Goal: Task Accomplishment & Management: Use online tool/utility

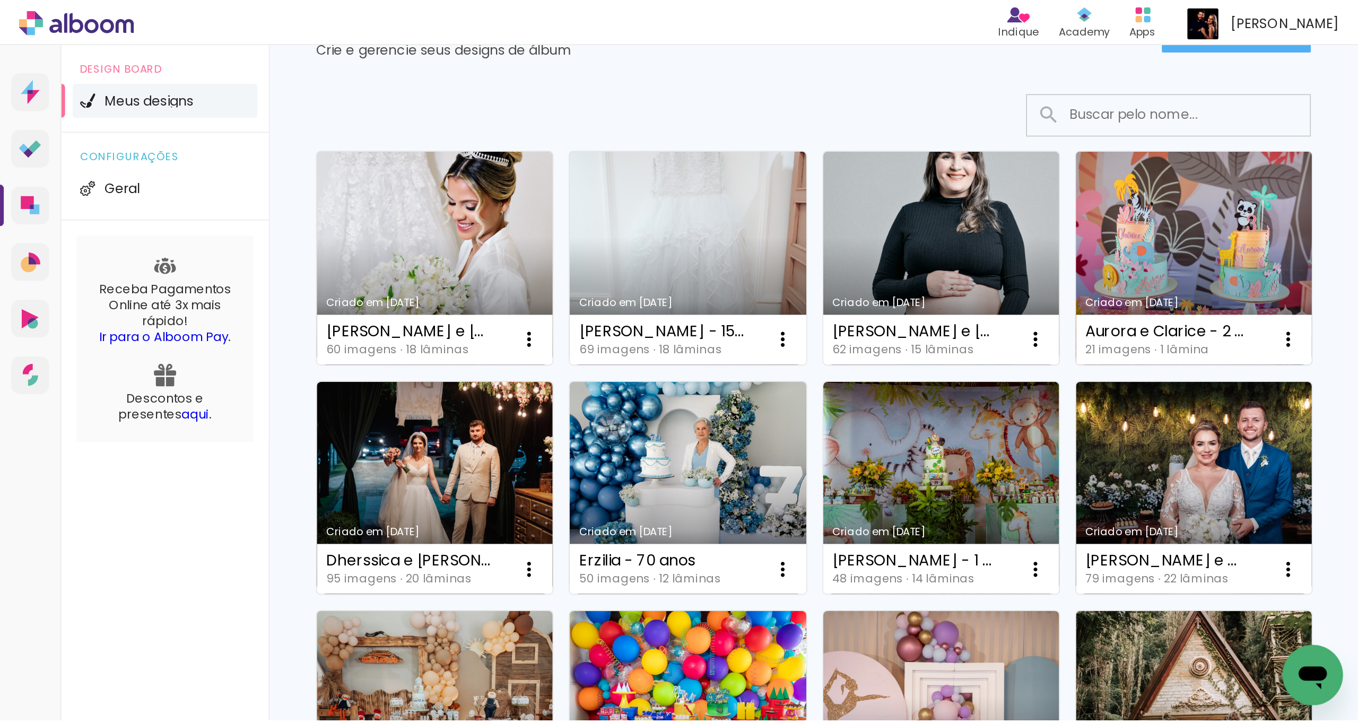
scroll to position [58, 0]
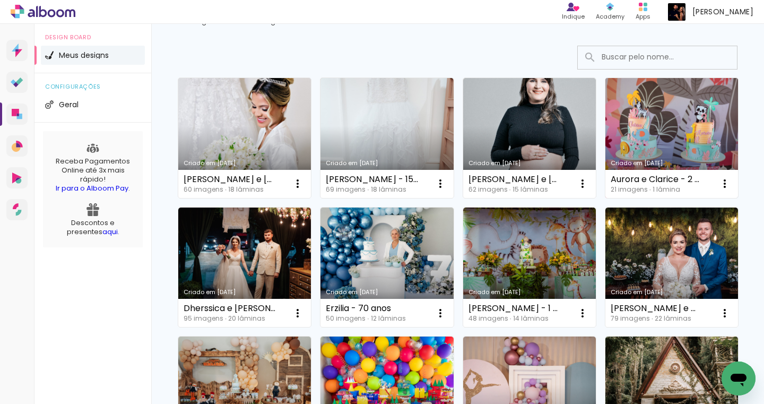
click at [605, 198] on link "Criado em [DATE]" at bounding box center [671, 138] width 133 height 120
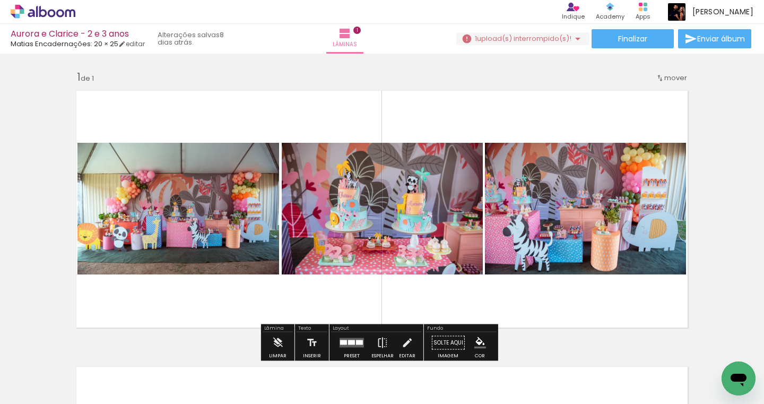
click at [50, 372] on input "Todas as fotos" at bounding box center [30, 371] width 40 height 9
click at [0, 0] on slot "Não utilizadas" at bounding box center [0, 0] width 0 height 0
type input "Não utilizadas"
click at [502, 42] on span "upload(s) interrompido(s)!" at bounding box center [524, 38] width 94 height 10
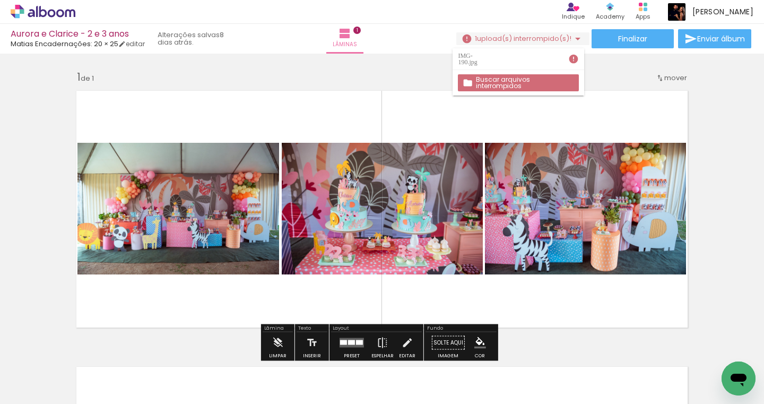
click at [398, 117] on quentale-layouter at bounding box center [382, 208] width 624 height 249
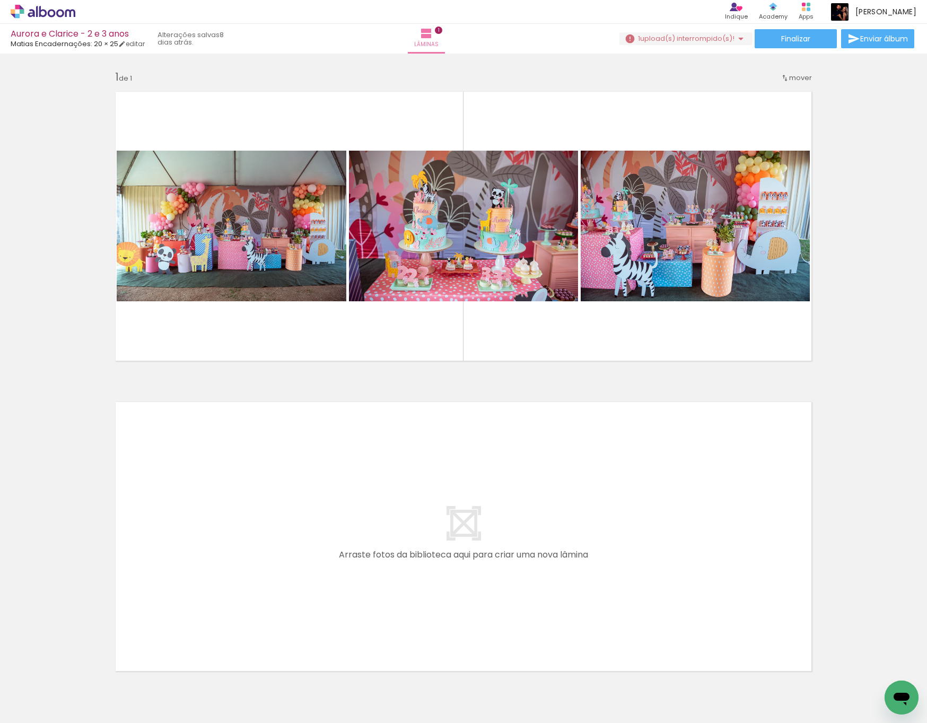
drag, startPoint x: 1, startPoint y: 188, endPoint x: -106, endPoint y: 208, distance: 108.0
click at [0, 208] on html "link( href="../../bower_components/polymer/polymer.html" rel="import" ) picture…" at bounding box center [463, 361] width 927 height 723
click at [4, 232] on div "Inserir lâmina 1 de 1" at bounding box center [463, 367] width 927 height 621
drag, startPoint x: 5, startPoint y: 231, endPoint x: 0, endPoint y: 235, distance: 6.0
click at [5, 231] on div "Inserir lâmina 1 de 1" at bounding box center [463, 367] width 927 height 621
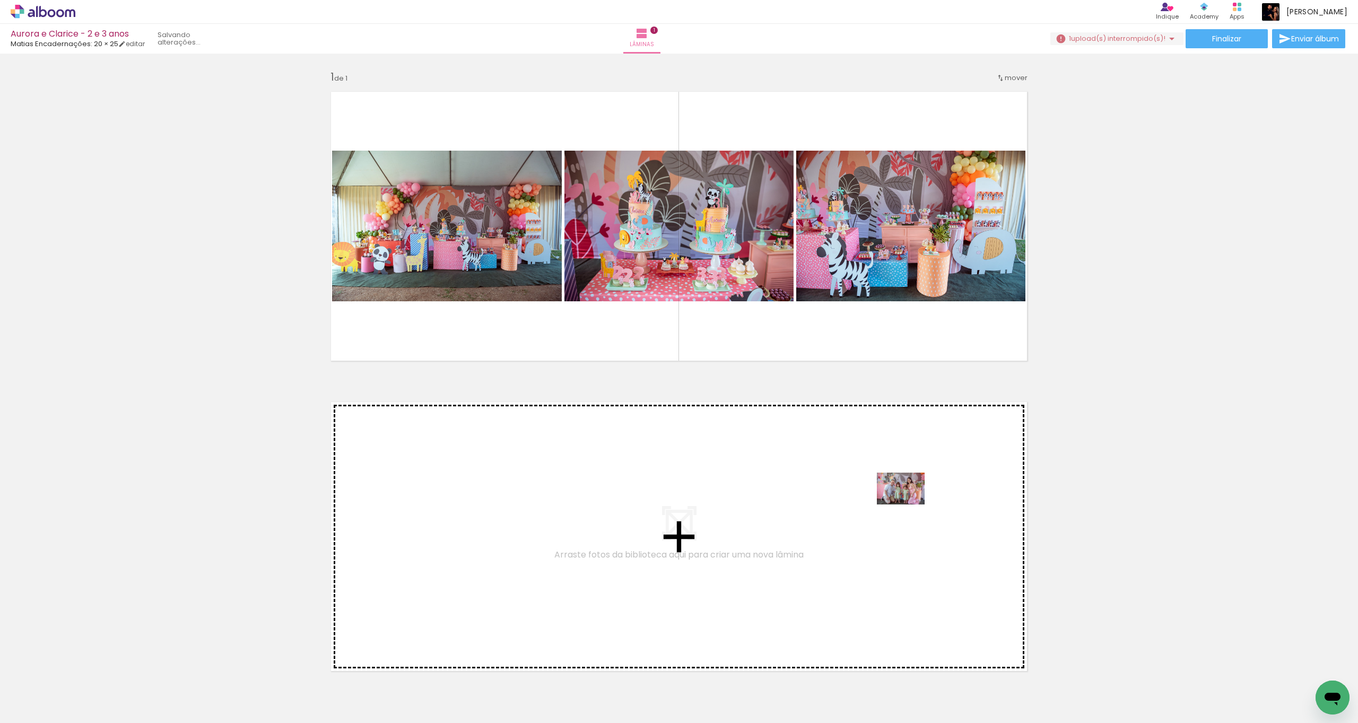
drag, startPoint x: 1175, startPoint y: 694, endPoint x: 885, endPoint y: 494, distance: 352.3
click at [763, 403] on quentale-workspace at bounding box center [679, 361] width 1358 height 723
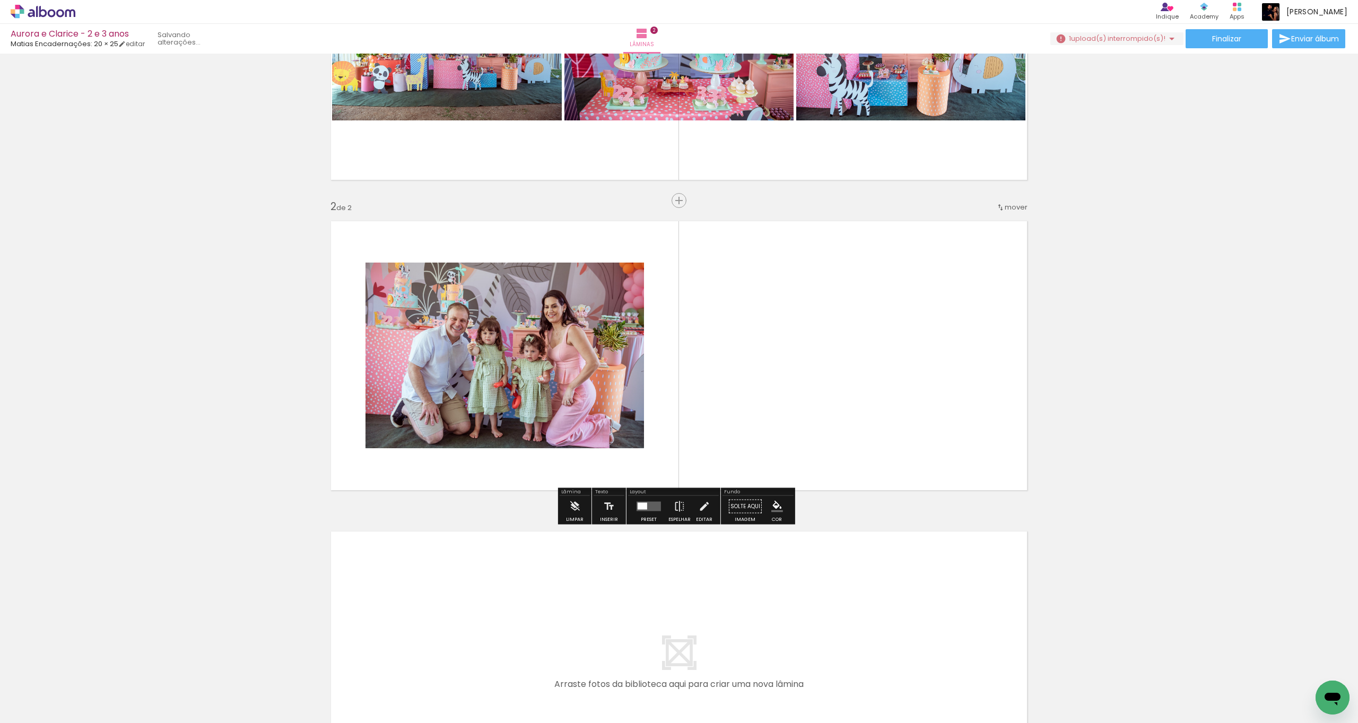
scroll to position [181, 0]
click at [677, 403] on iron-icon at bounding box center [679, 505] width 12 height 21
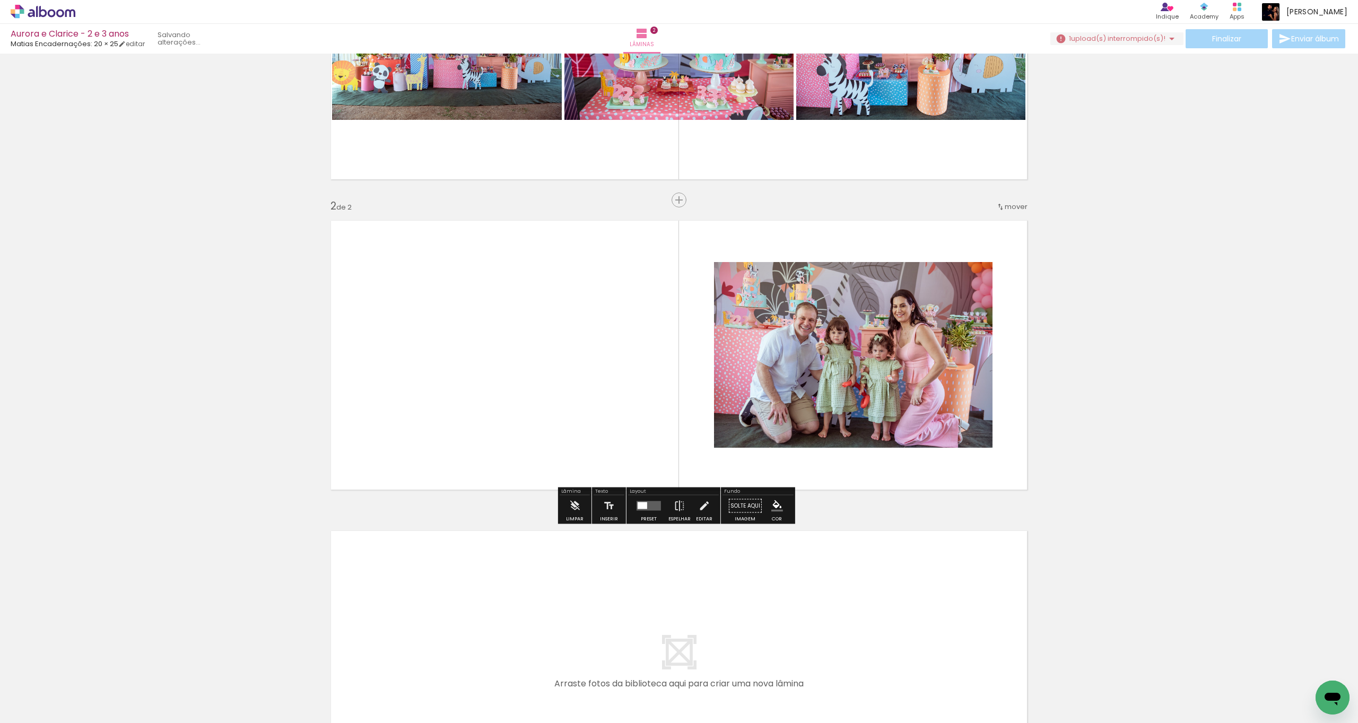
click at [763, 381] on quentale-photo at bounding box center [853, 355] width 278 height 186
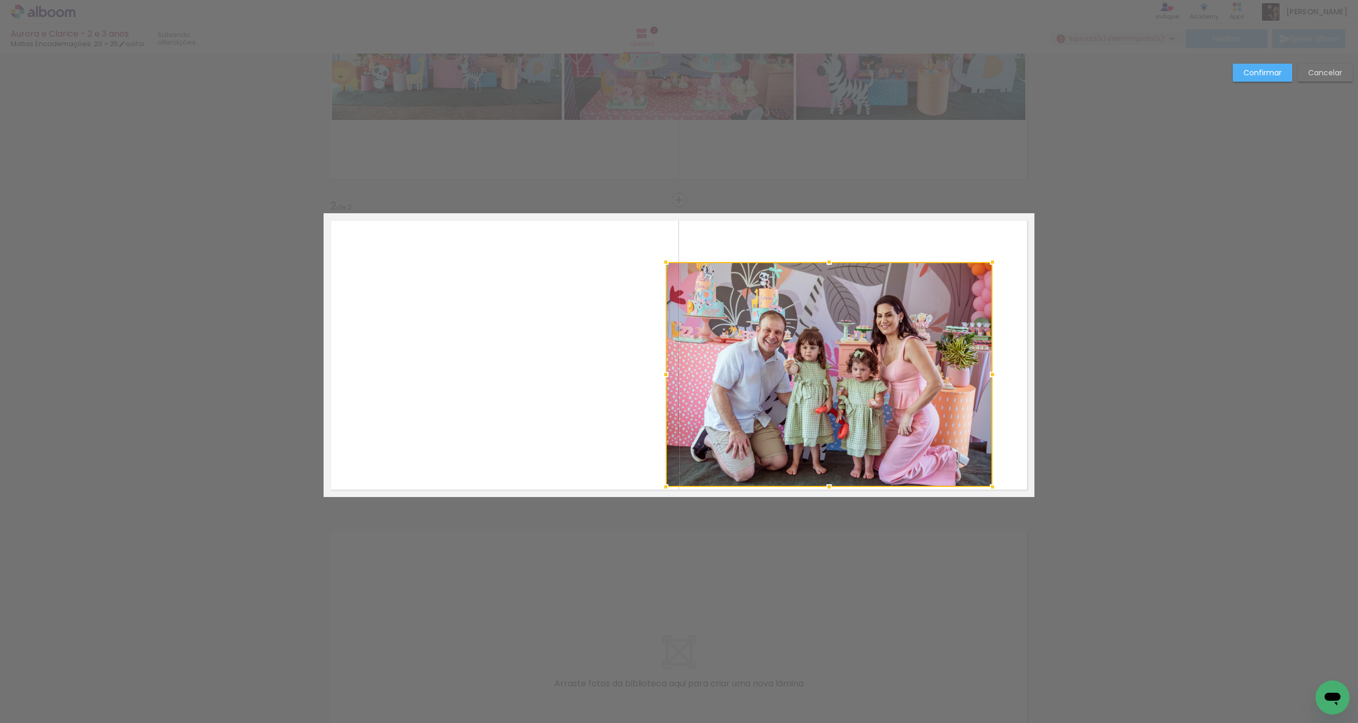
drag, startPoint x: 710, startPoint y: 450, endPoint x: 661, endPoint y: 491, distance: 63.6
click at [661, 403] on div at bounding box center [665, 486] width 21 height 21
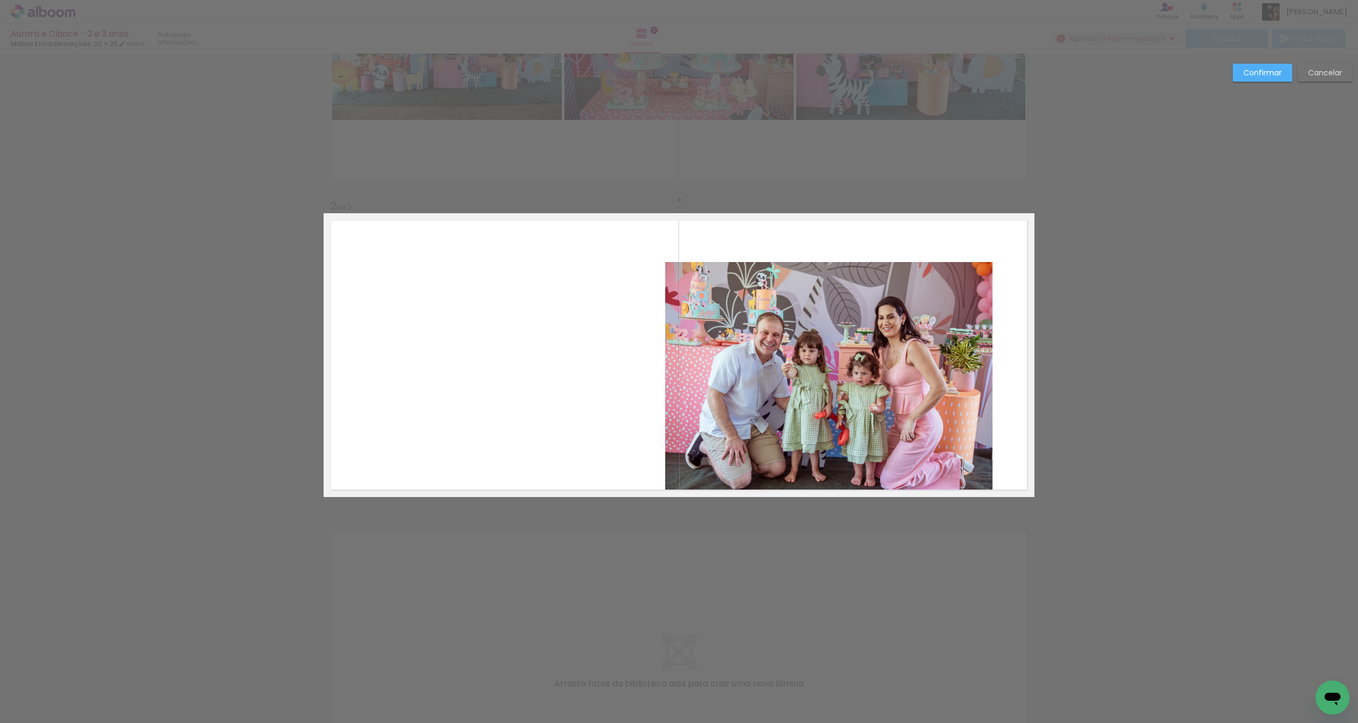
drag, startPoint x: 813, startPoint y: 423, endPoint x: 820, endPoint y: 415, distance: 10.2
click at [763, 403] on quentale-photo at bounding box center [828, 378] width 327 height 233
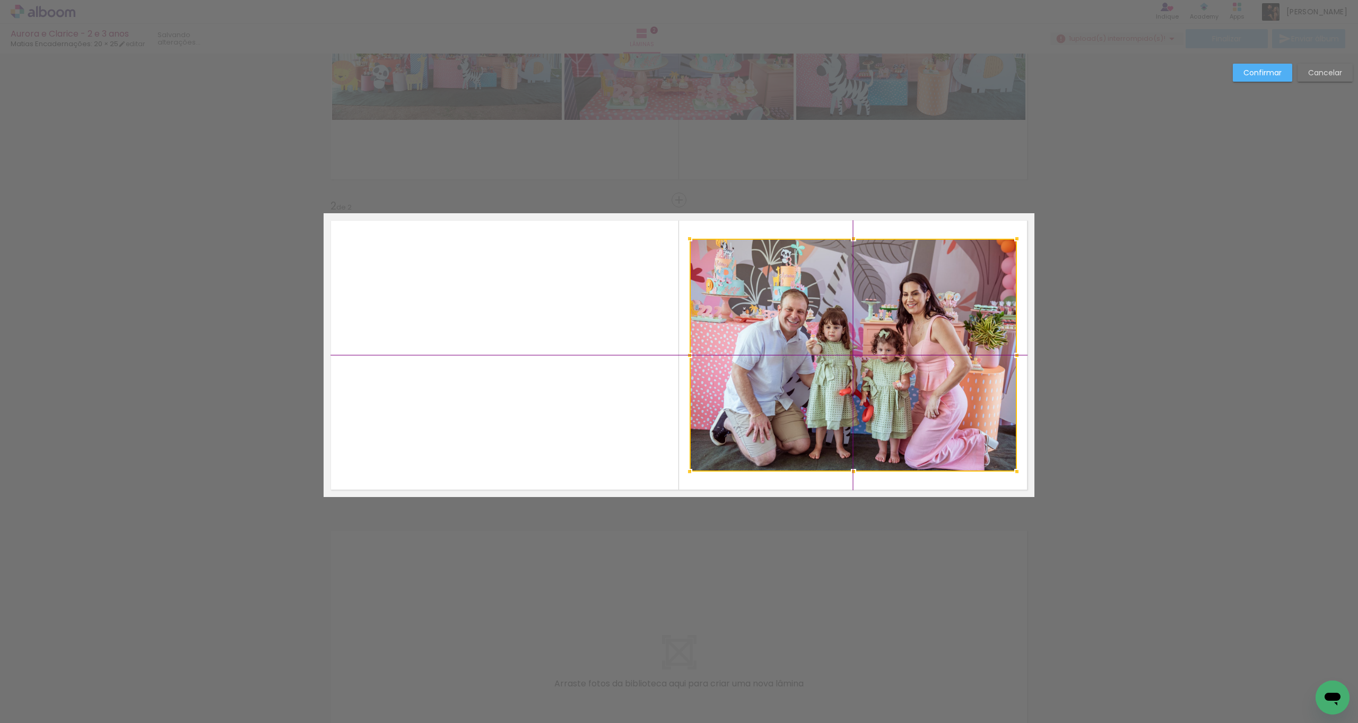
click at [763, 388] on div at bounding box center [852, 355] width 327 height 233
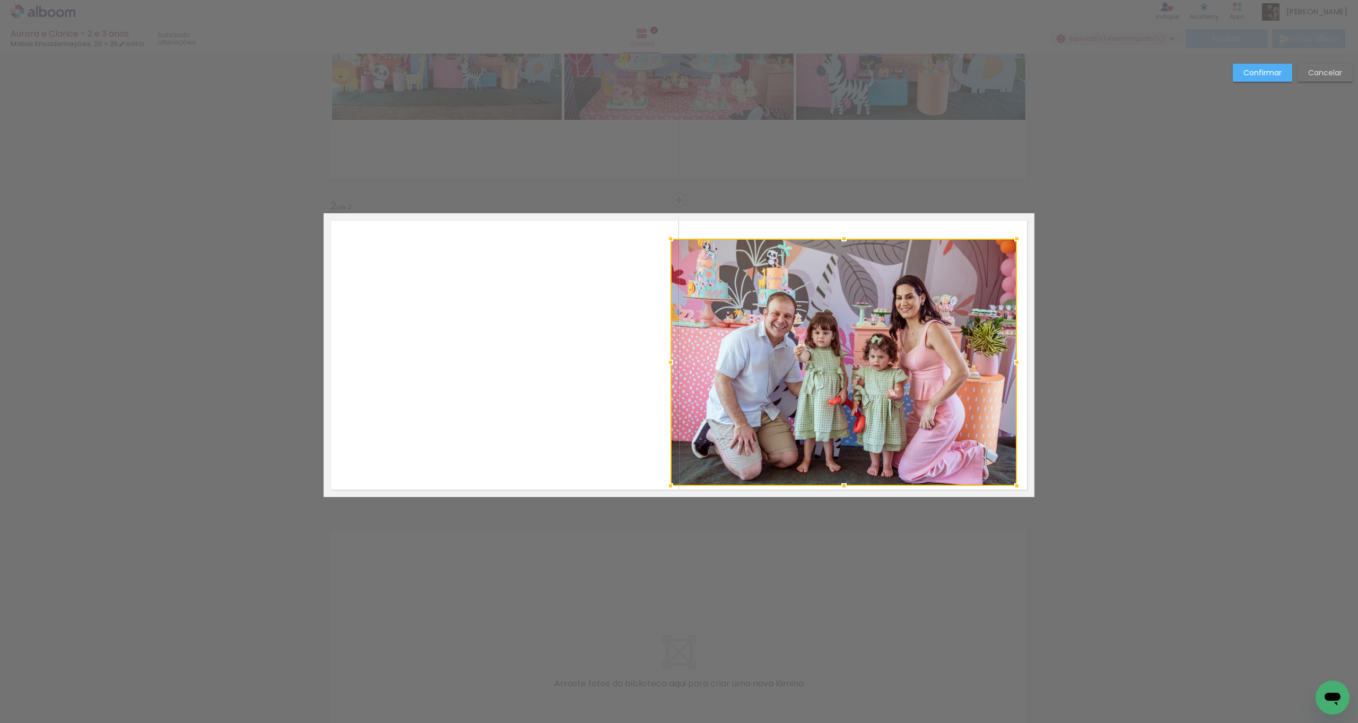
click at [683, 403] on div at bounding box center [843, 362] width 346 height 247
click at [763, 65] on paper-button "Confirmar" at bounding box center [1261, 73] width 59 height 18
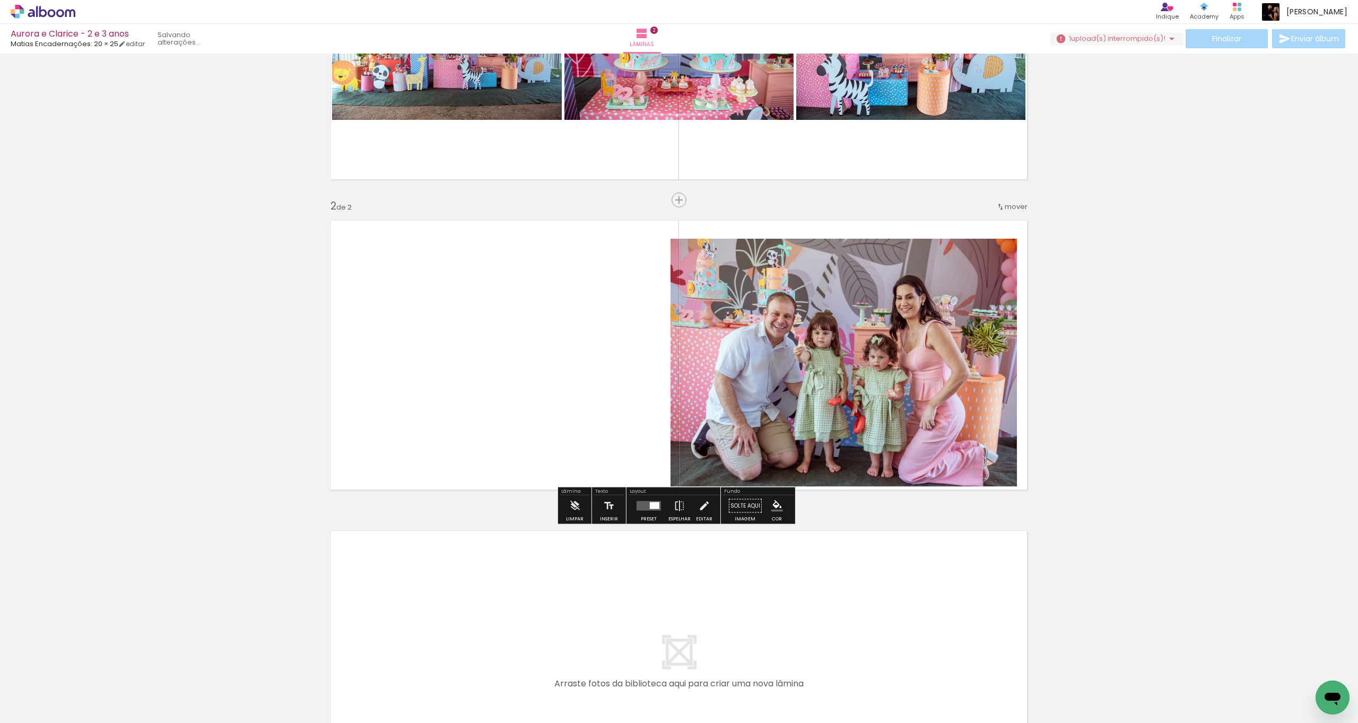
click at [760, 395] on quentale-photo at bounding box center [843, 363] width 346 height 248
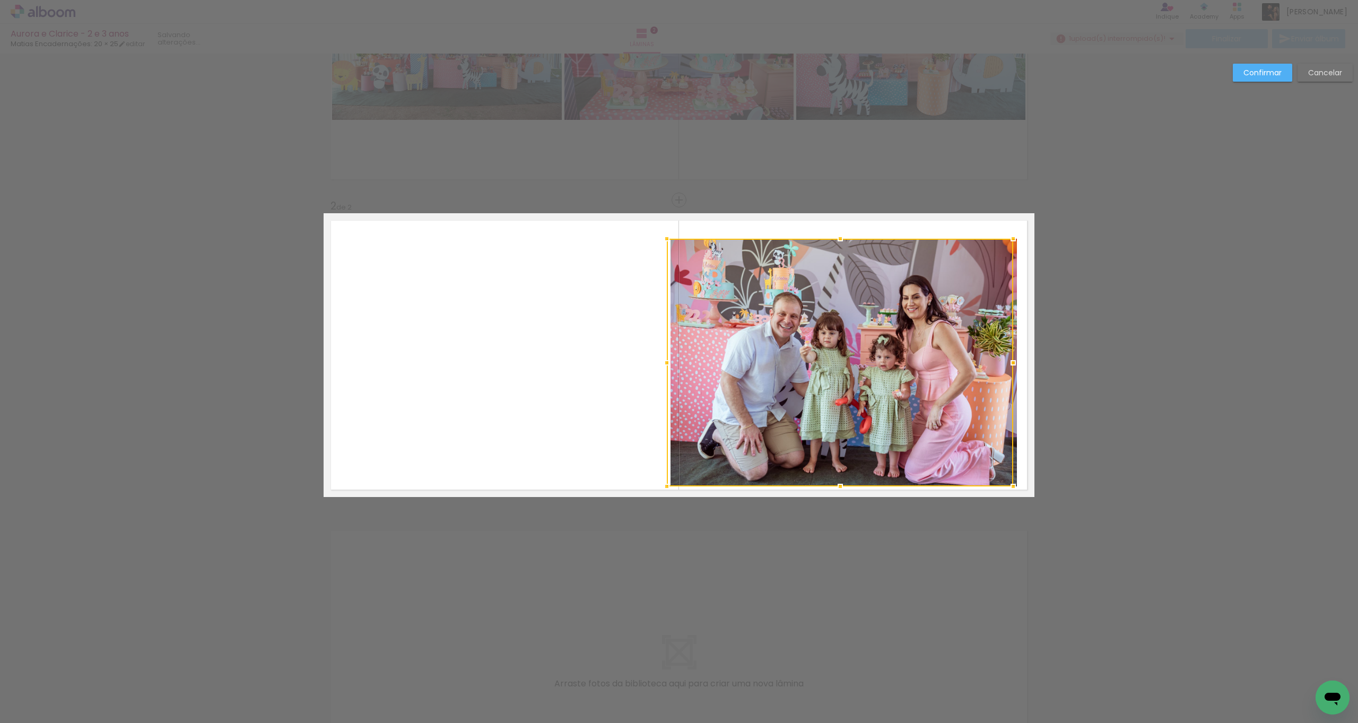
drag, startPoint x: 836, startPoint y: 388, endPoint x: 841, endPoint y: 383, distance: 6.7
click at [763, 383] on div at bounding box center [840, 363] width 346 height 248
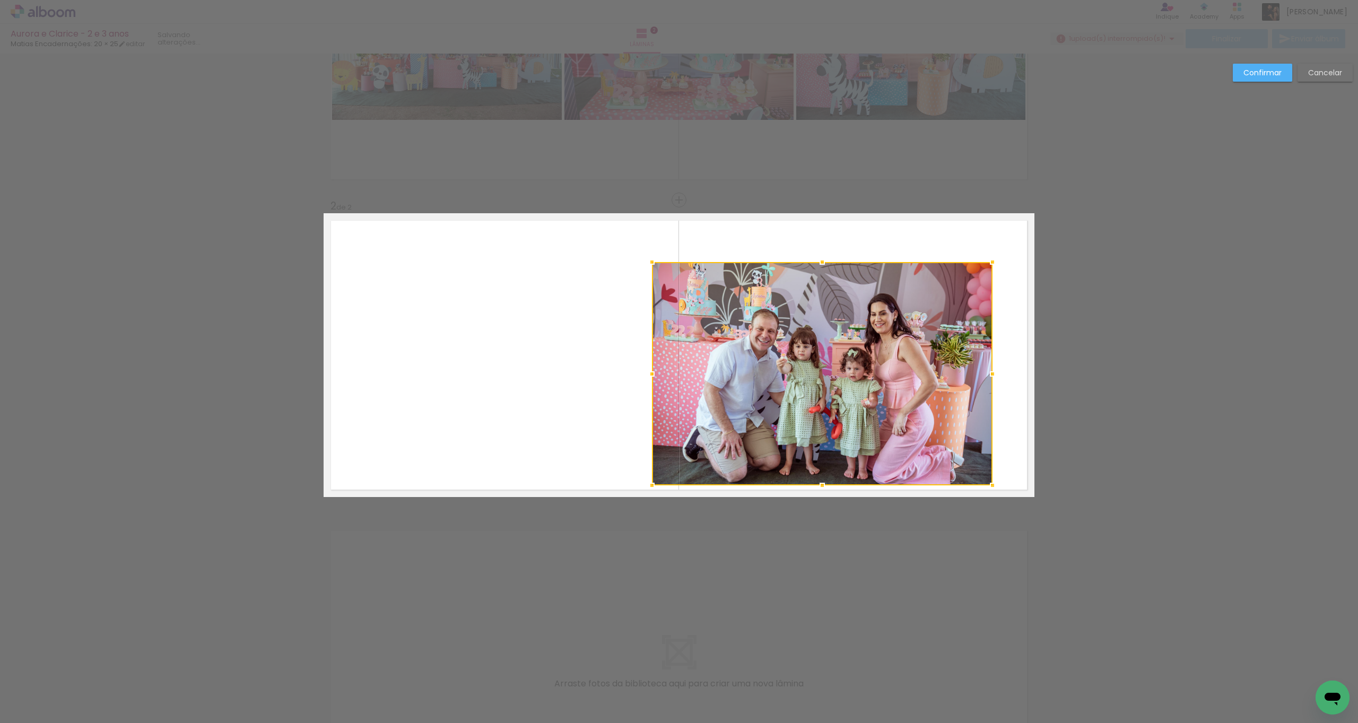
drag, startPoint x: 690, startPoint y: 459, endPoint x: 649, endPoint y: 486, distance: 49.9
click at [649, 403] on div at bounding box center [651, 485] width 21 height 21
drag, startPoint x: 817, startPoint y: 406, endPoint x: 826, endPoint y: 400, distance: 10.6
click at [763, 403] on quentale-photo at bounding box center [822, 373] width 340 height 223
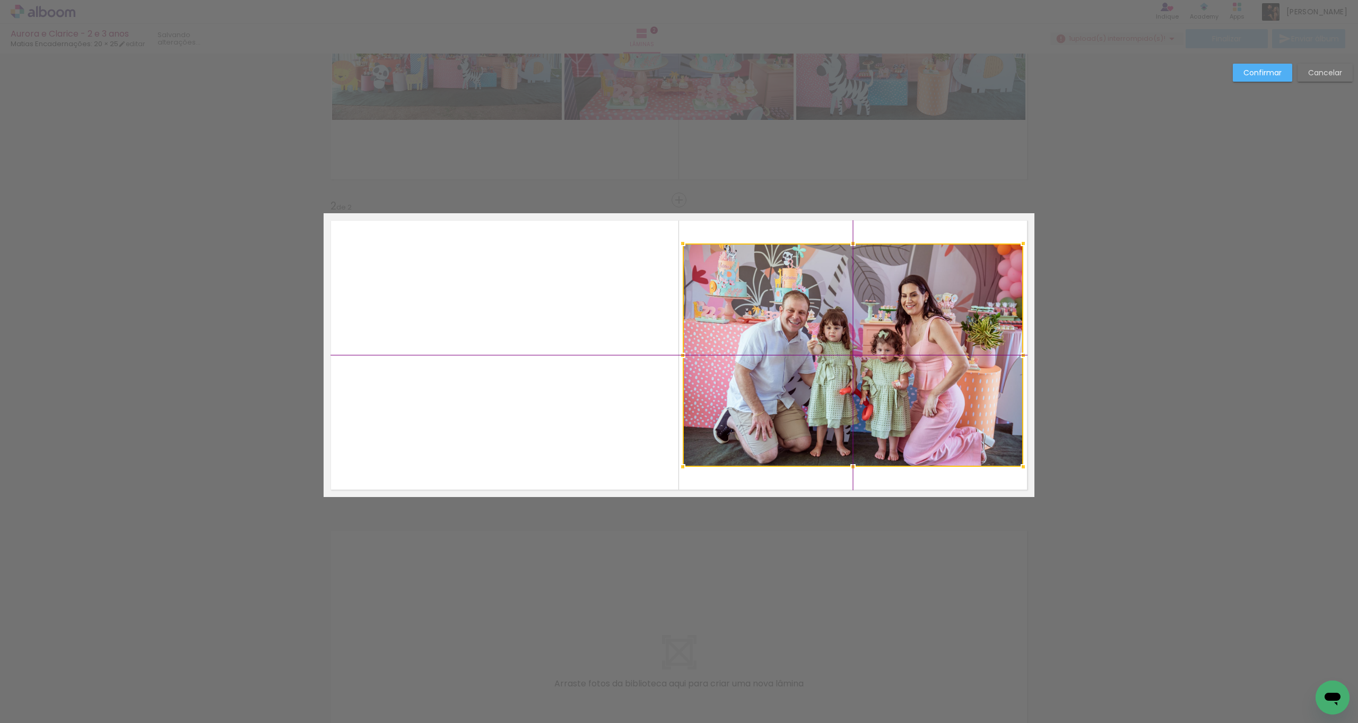
drag, startPoint x: 825, startPoint y: 387, endPoint x: 836, endPoint y: 381, distance: 13.0
click at [763, 380] on div at bounding box center [852, 354] width 340 height 223
click at [0, 0] on slot "Confirmar" at bounding box center [0, 0] width 0 height 0
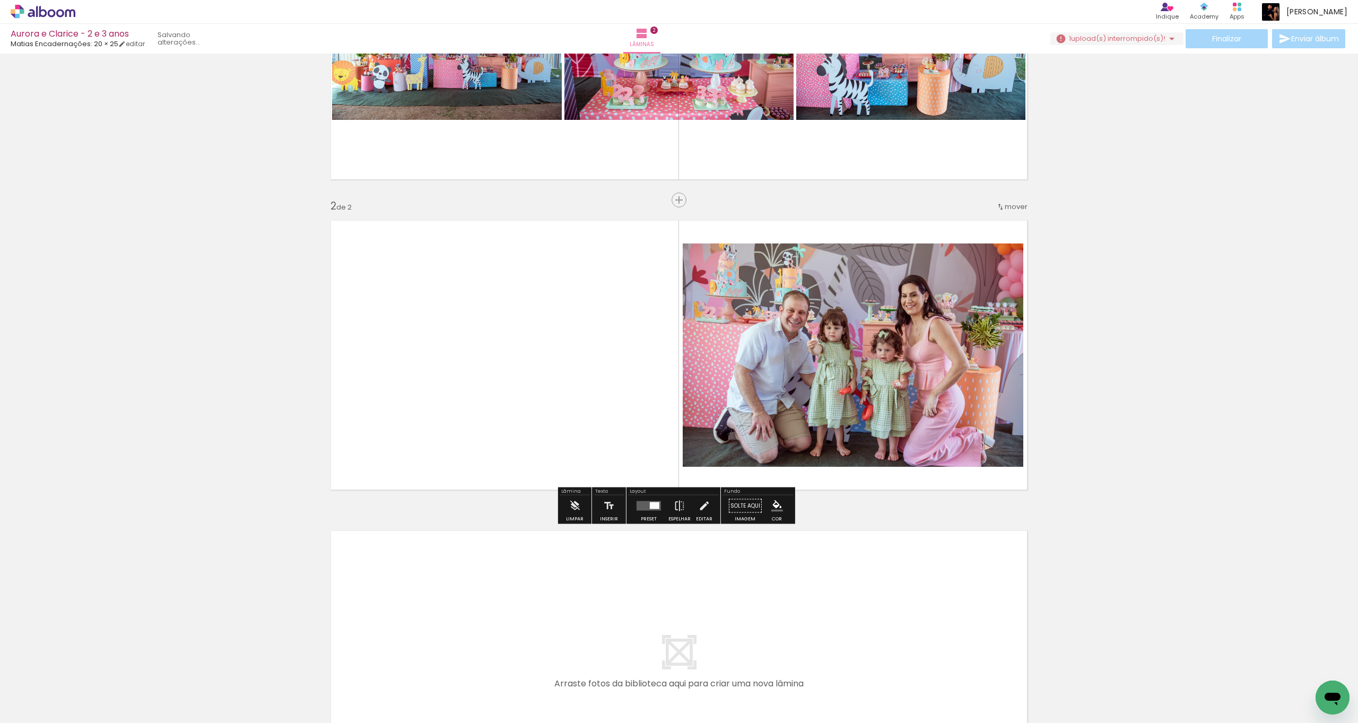
click at [763, 206] on span "mover" at bounding box center [1015, 207] width 23 height 10
click at [763, 196] on div "antes da 1 Posição atual: 2" at bounding box center [984, 208] width 81 height 35
click at [763, 202] on span "antes da" at bounding box center [968, 204] width 31 height 17
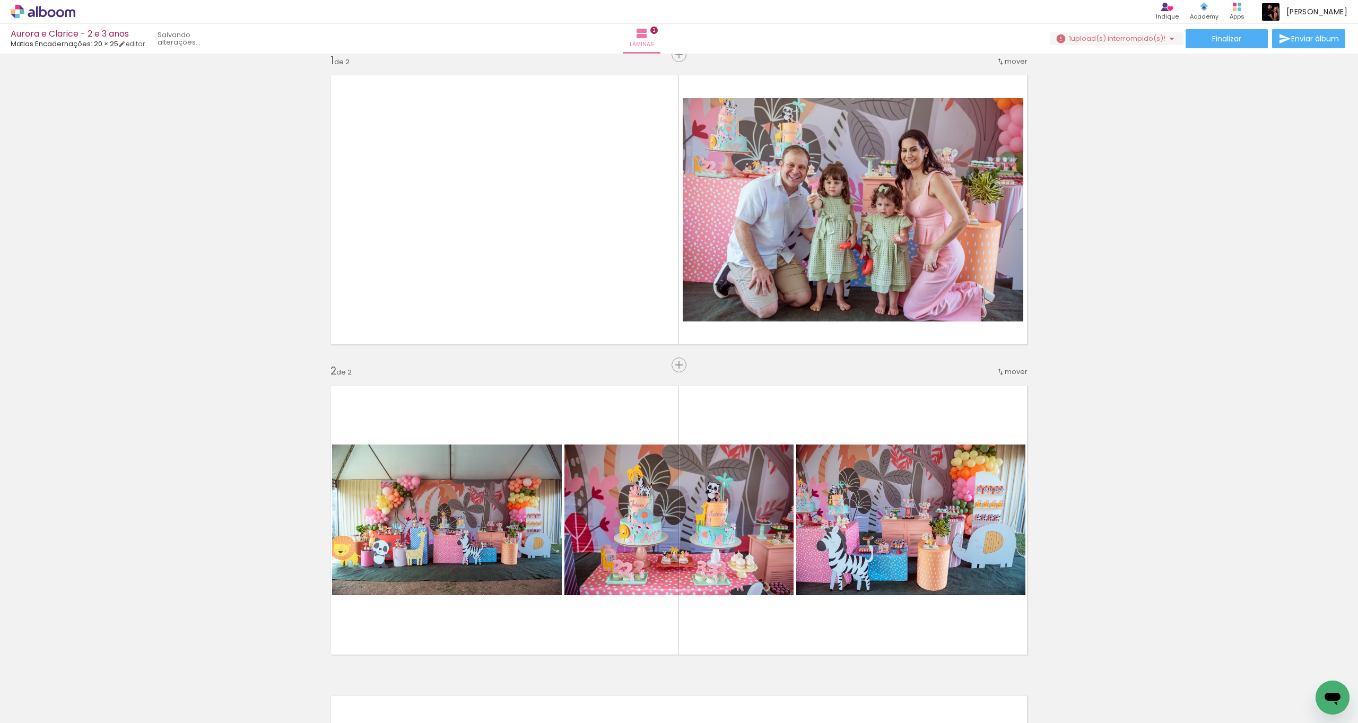
scroll to position [0, 0]
click at [48, 403] on input "Não utilizadas" at bounding box center [30, 699] width 40 height 9
click at [0, 0] on slot "Todas as fotos" at bounding box center [0, 0] width 0 height 0
click at [41, 403] on input "Todas as fotos" at bounding box center [30, 690] width 40 height 9
click at [0, 0] on slot "Não utilizadas" at bounding box center [0, 0] width 0 height 0
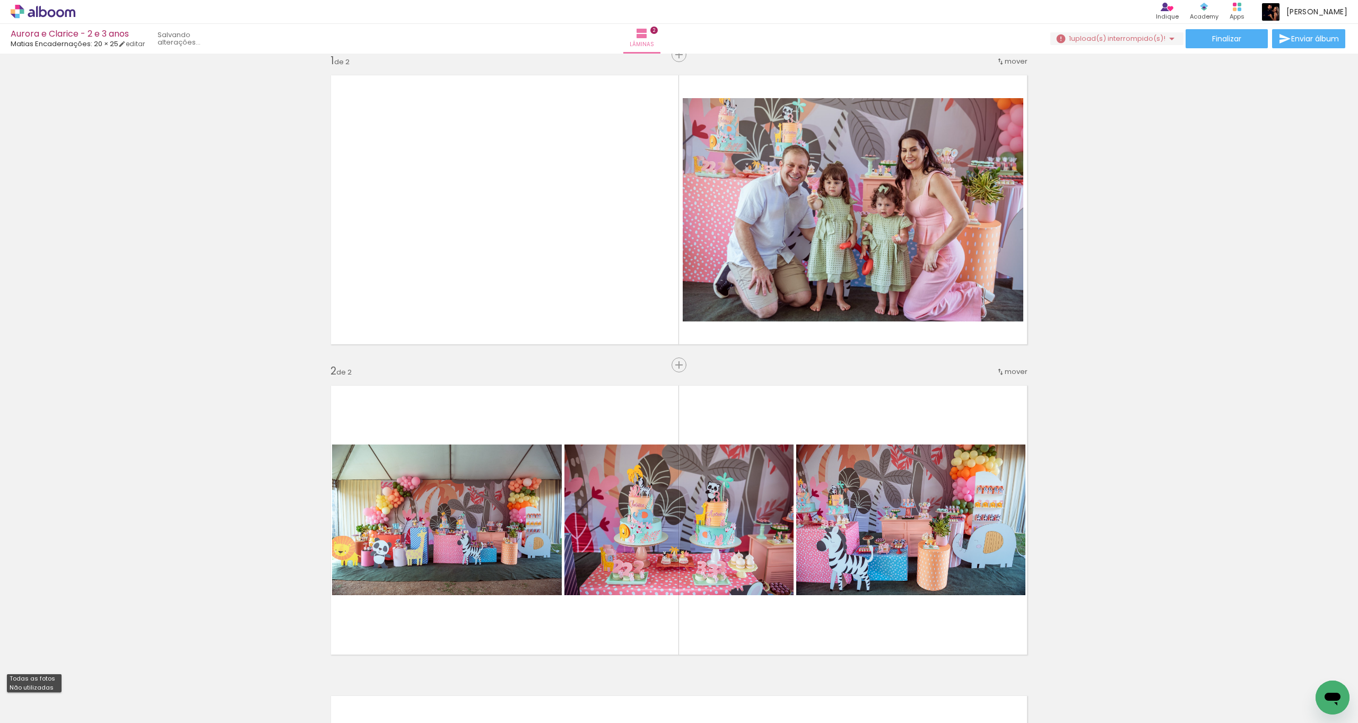
type input "Não utilizadas"
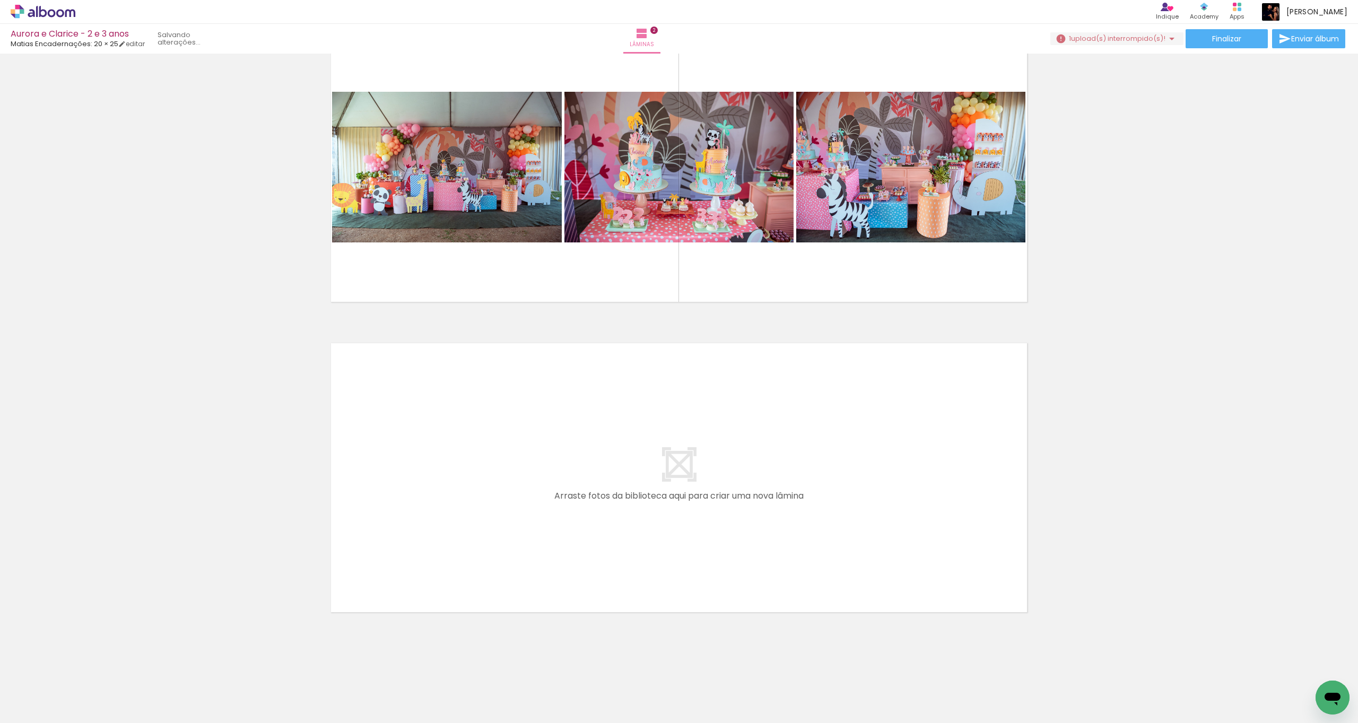
scroll to position [369, 0]
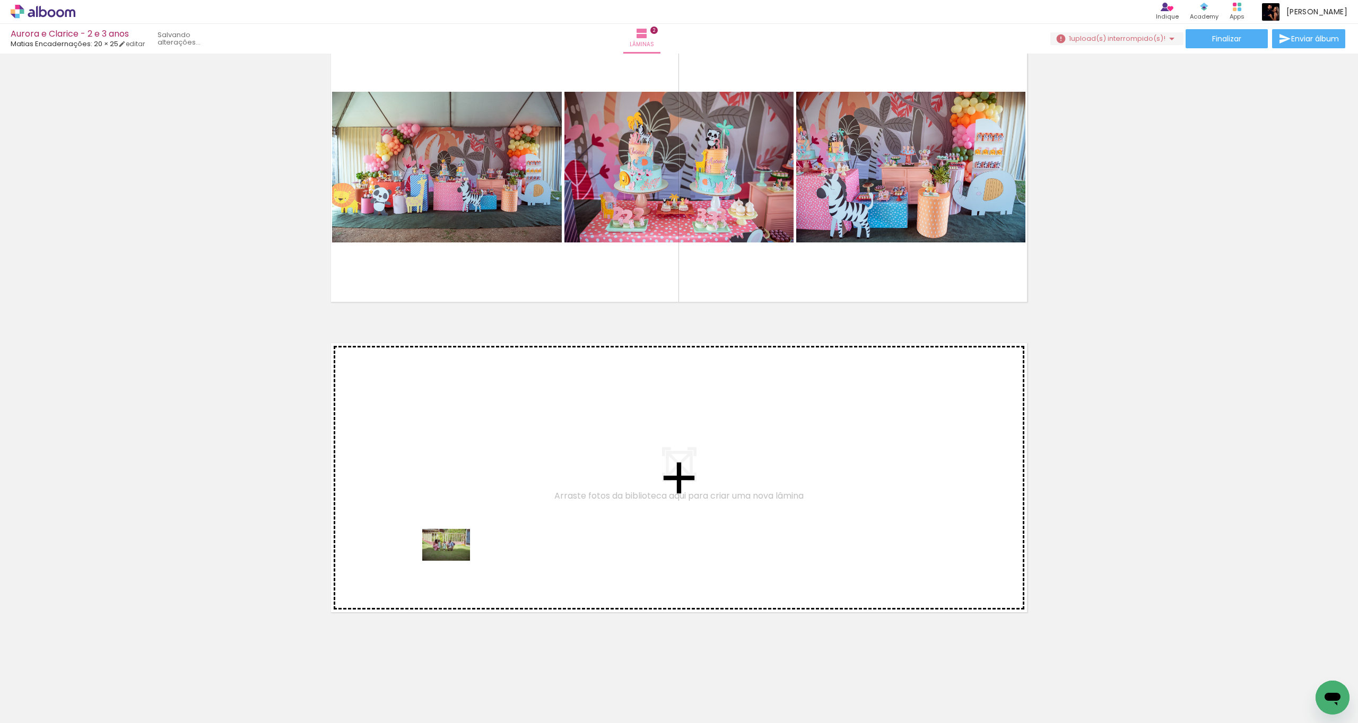
drag, startPoint x: 176, startPoint y: 671, endPoint x: 466, endPoint y: 555, distance: 312.5
click at [466, 403] on quentale-workspace at bounding box center [679, 361] width 1358 height 723
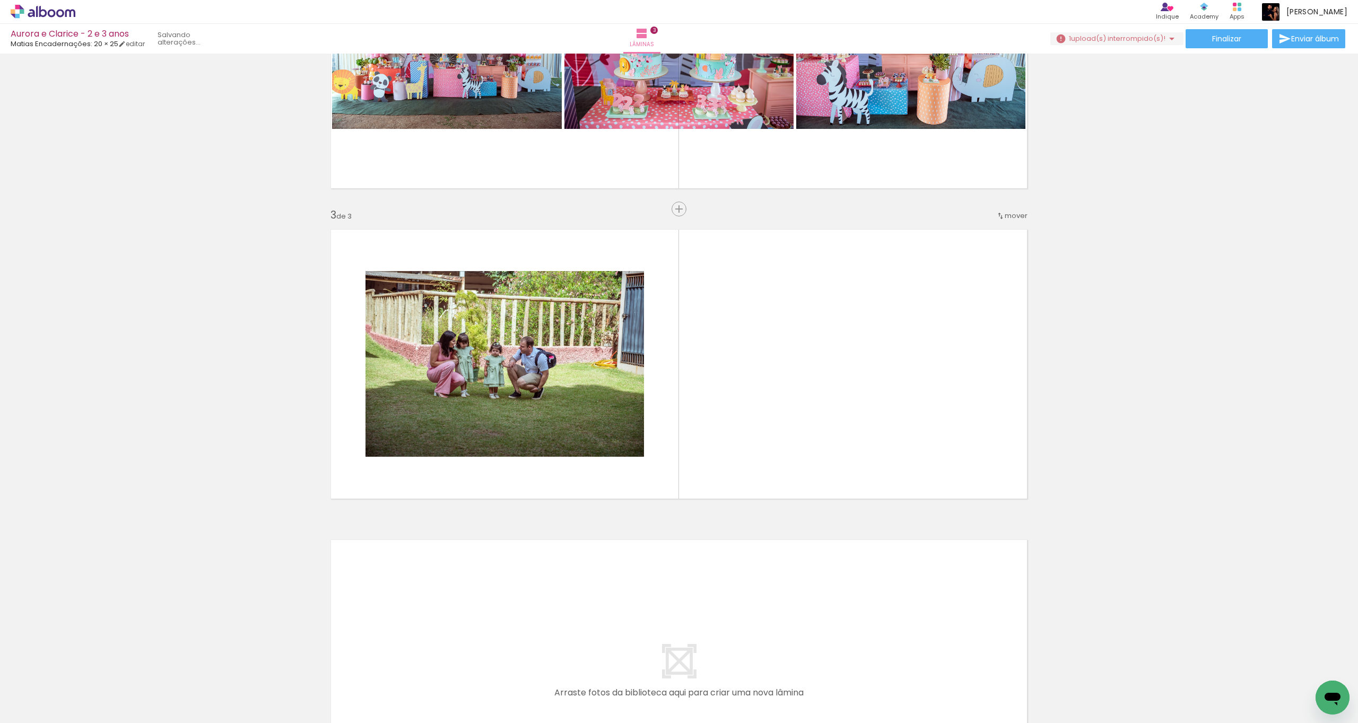
scroll to position [492, 0]
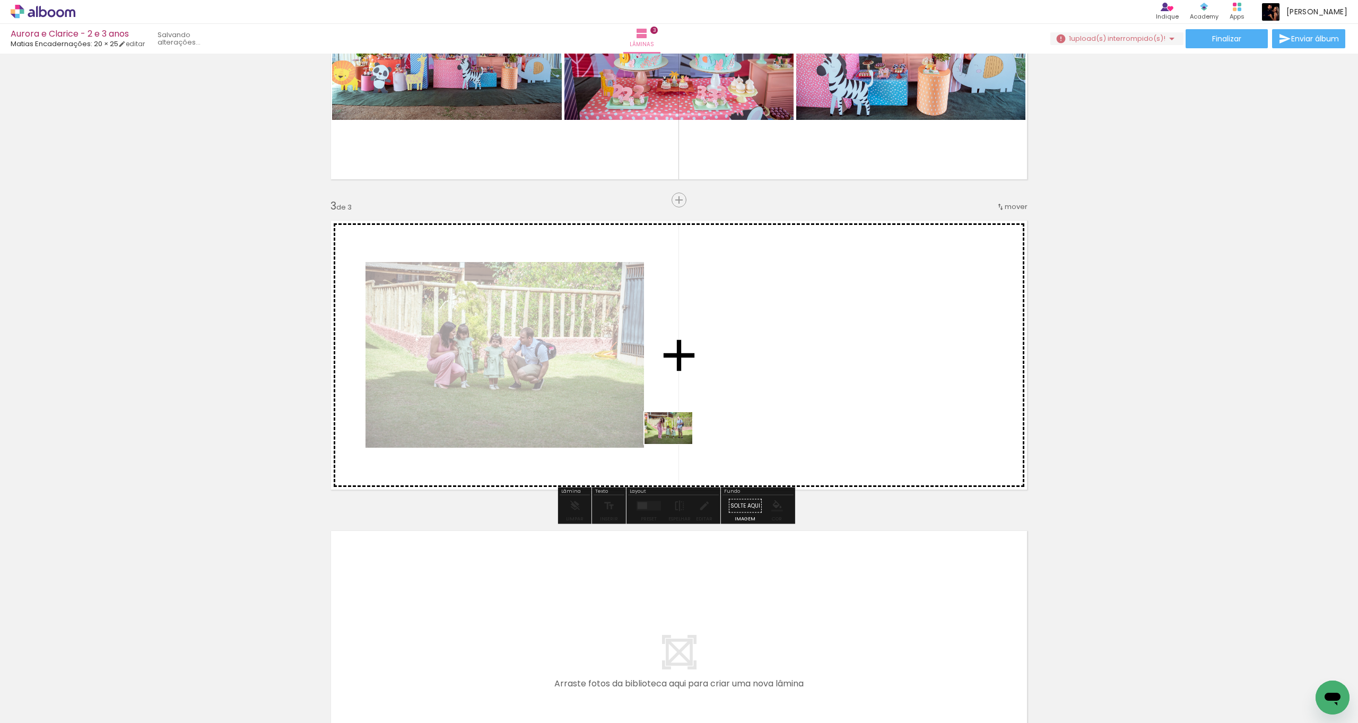
drag, startPoint x: 188, startPoint y: 667, endPoint x: 698, endPoint y: 430, distance: 562.0
click at [698, 403] on quentale-workspace at bounding box center [679, 361] width 1358 height 723
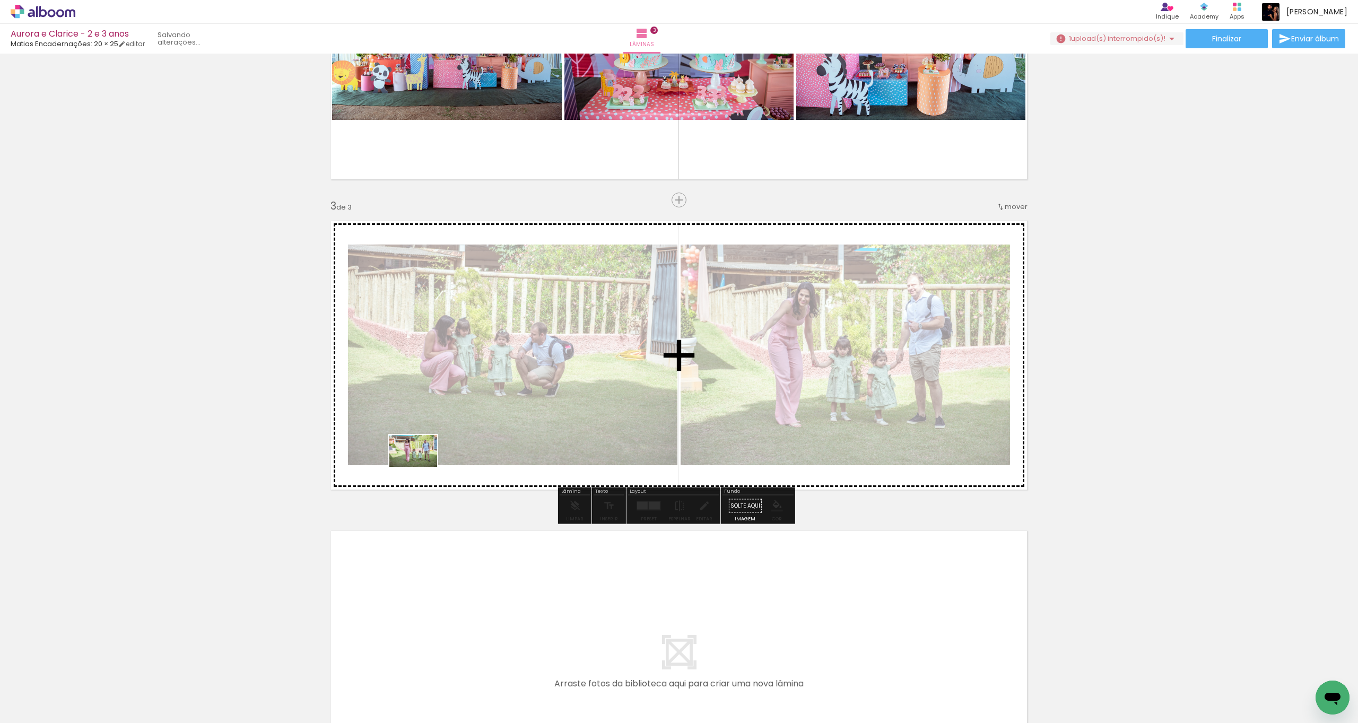
drag, startPoint x: 136, startPoint y: 683, endPoint x: 420, endPoint y: 467, distance: 356.5
click at [420, 403] on quentale-workspace at bounding box center [679, 361] width 1358 height 723
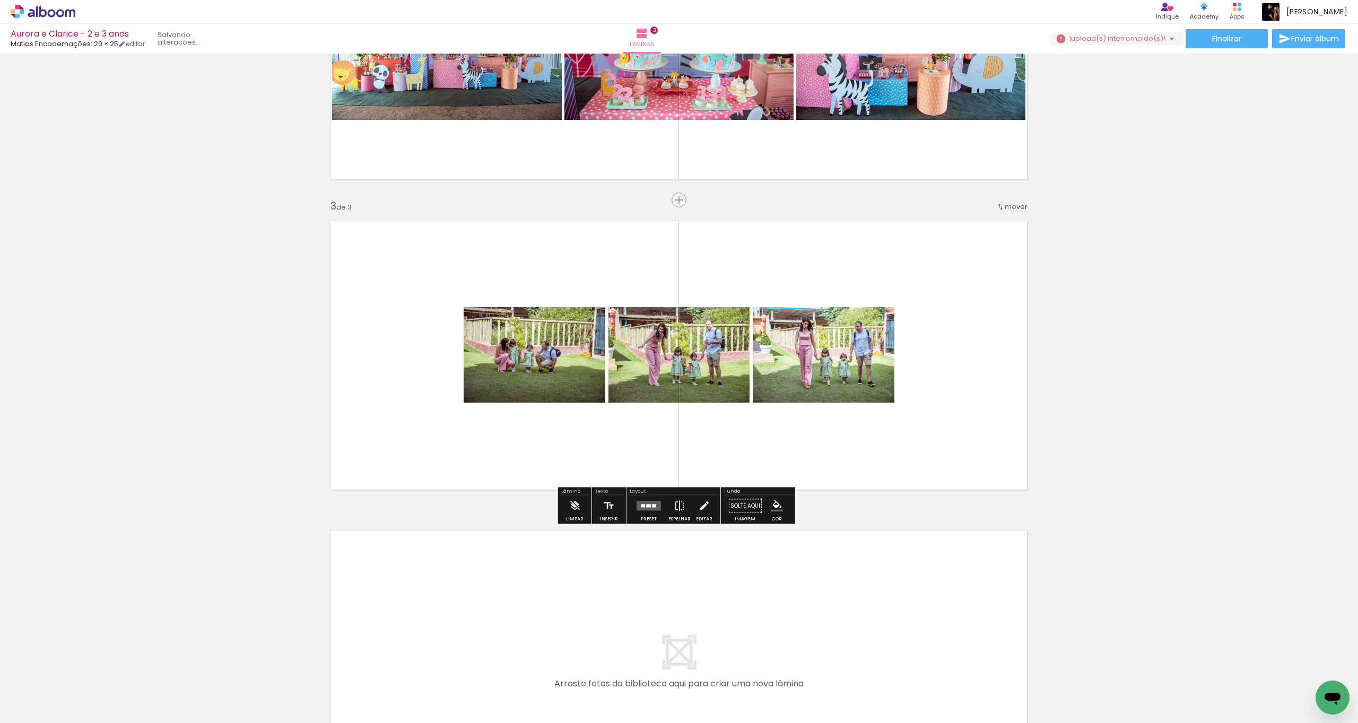
click at [653, 403] on quentale-layouter at bounding box center [648, 506] width 24 height 10
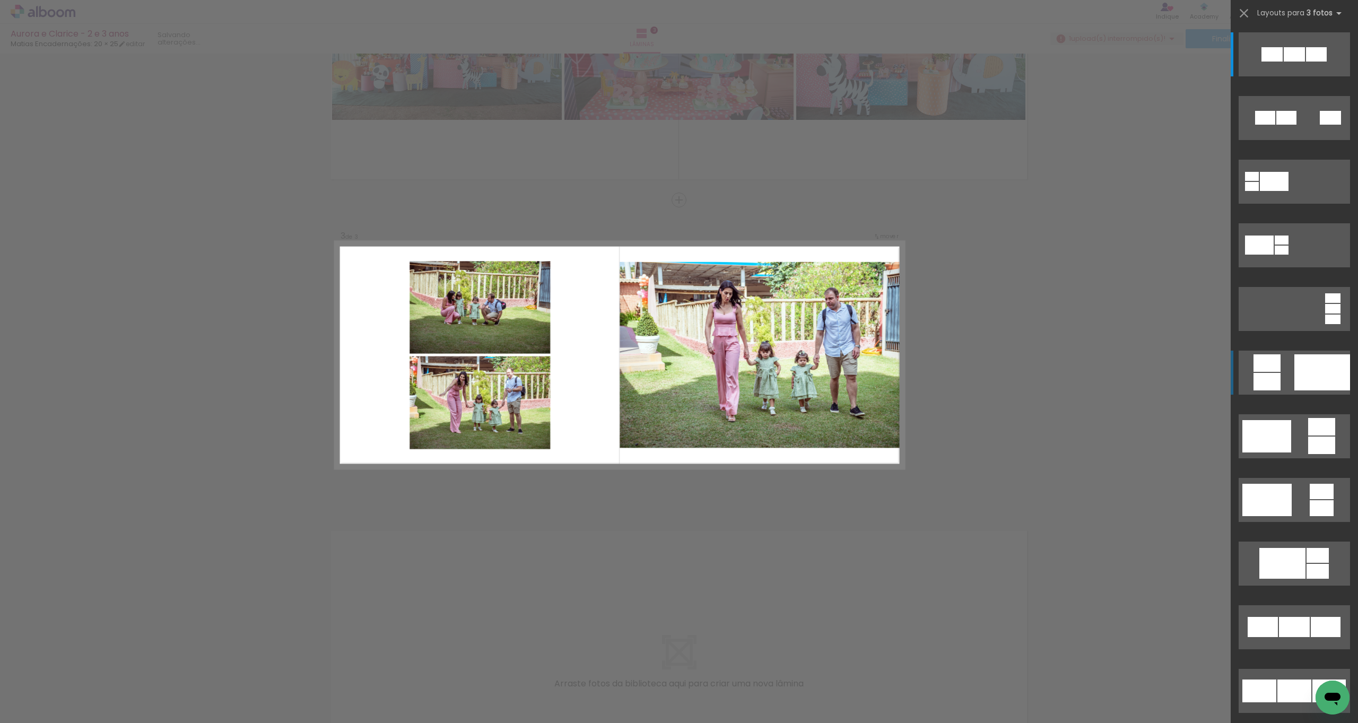
click at [763, 379] on div at bounding box center [1322, 372] width 56 height 36
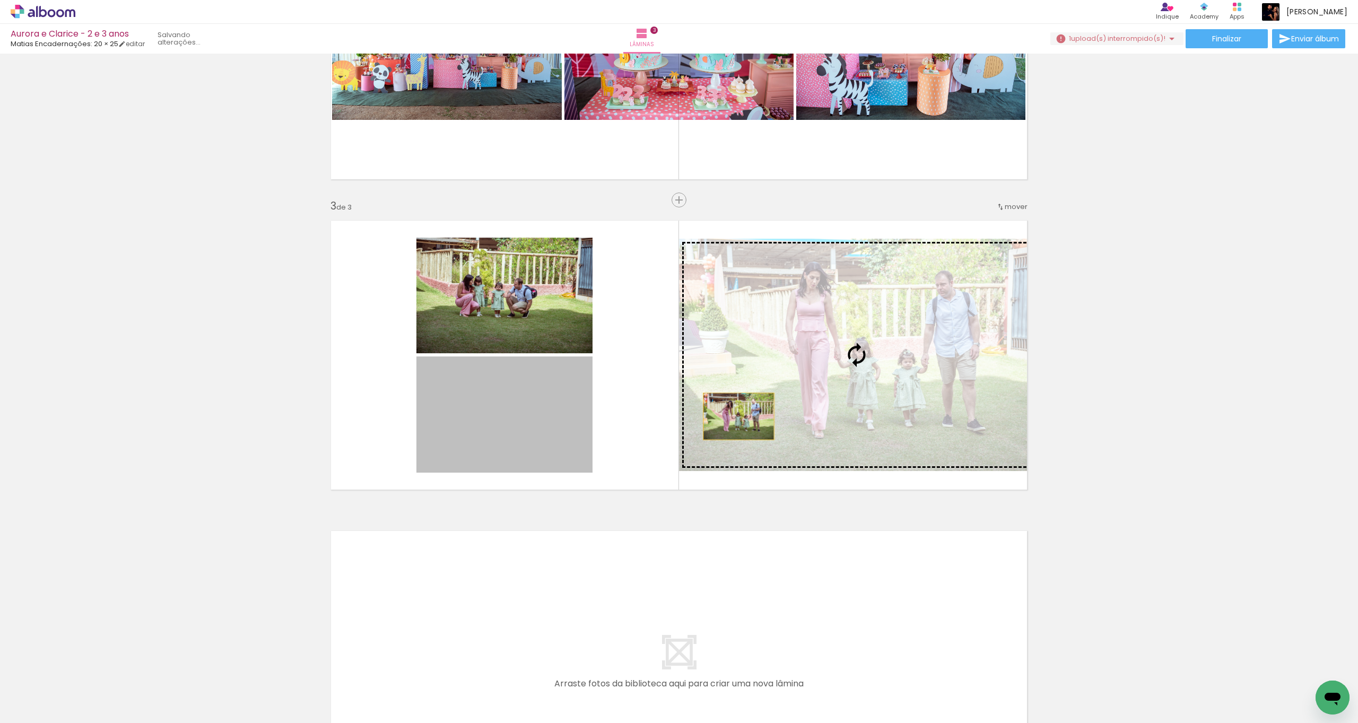
drag, startPoint x: 517, startPoint y: 442, endPoint x: 812, endPoint y: 407, distance: 297.0
click at [0, 0] on slot at bounding box center [0, 0] width 0 height 0
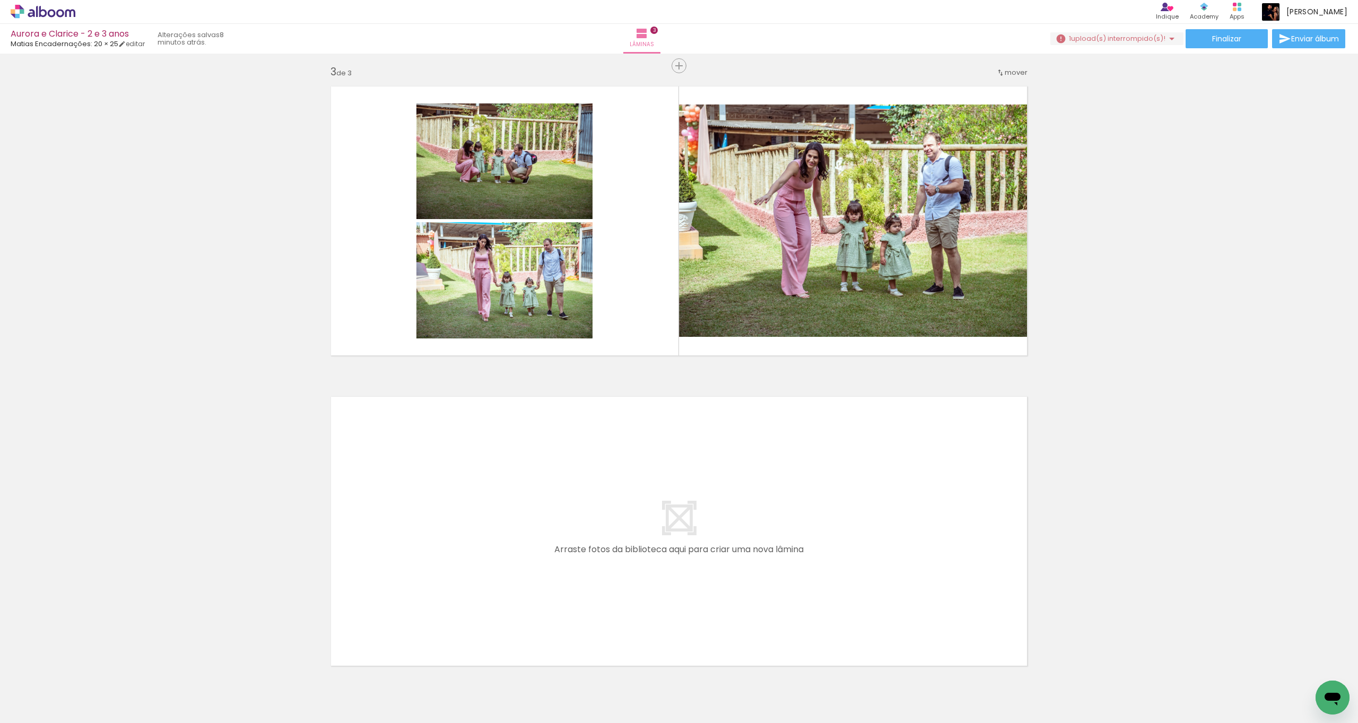
scroll to position [0, 220]
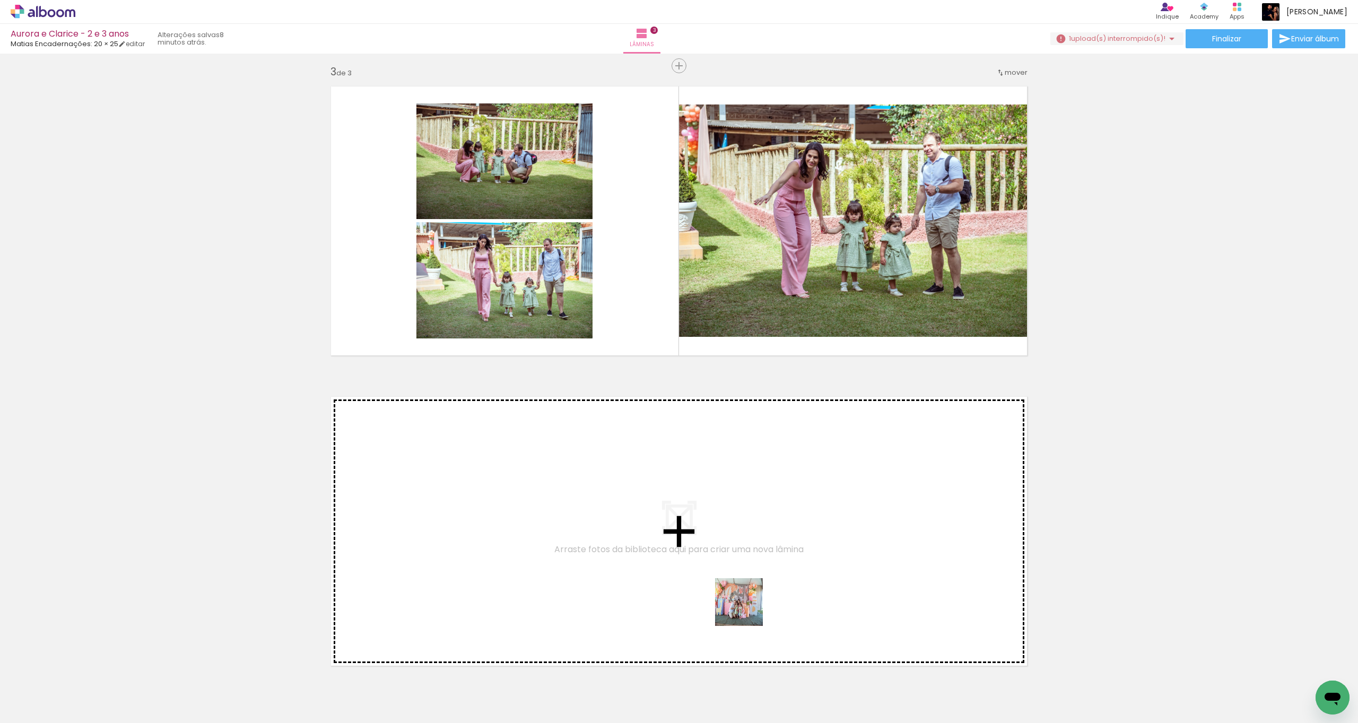
drag, startPoint x: 767, startPoint y: 665, endPoint x: 739, endPoint y: 549, distance: 119.6
click at [739, 403] on quentale-workspace at bounding box center [679, 361] width 1358 height 723
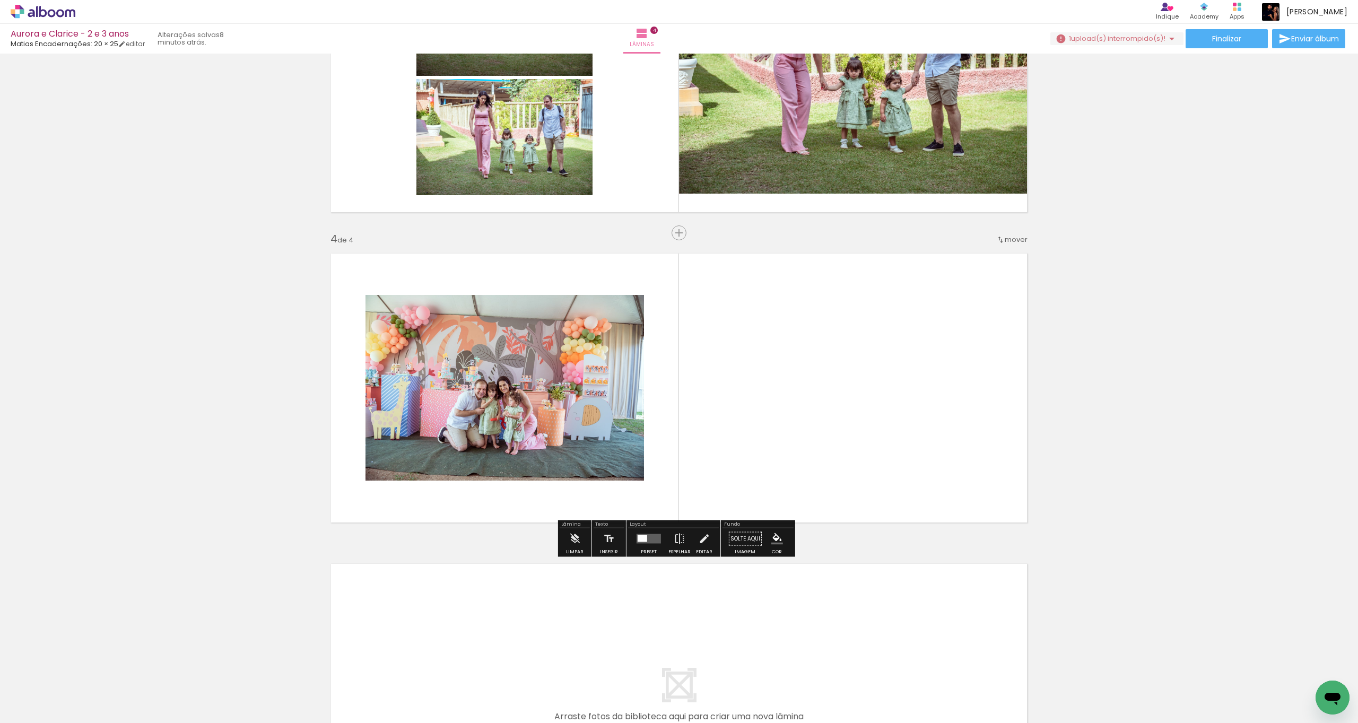
scroll to position [802, 0]
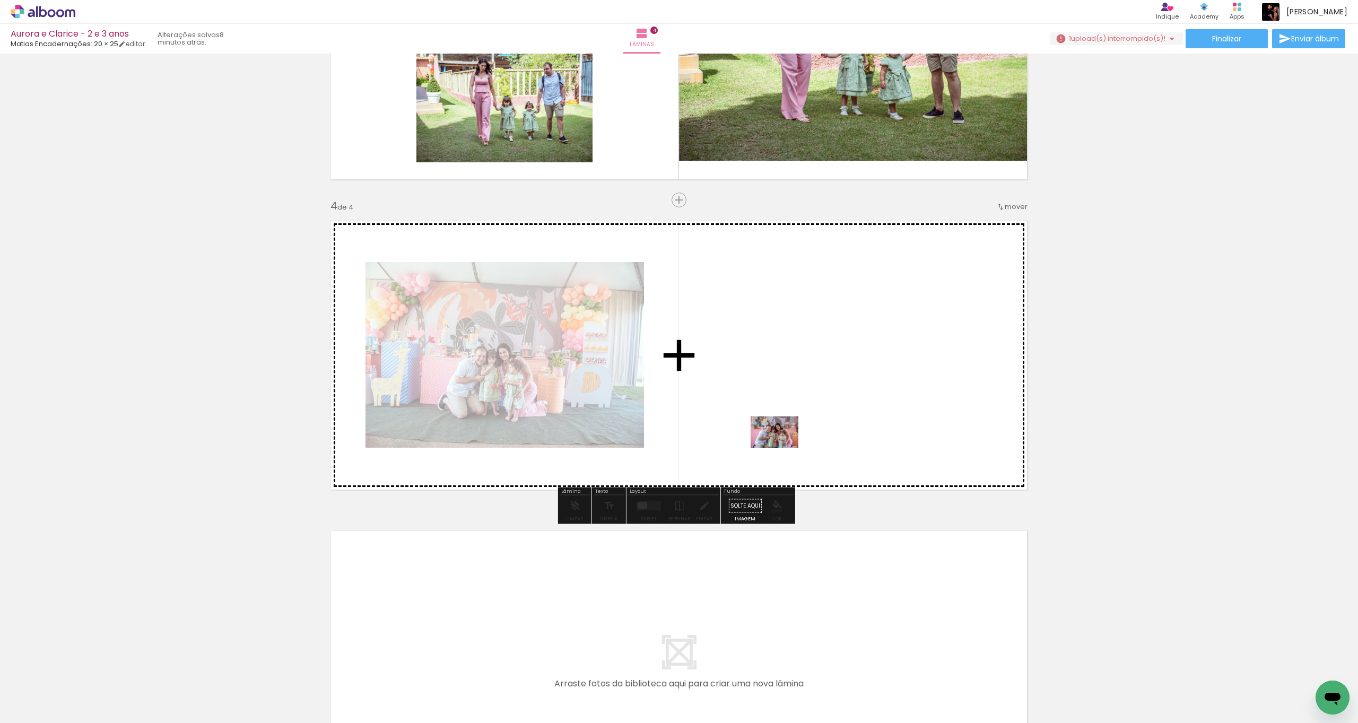
drag, startPoint x: 824, startPoint y: 682, endPoint x: 760, endPoint y: 414, distance: 275.9
click at [760, 403] on quentale-workspace at bounding box center [679, 361] width 1358 height 723
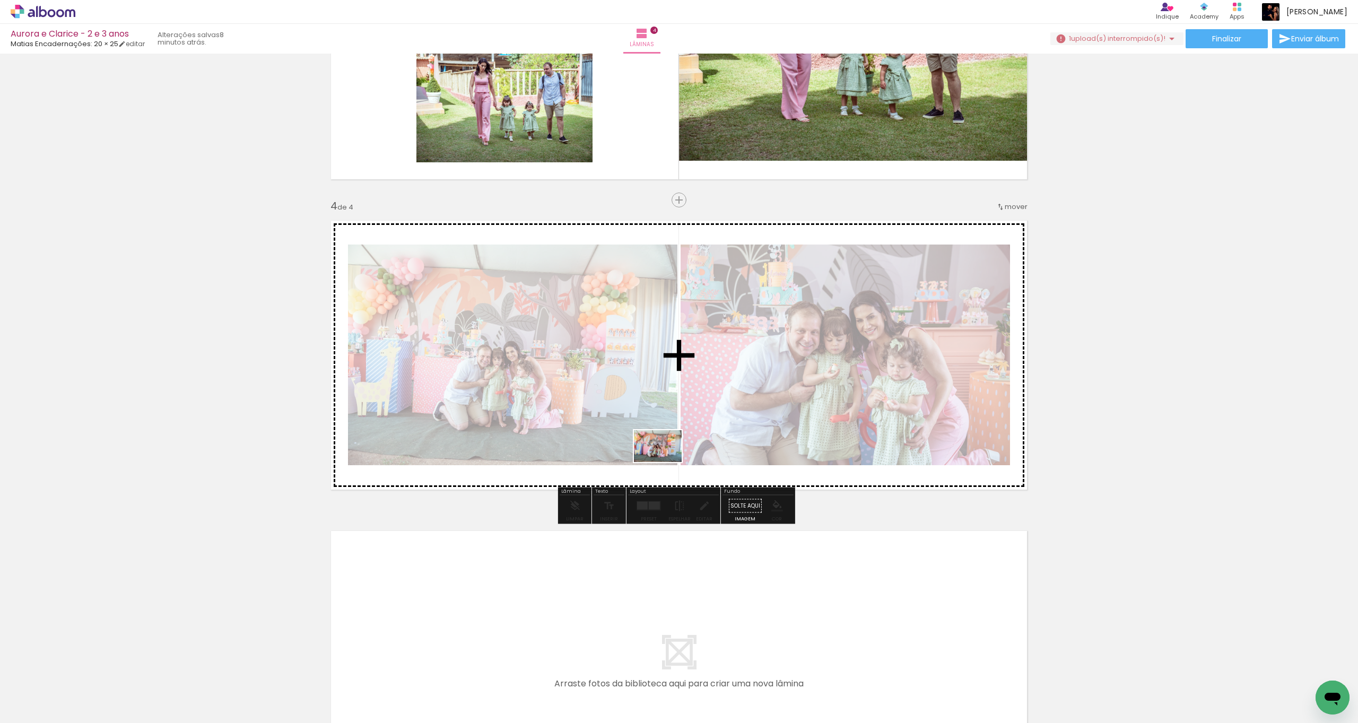
drag, startPoint x: 768, startPoint y: 685, endPoint x: 658, endPoint y: 437, distance: 271.3
click at [658, 403] on quentale-workspace at bounding box center [679, 361] width 1358 height 723
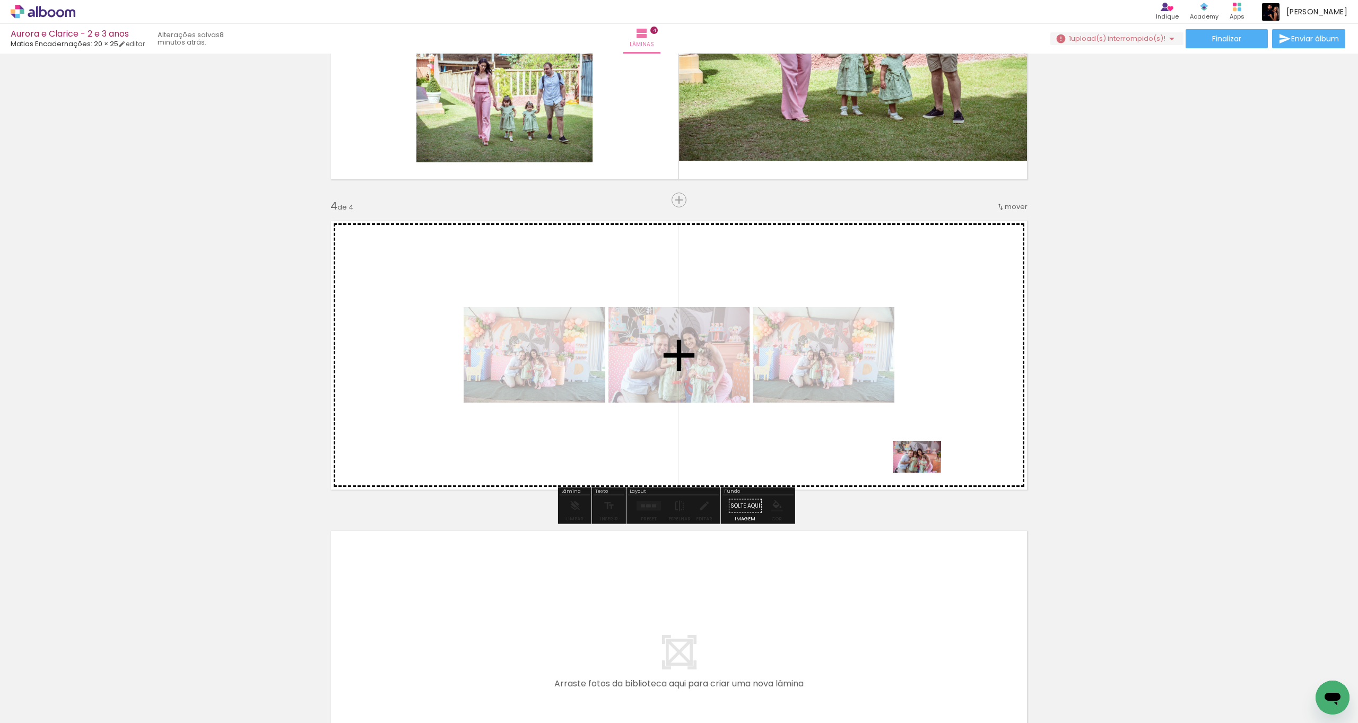
drag, startPoint x: 794, startPoint y: 692, endPoint x: 923, endPoint y: 471, distance: 254.8
click at [763, 403] on quentale-workspace at bounding box center [679, 361] width 1358 height 723
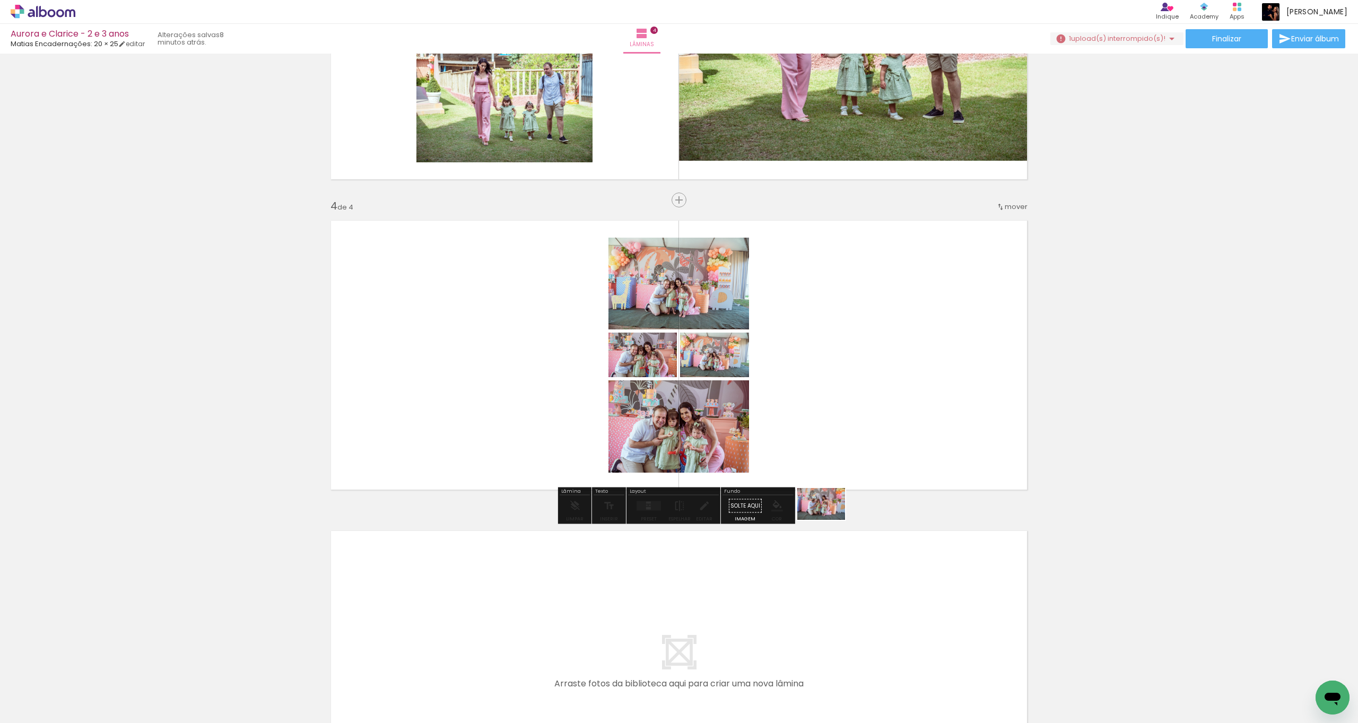
drag, startPoint x: 831, startPoint y: 683, endPoint x: 837, endPoint y: 424, distance: 259.4
click at [763, 403] on quentale-workspace at bounding box center [679, 361] width 1358 height 723
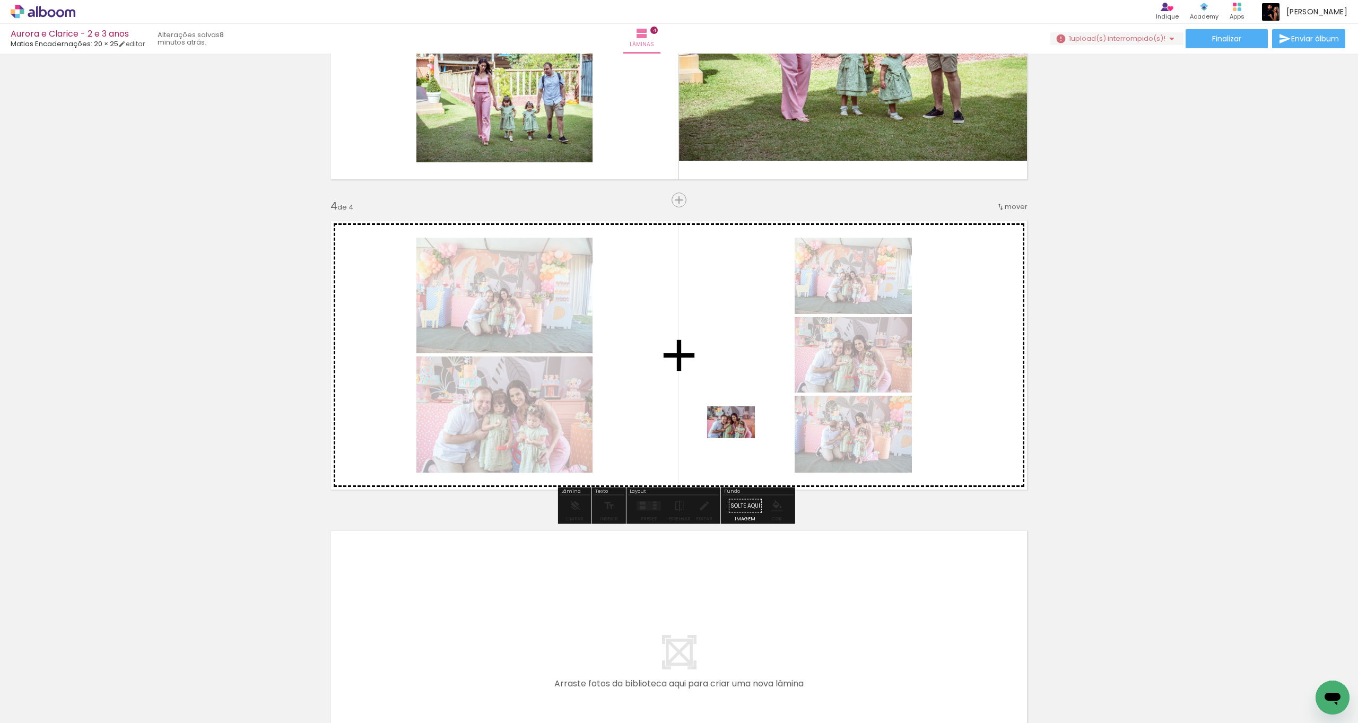
drag, startPoint x: 785, startPoint y: 669, endPoint x: 707, endPoint y: 404, distance: 276.5
click at [707, 403] on quentale-workspace at bounding box center [679, 361] width 1358 height 723
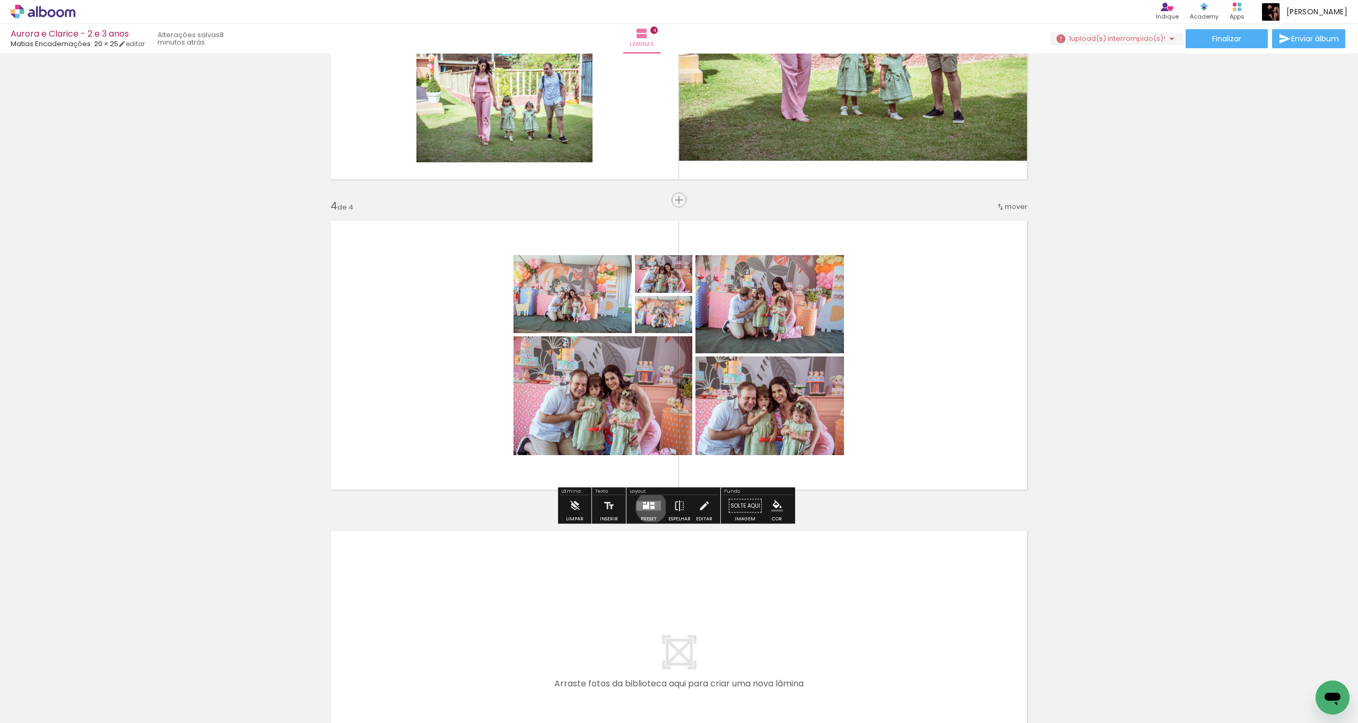
drag, startPoint x: 649, startPoint y: 507, endPoint x: 657, endPoint y: 511, distance: 9.3
click at [657, 403] on div at bounding box center [648, 505] width 29 height 21
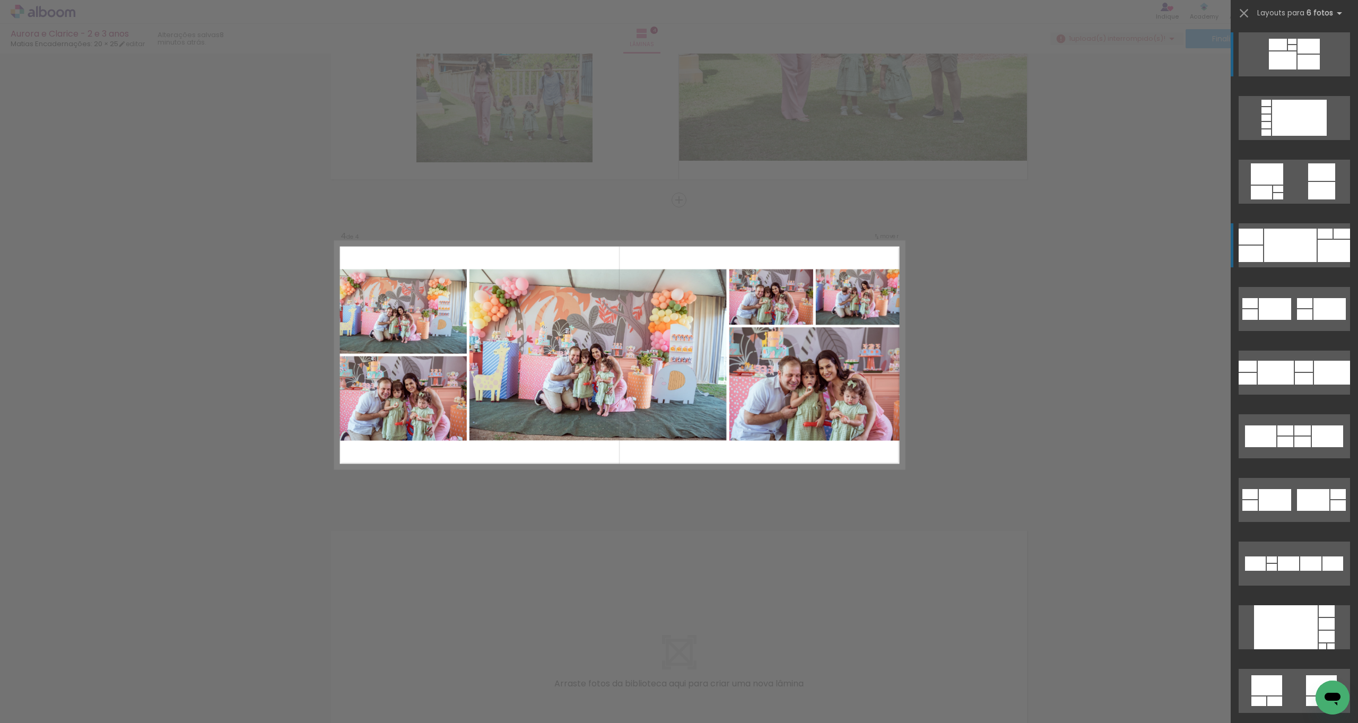
click at [763, 50] on div at bounding box center [1292, 47] width 8 height 5
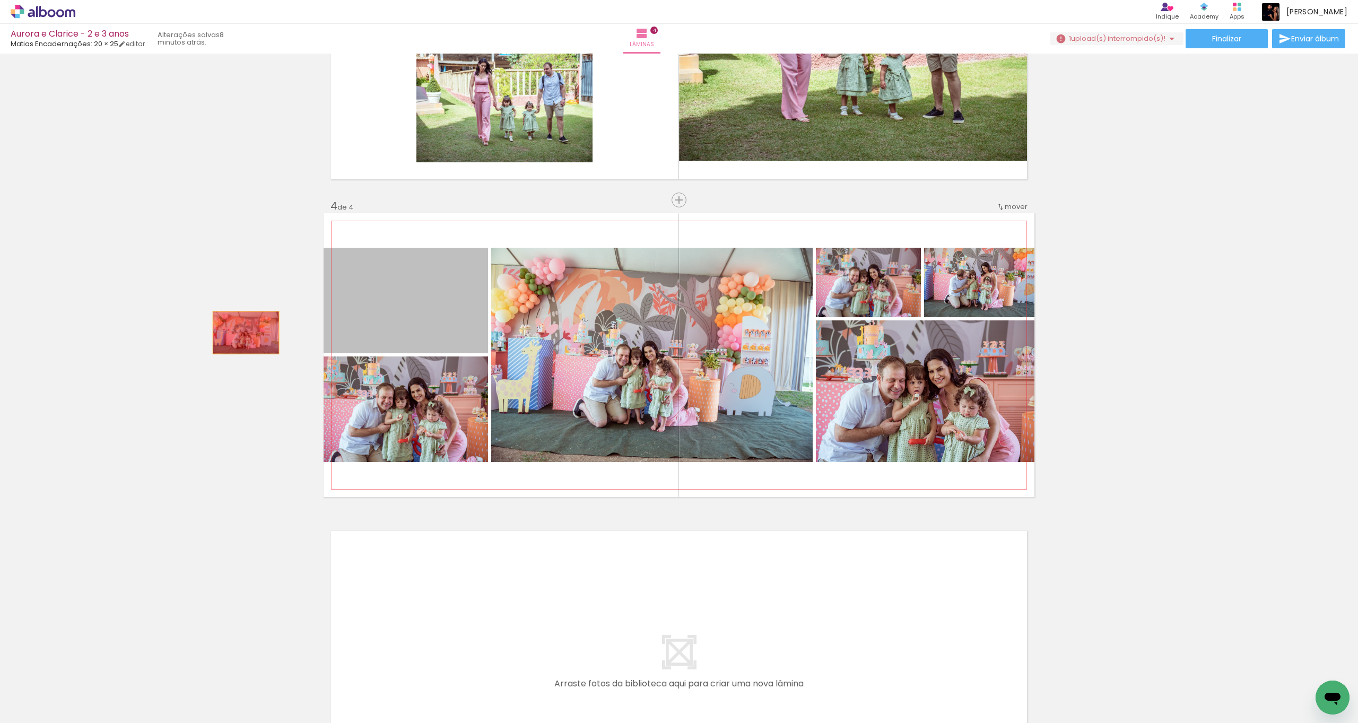
drag, startPoint x: 437, startPoint y: 314, endPoint x: 230, endPoint y: 331, distance: 208.0
click at [230, 331] on div "Inserir lâmina 1 de 4 Inserir lâmina 2 de 4 Inserir lâmina 3 de 4 Inserir lâmin…" at bounding box center [679, 31] width 1358 height 1552
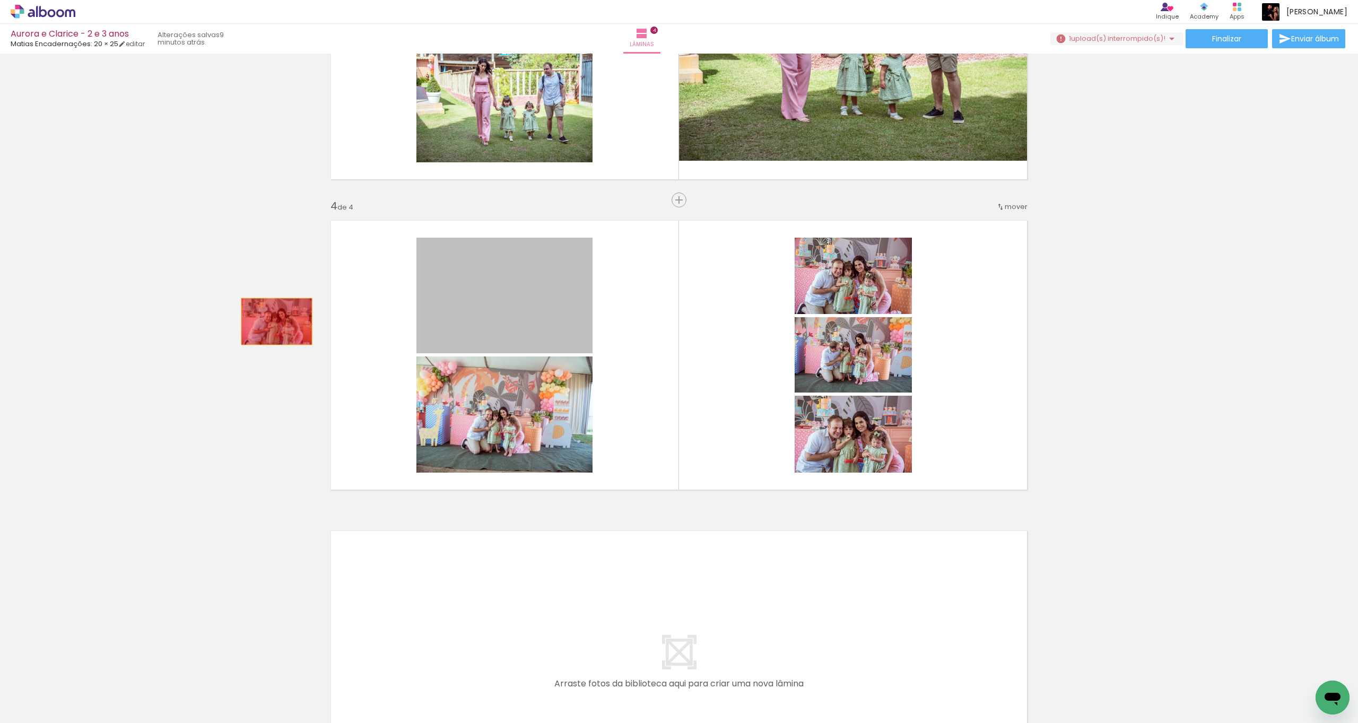
drag, startPoint x: 554, startPoint y: 321, endPoint x: 280, endPoint y: 321, distance: 273.6
click at [280, 321] on div "Inserir lâmina 1 de 4 Inserir lâmina 2 de 4 Inserir lâmina 3 de 4 Inserir lâmin…" at bounding box center [679, 31] width 1358 height 1552
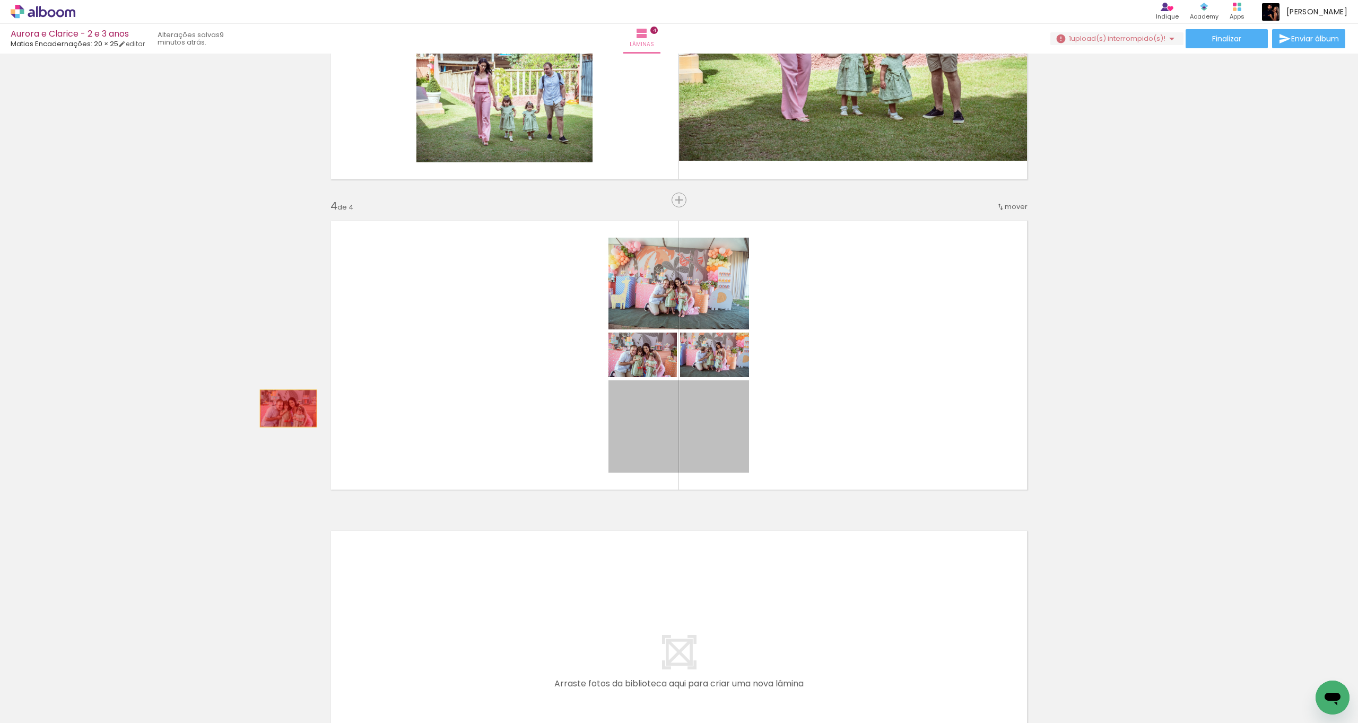
drag, startPoint x: 716, startPoint y: 439, endPoint x: 216, endPoint y: 396, distance: 501.4
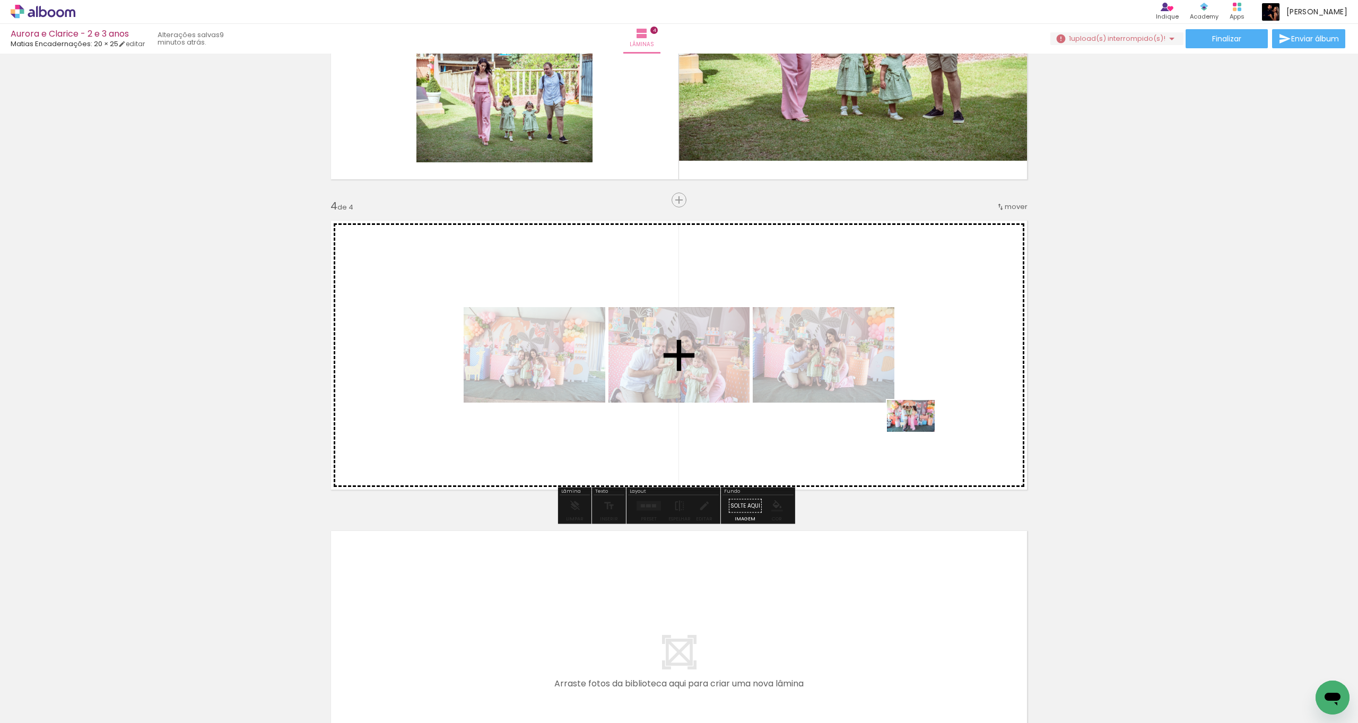
drag, startPoint x: 792, startPoint y: 698, endPoint x: 924, endPoint y: 407, distance: 319.9
click at [763, 403] on quentale-workspace at bounding box center [679, 361] width 1358 height 723
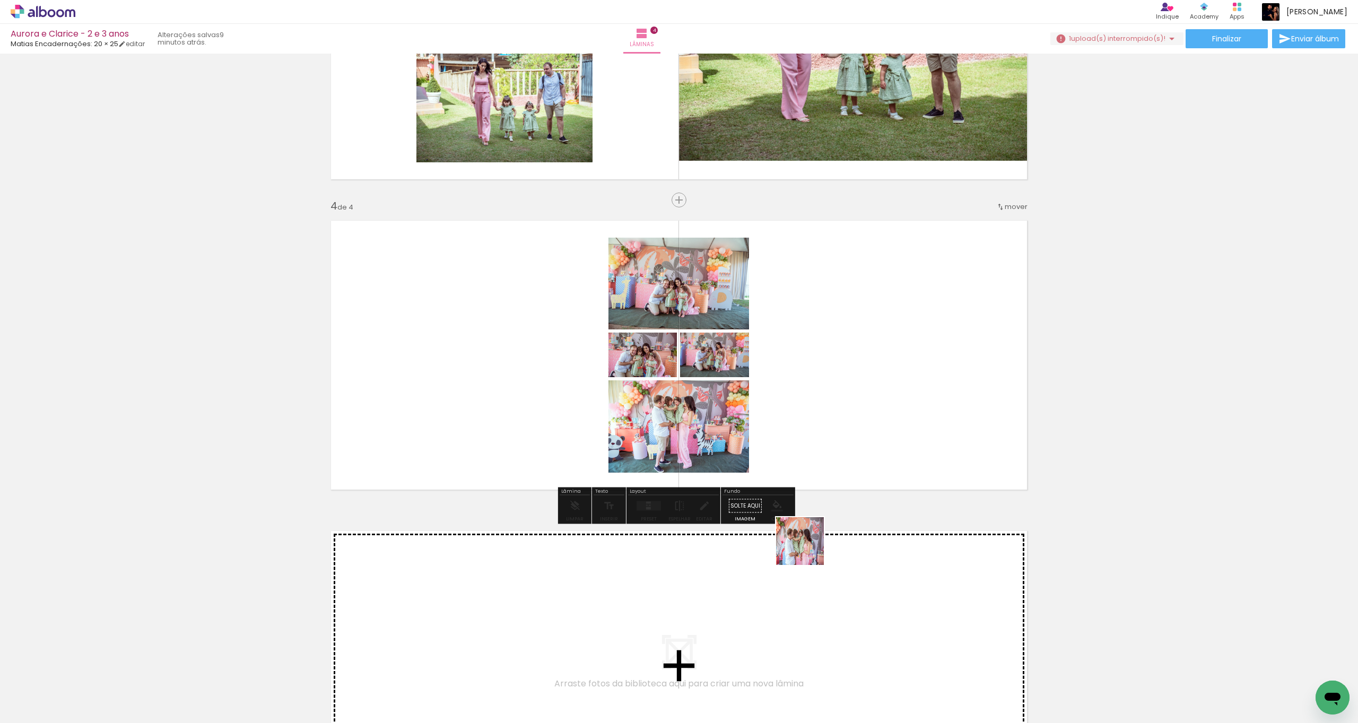
drag, startPoint x: 797, startPoint y: 690, endPoint x: 839, endPoint y: 396, distance: 296.8
click at [763, 396] on quentale-workspace at bounding box center [679, 361] width 1358 height 723
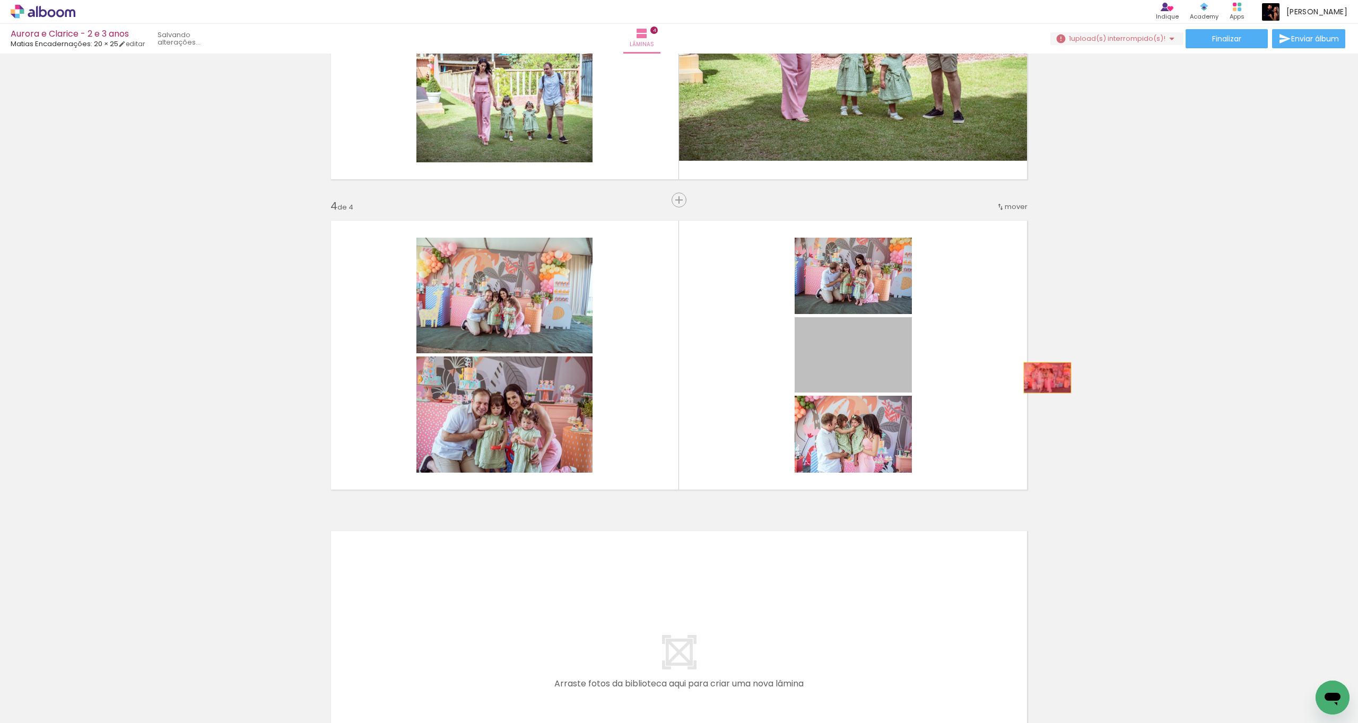
drag, startPoint x: 862, startPoint y: 373, endPoint x: 1074, endPoint y: 369, distance: 212.2
click at [763, 369] on div "Inserir lâmina 1 de 4 Inserir lâmina 2 de 4 Inserir lâmina 3 de 4 Inserir lâmin…" at bounding box center [679, 31] width 1358 height 1552
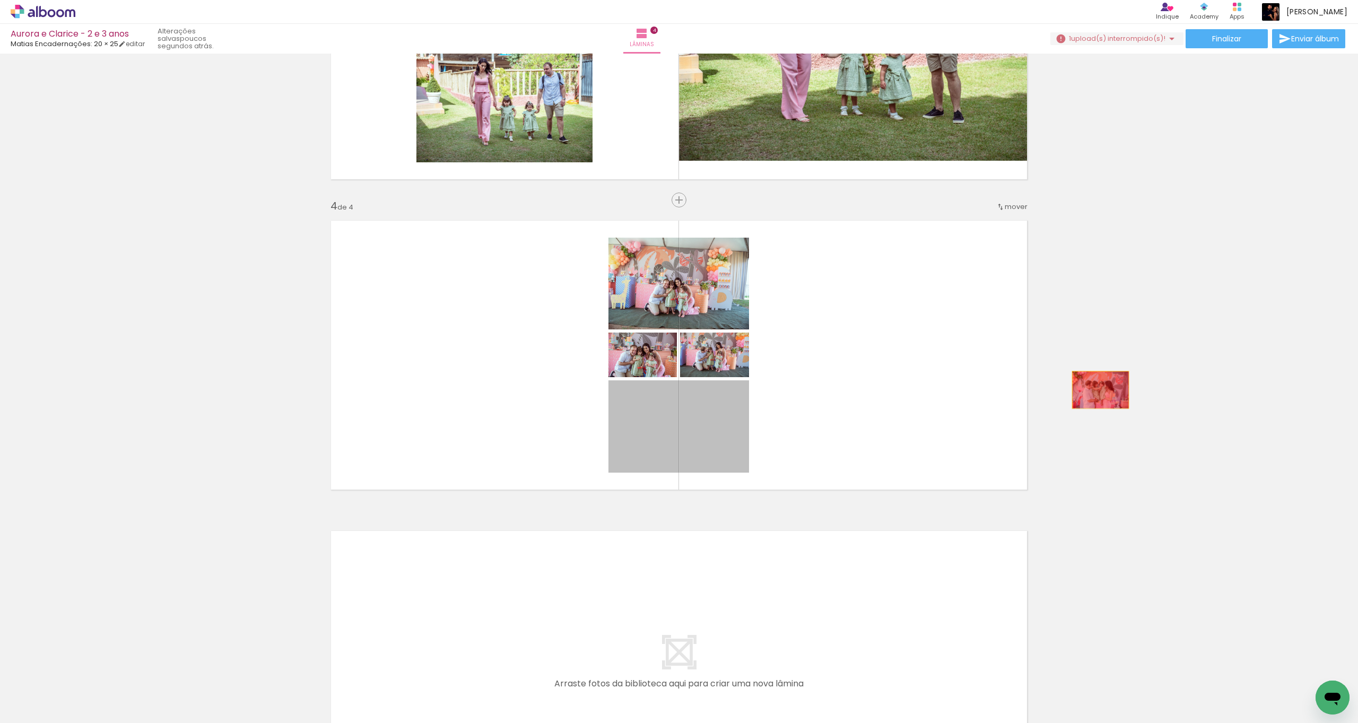
drag, startPoint x: 706, startPoint y: 427, endPoint x: 1100, endPoint y: 384, distance: 395.8
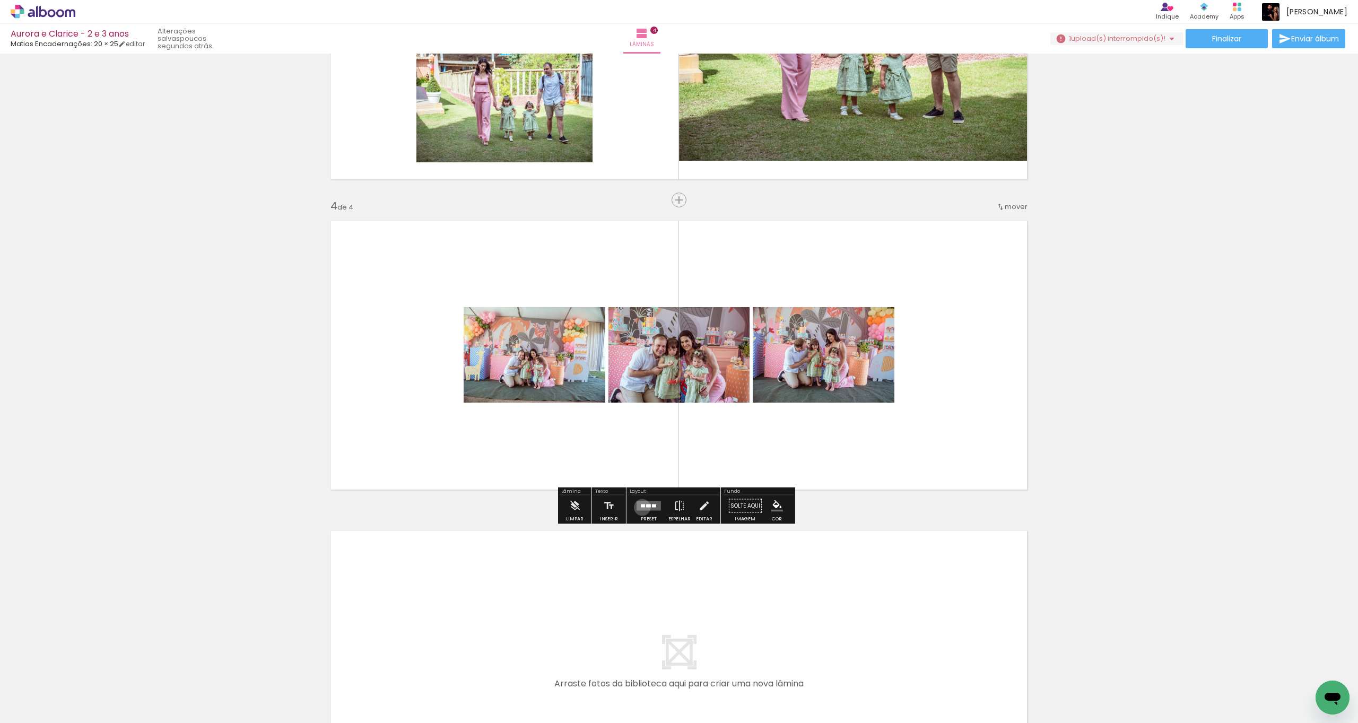
click at [641, 403] on div at bounding box center [643, 505] width 4 height 3
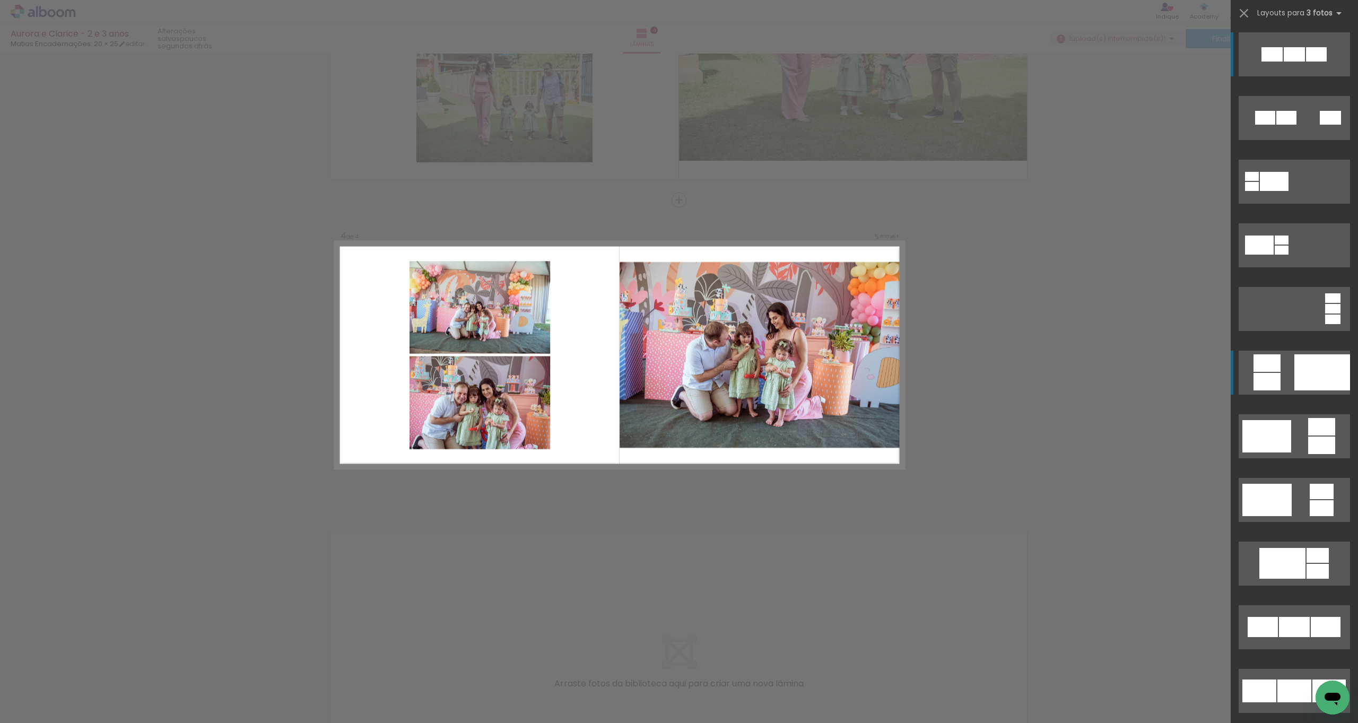
click at [763, 373] on div at bounding box center [1322, 372] width 56 height 36
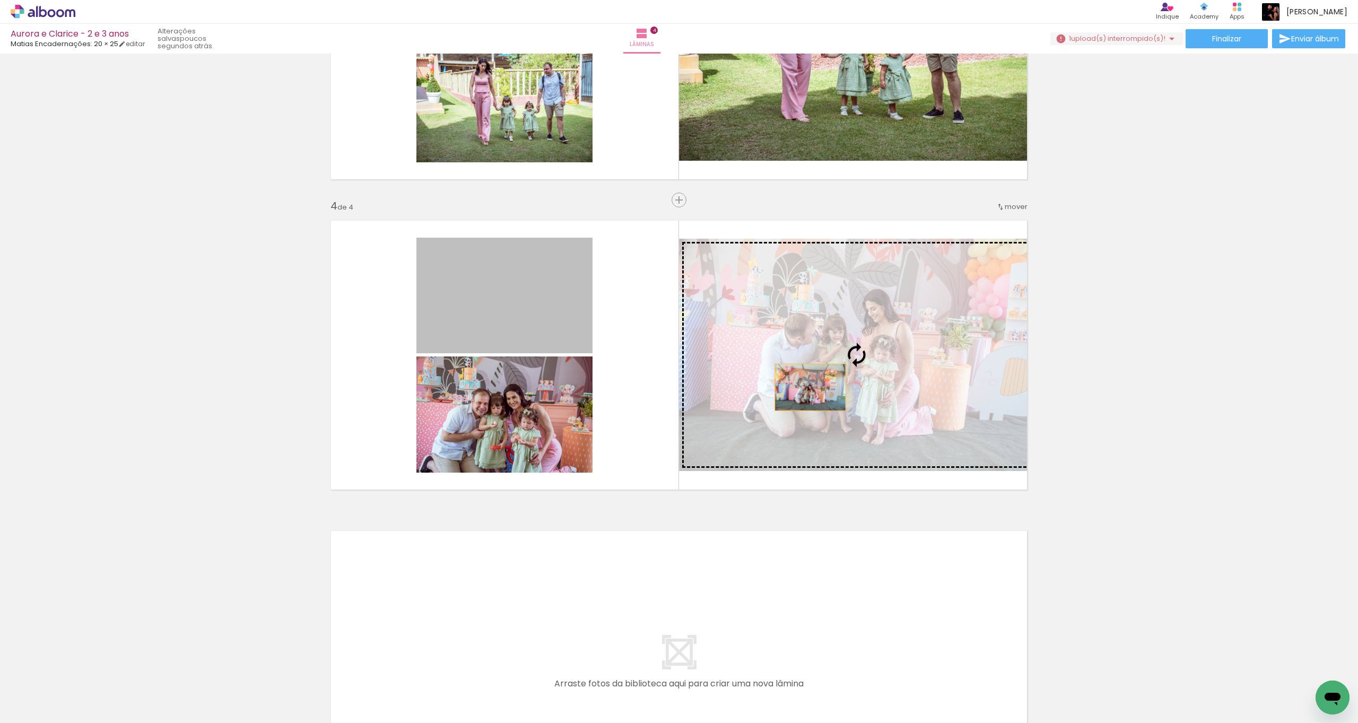
drag, startPoint x: 606, startPoint y: 353, endPoint x: 806, endPoint y: 387, distance: 202.9
click at [0, 0] on slot at bounding box center [0, 0] width 0 height 0
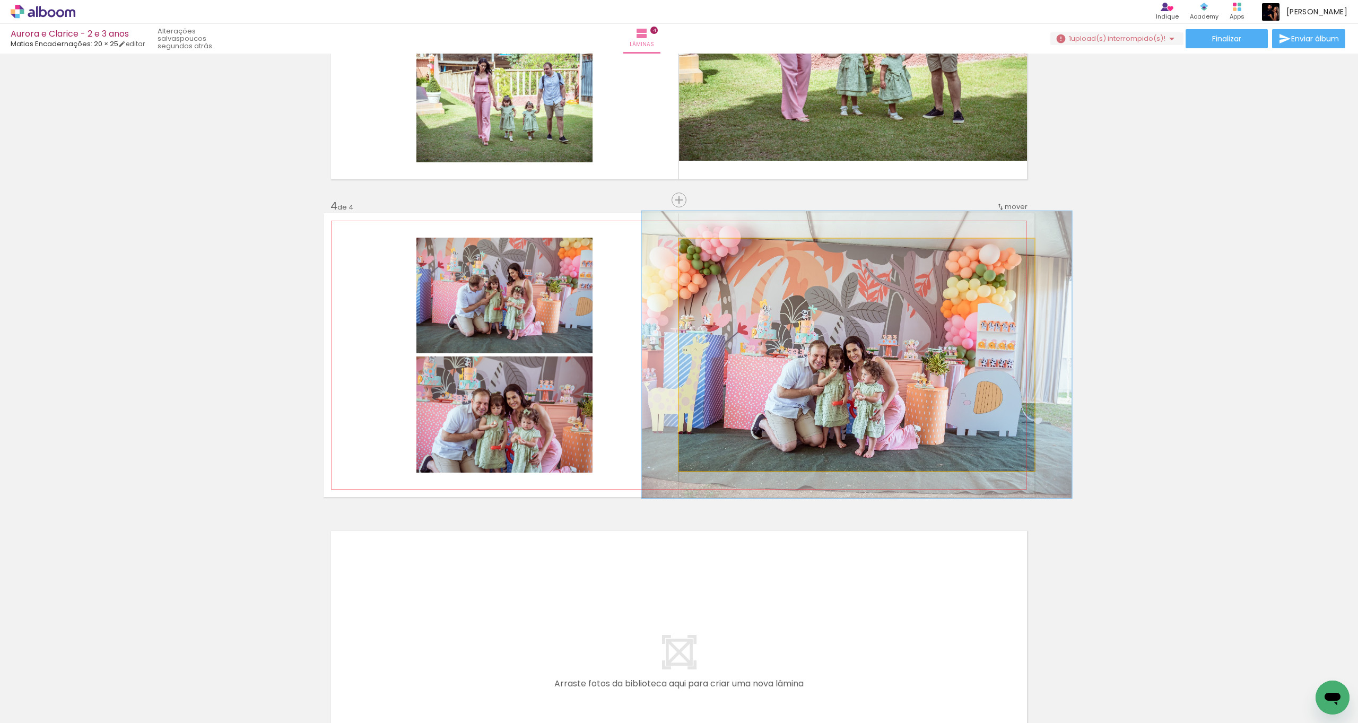
type paper-slider "120"
click at [707, 248] on div at bounding box center [712, 250] width 10 height 10
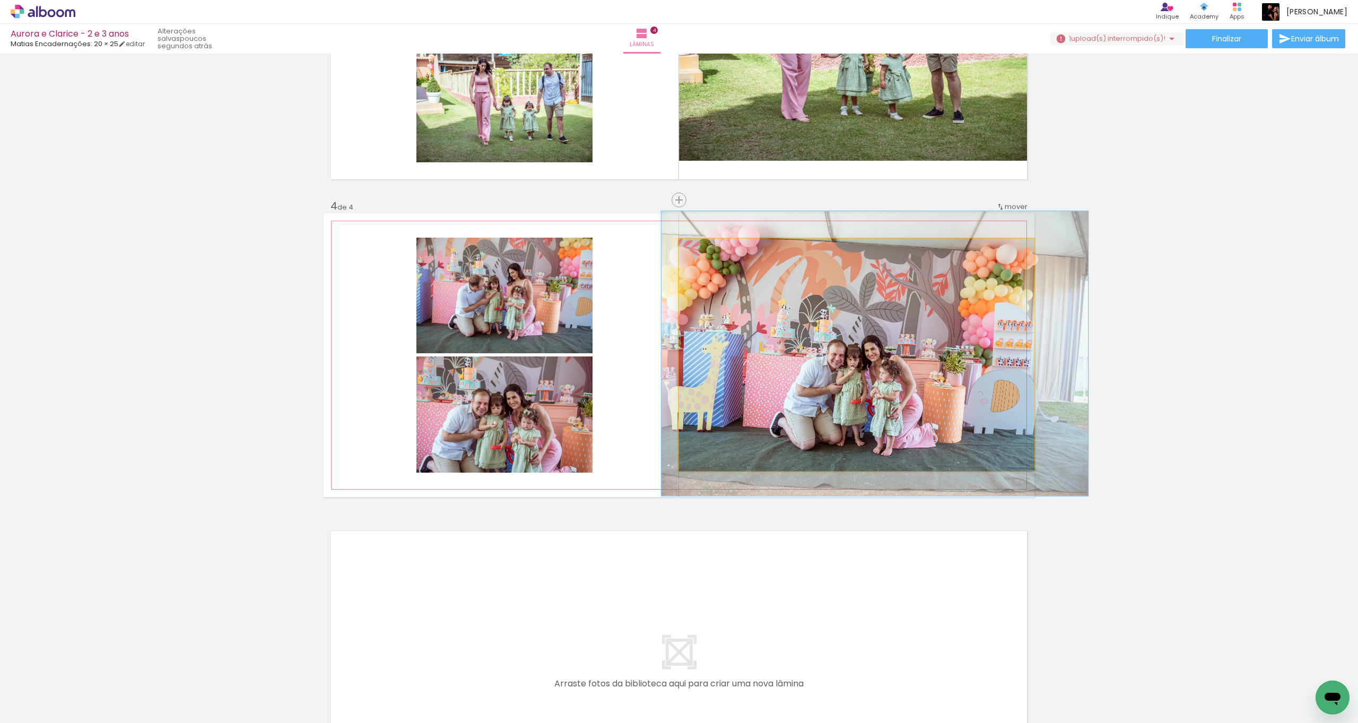
drag, startPoint x: 851, startPoint y: 398, endPoint x: 873, endPoint y: 399, distance: 22.3
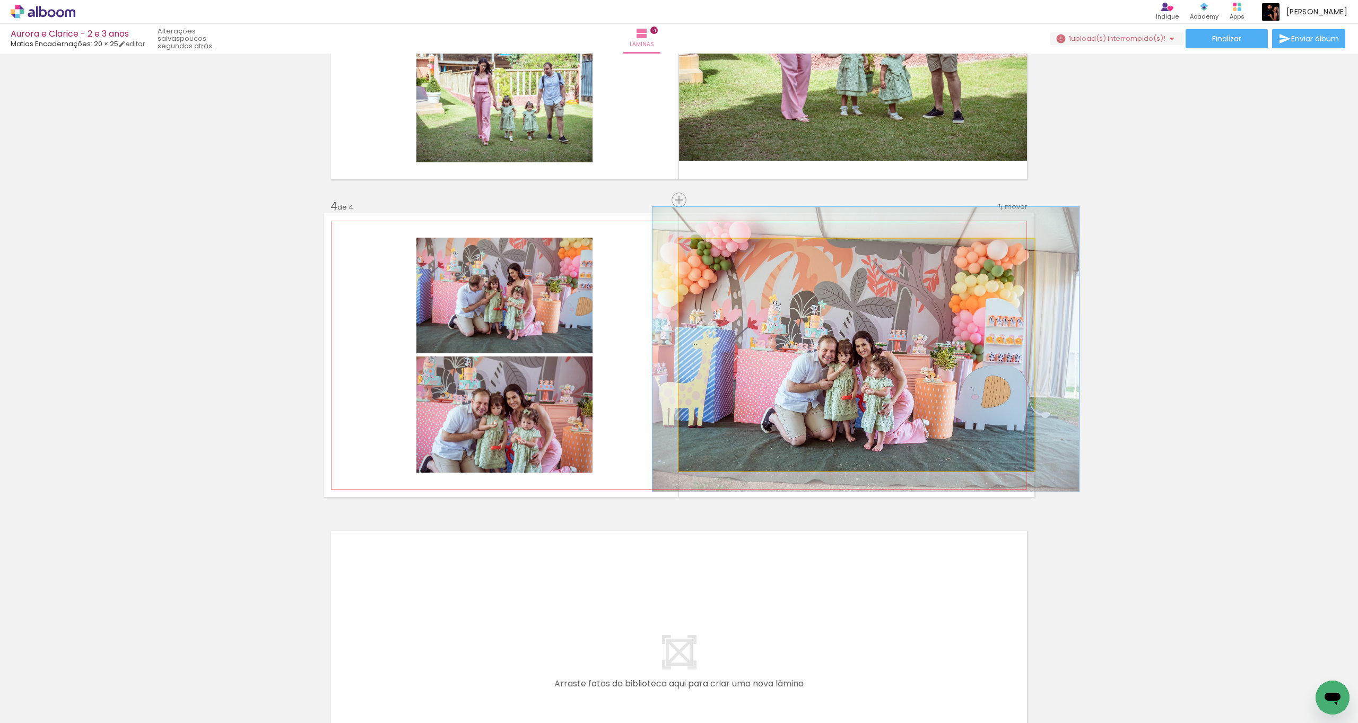
drag, startPoint x: 893, startPoint y: 417, endPoint x: 888, endPoint y: 415, distance: 5.5
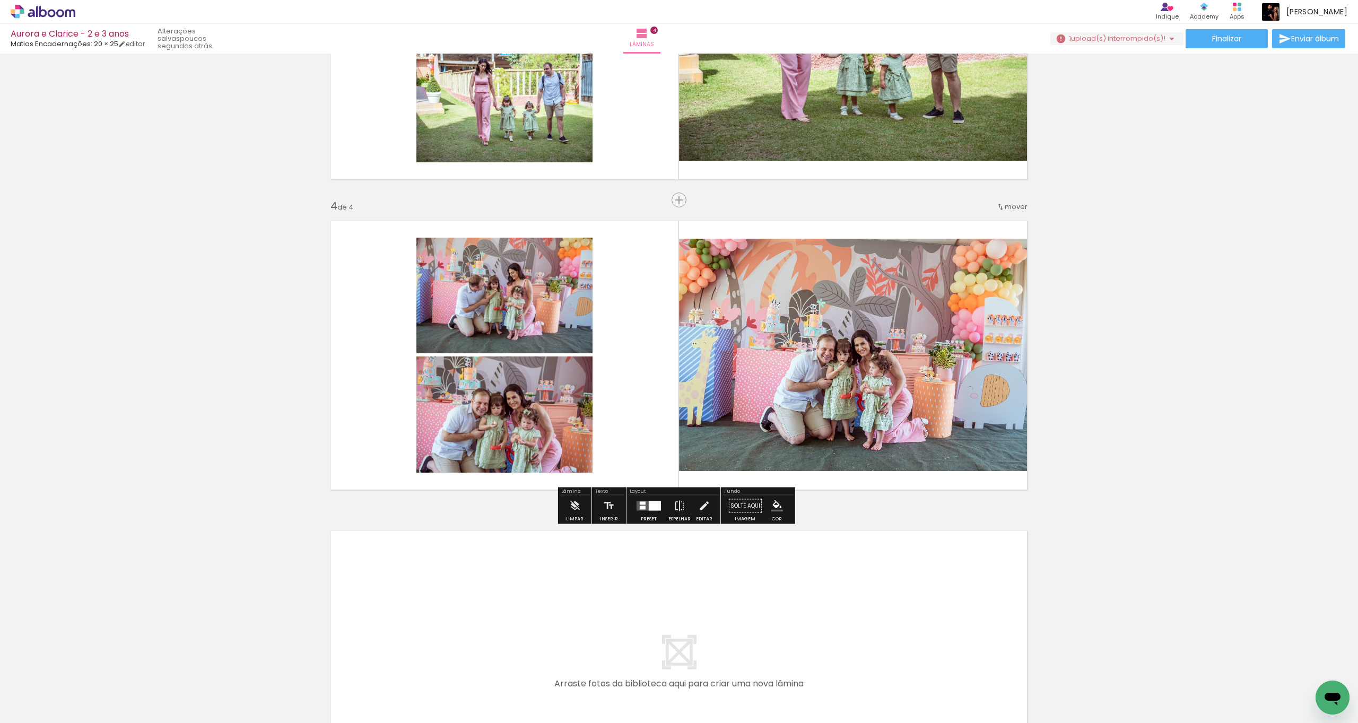
click at [569, 319] on quentale-photo at bounding box center [504, 296] width 176 height 116
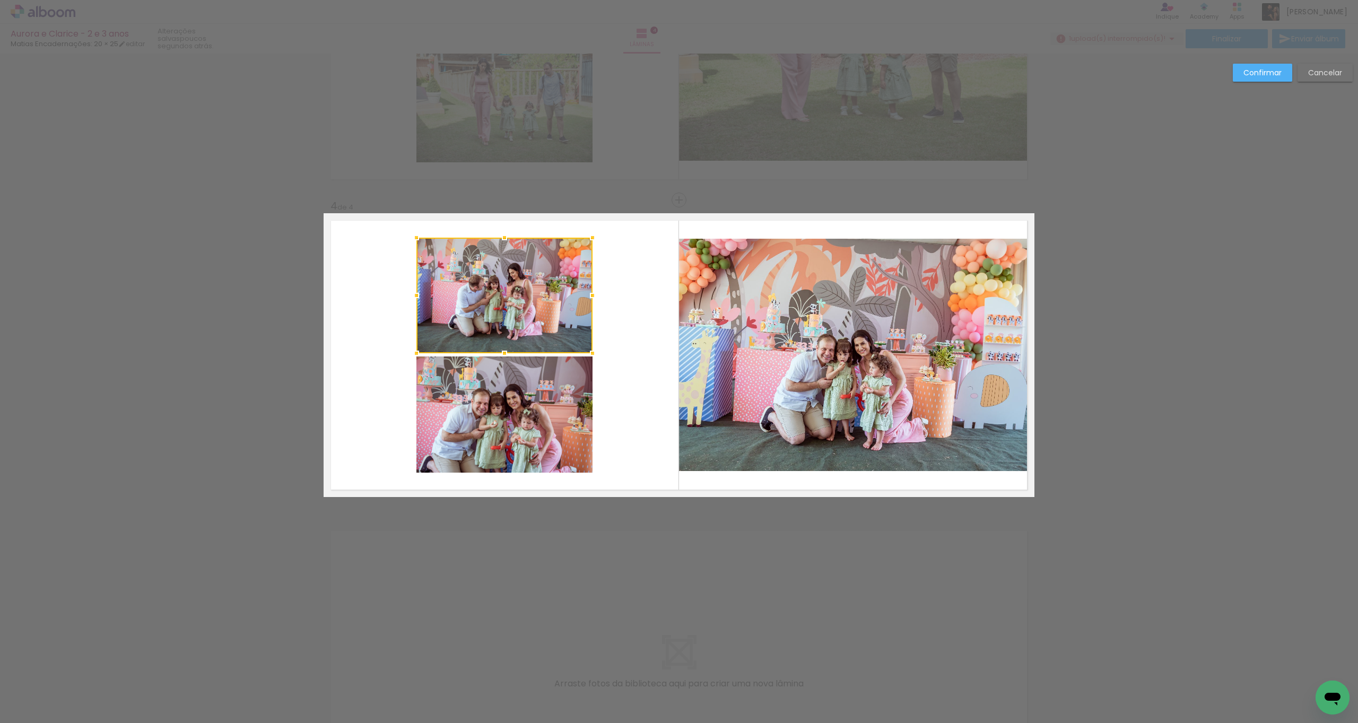
click at [544, 403] on quentale-photo at bounding box center [504, 414] width 176 height 116
click at [590, 403] on div at bounding box center [592, 472] width 21 height 21
drag, startPoint x: 590, startPoint y: 470, endPoint x: 596, endPoint y: 472, distance: 6.9
click at [607, 403] on quentale-layouter at bounding box center [678, 355] width 711 height 284
click at [556, 403] on quentale-photo at bounding box center [504, 414] width 176 height 116
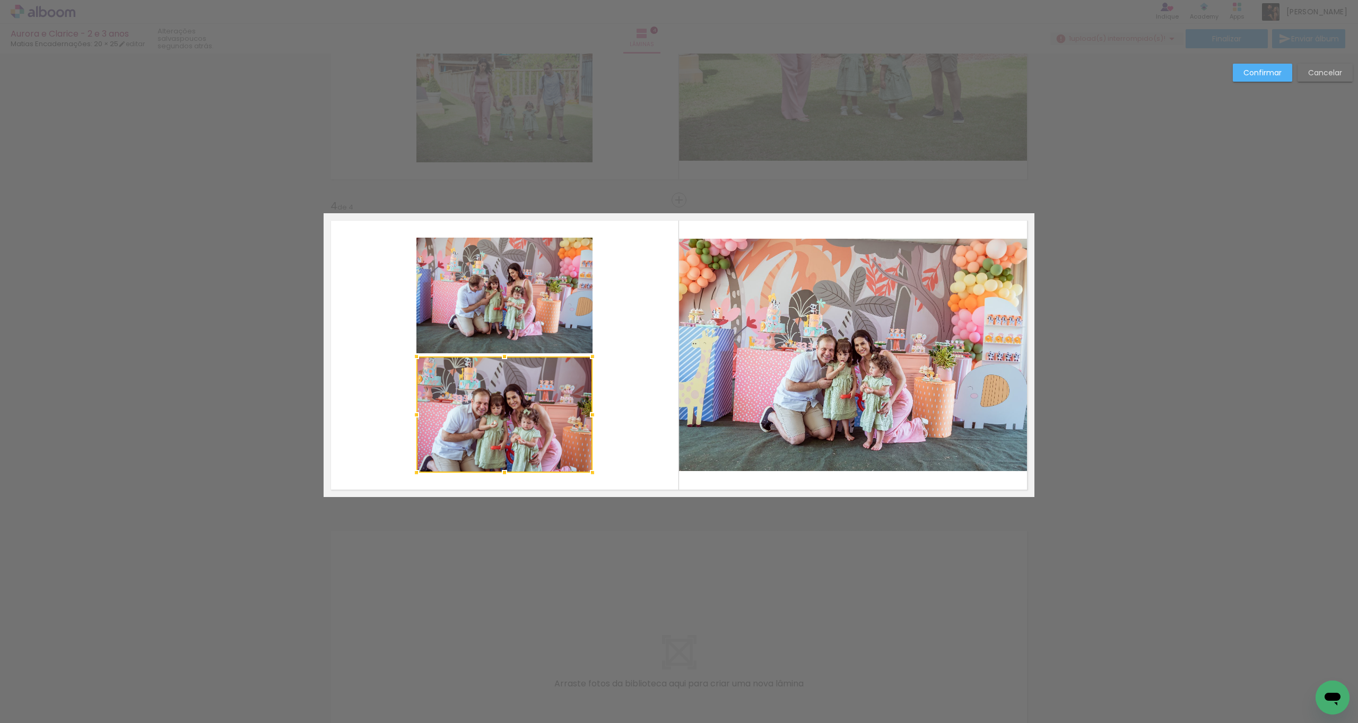
click at [565, 329] on quentale-photo at bounding box center [504, 296] width 176 height 116
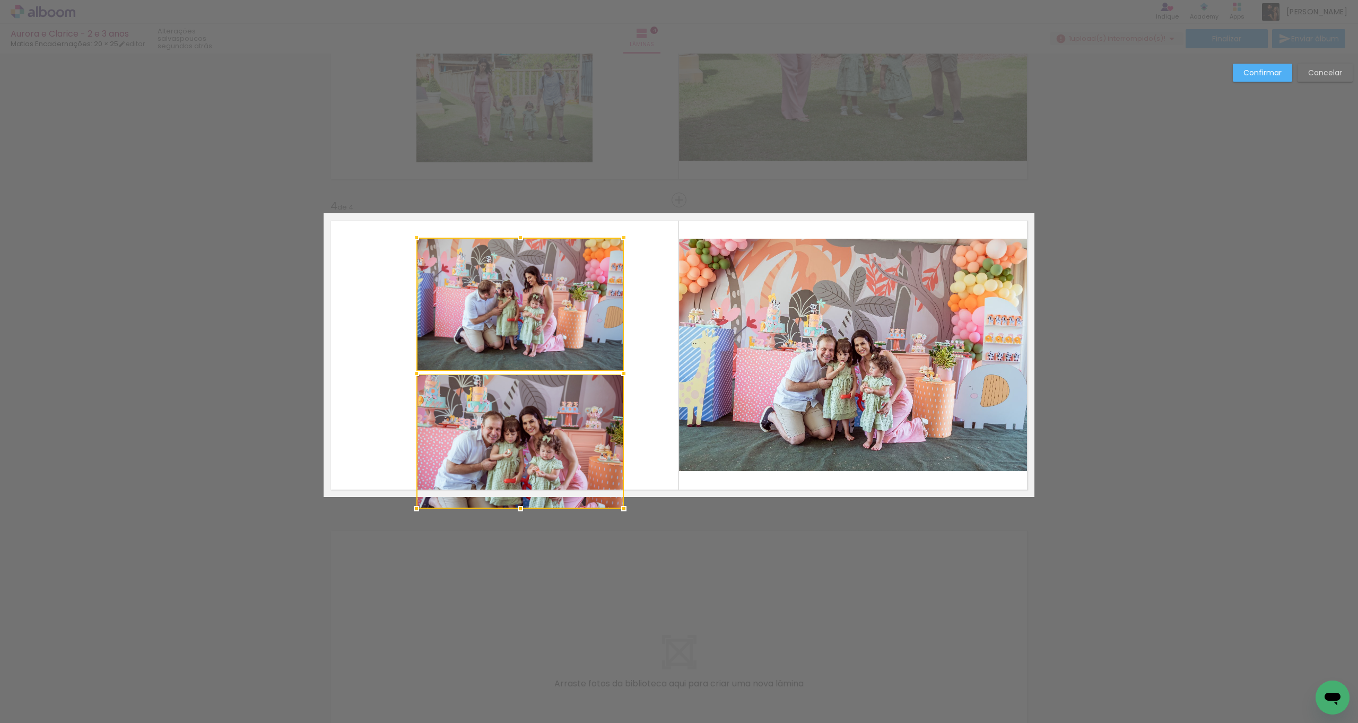
drag, startPoint x: 588, startPoint y: 473, endPoint x: 633, endPoint y: 492, distance: 49.0
click at [633, 403] on album-spread "4 de 4" at bounding box center [678, 355] width 711 height 284
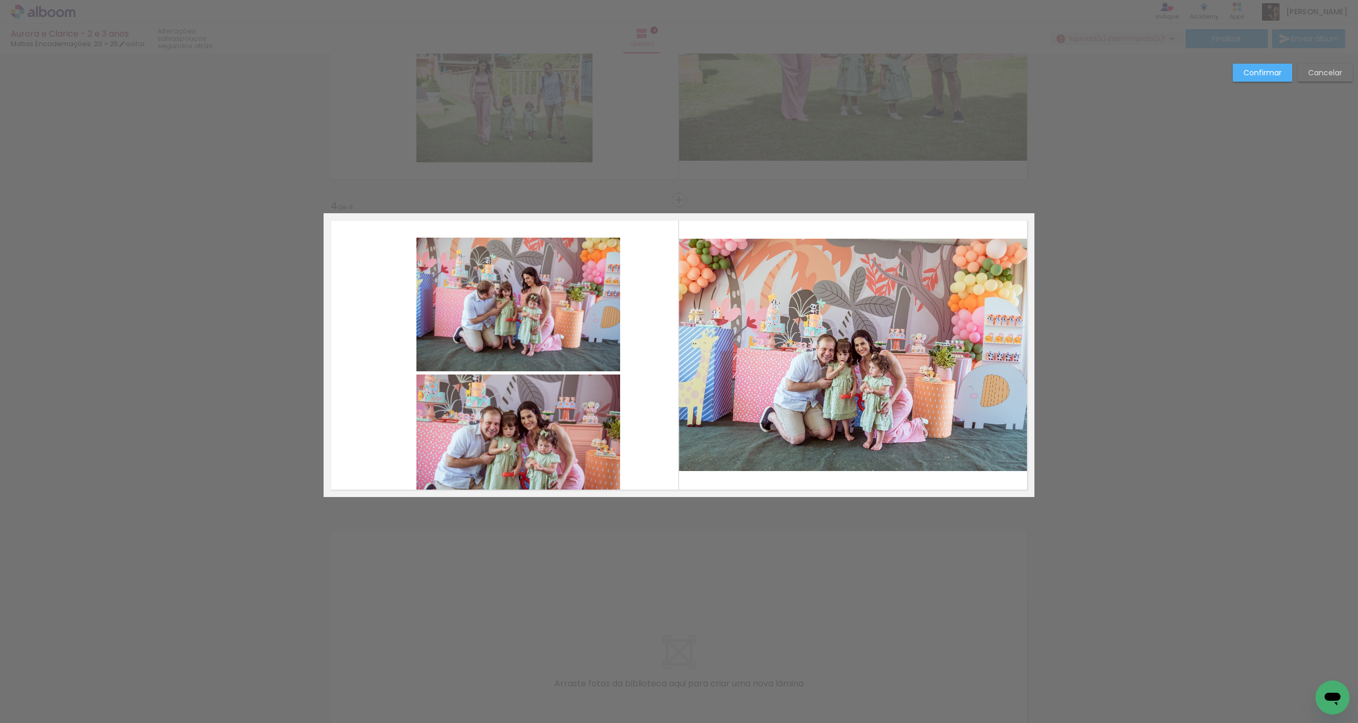
click at [584, 403] on quentale-photo at bounding box center [518, 435] width 204 height 123
drag, startPoint x: 571, startPoint y: 339, endPoint x: 568, endPoint y: 360, distance: 20.3
click at [571, 339] on quentale-photo at bounding box center [518, 305] width 204 height 134
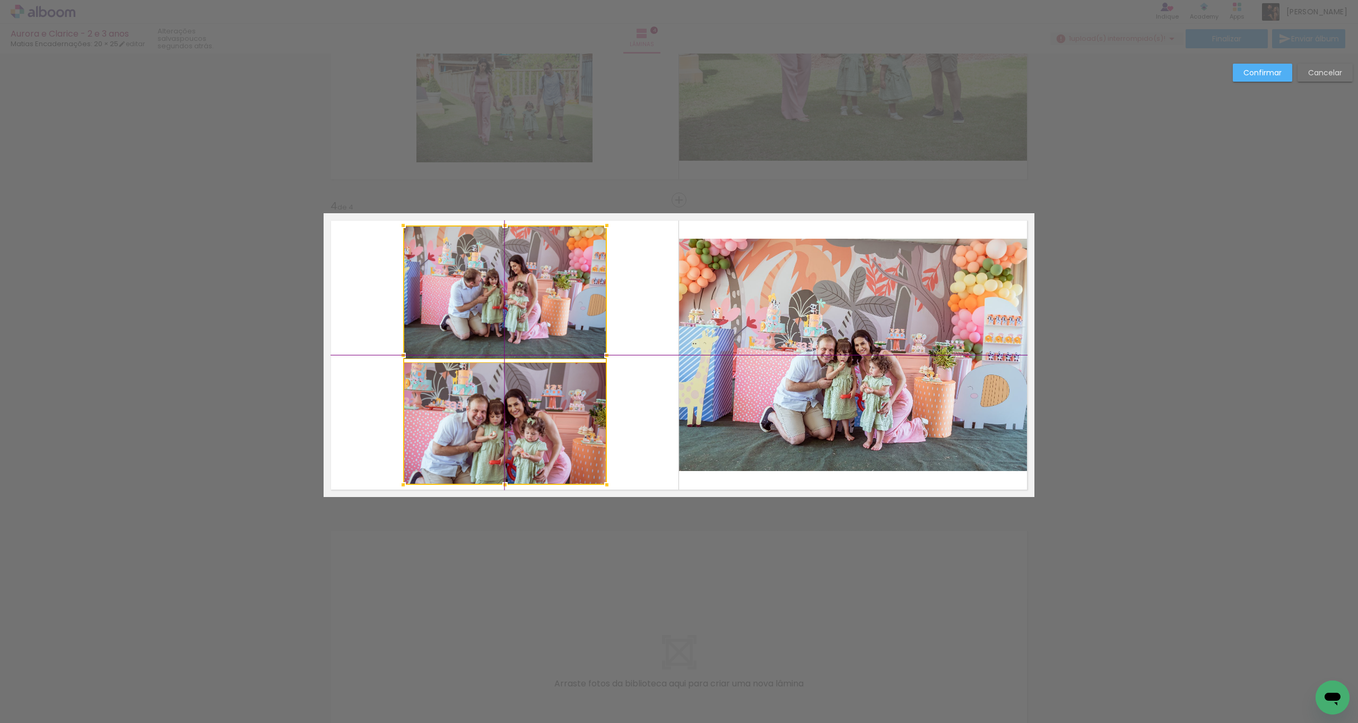
drag, startPoint x: 548, startPoint y: 458, endPoint x: 567, endPoint y: 435, distance: 29.0
click at [540, 403] on div at bounding box center [505, 354] width 204 height 259
click at [637, 395] on quentale-layouter at bounding box center [678, 355] width 711 height 284
drag, startPoint x: 1267, startPoint y: 67, endPoint x: 1254, endPoint y: 72, distance: 14.1
click at [763, 65] on paper-button "Confirmar" at bounding box center [1261, 73] width 59 height 18
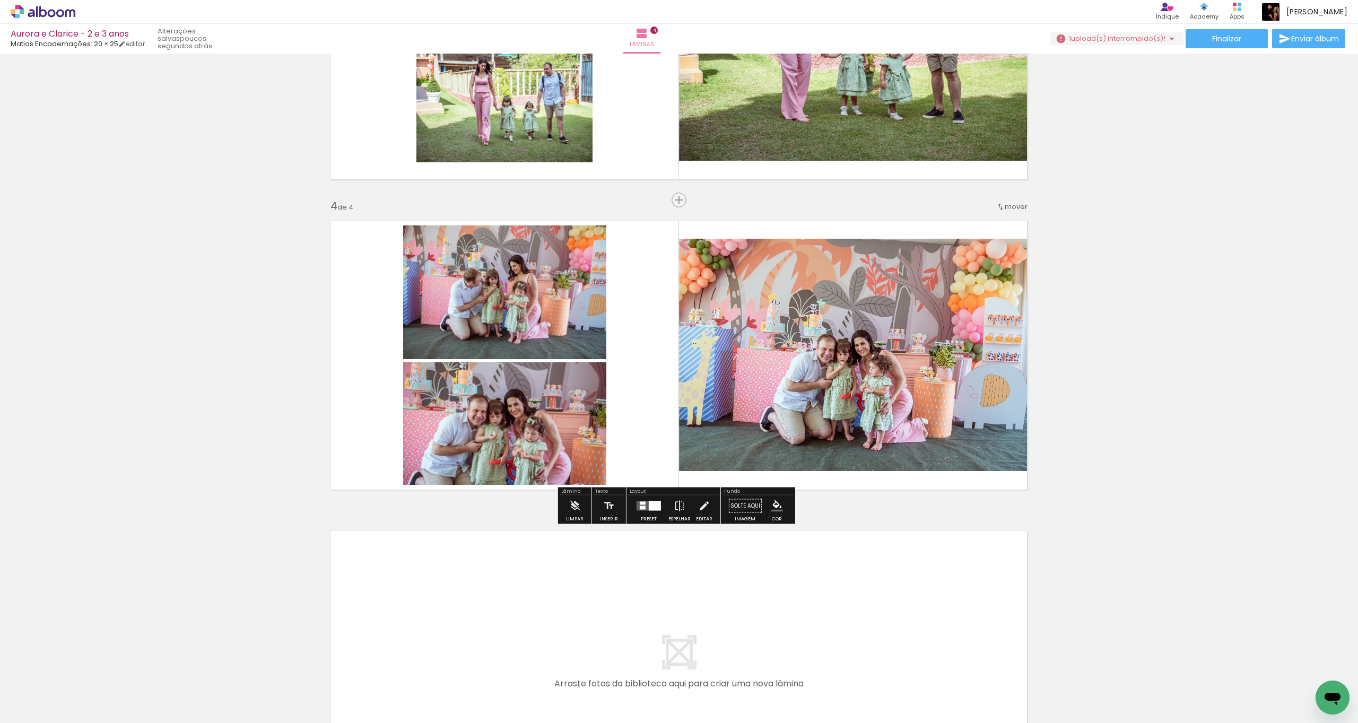
click at [763, 38] on span "upload(s) interrompido(s)!" at bounding box center [1118, 38] width 94 height 10
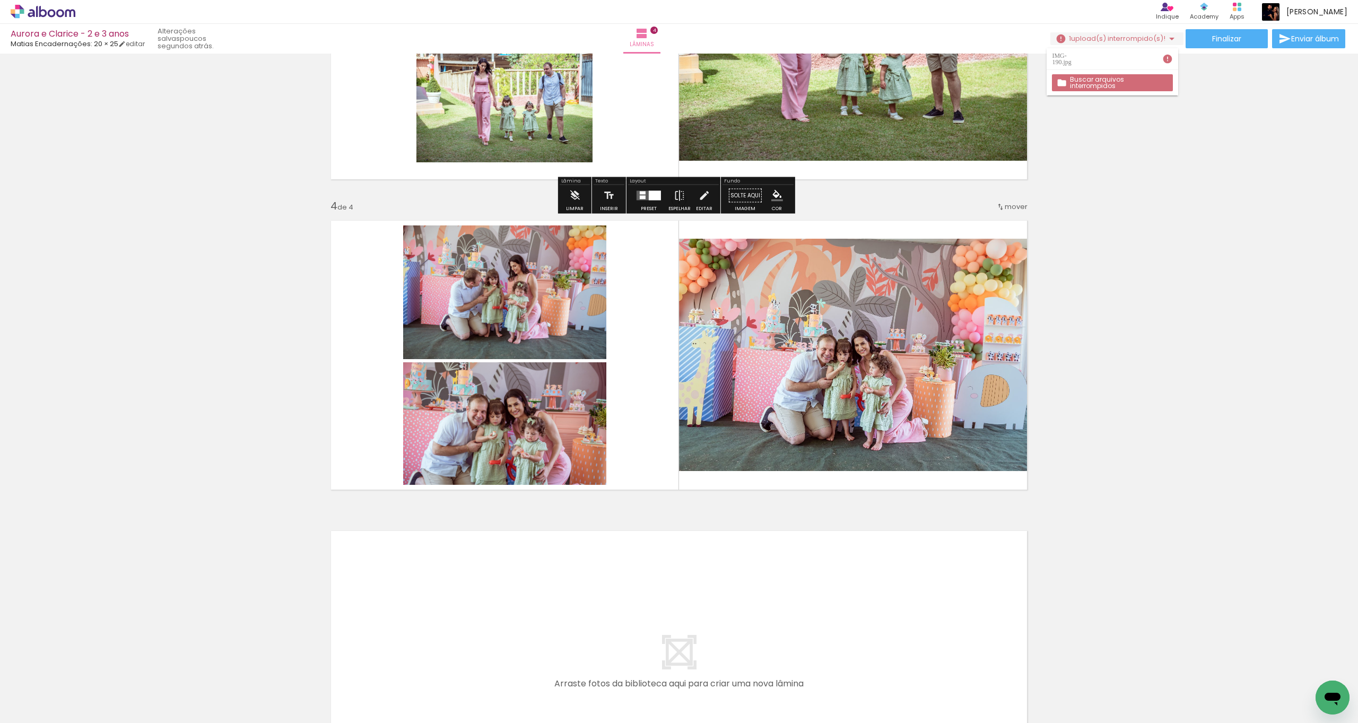
click at [763, 57] on iron-icon at bounding box center [1167, 59] width 11 height 11
click at [763, 56] on iron-icon at bounding box center [1167, 59] width 11 height 11
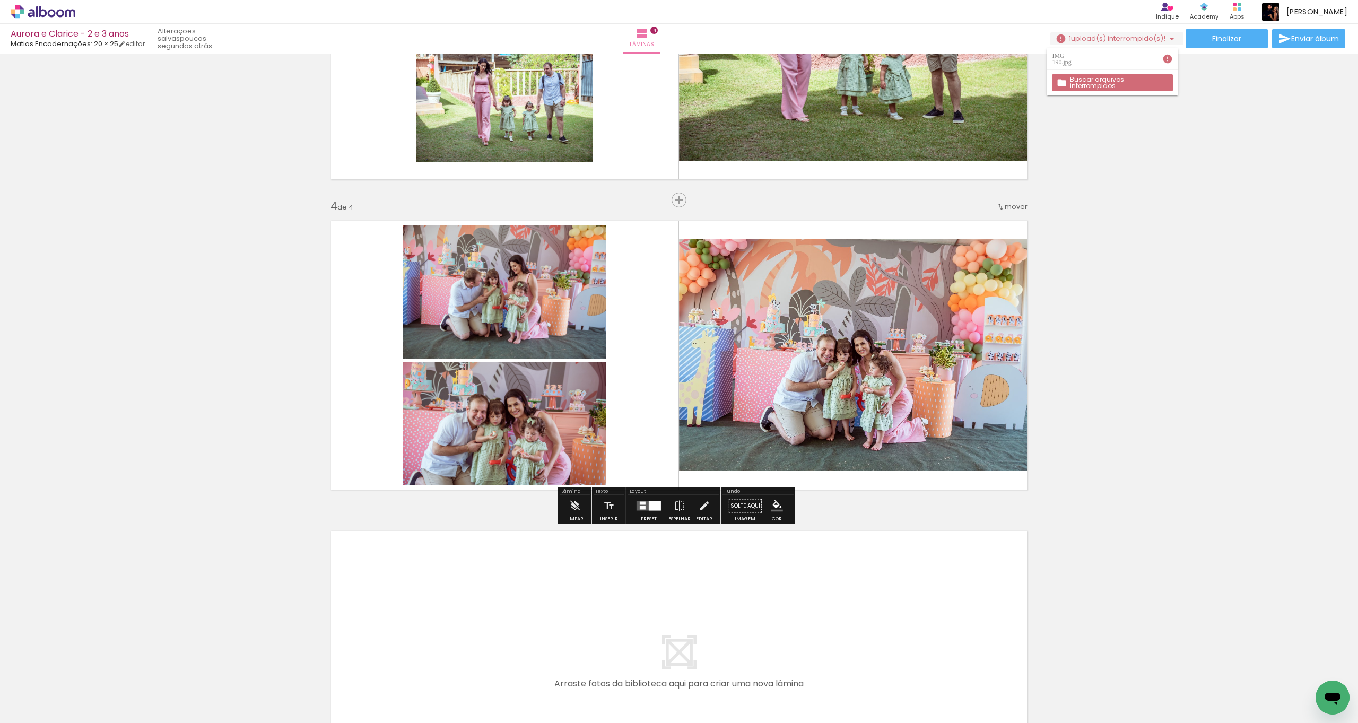
drag, startPoint x: 777, startPoint y: 518, endPoint x: 789, endPoint y: 517, distance: 11.7
click at [763, 403] on div "Cor" at bounding box center [777, 519] width 10 height 5
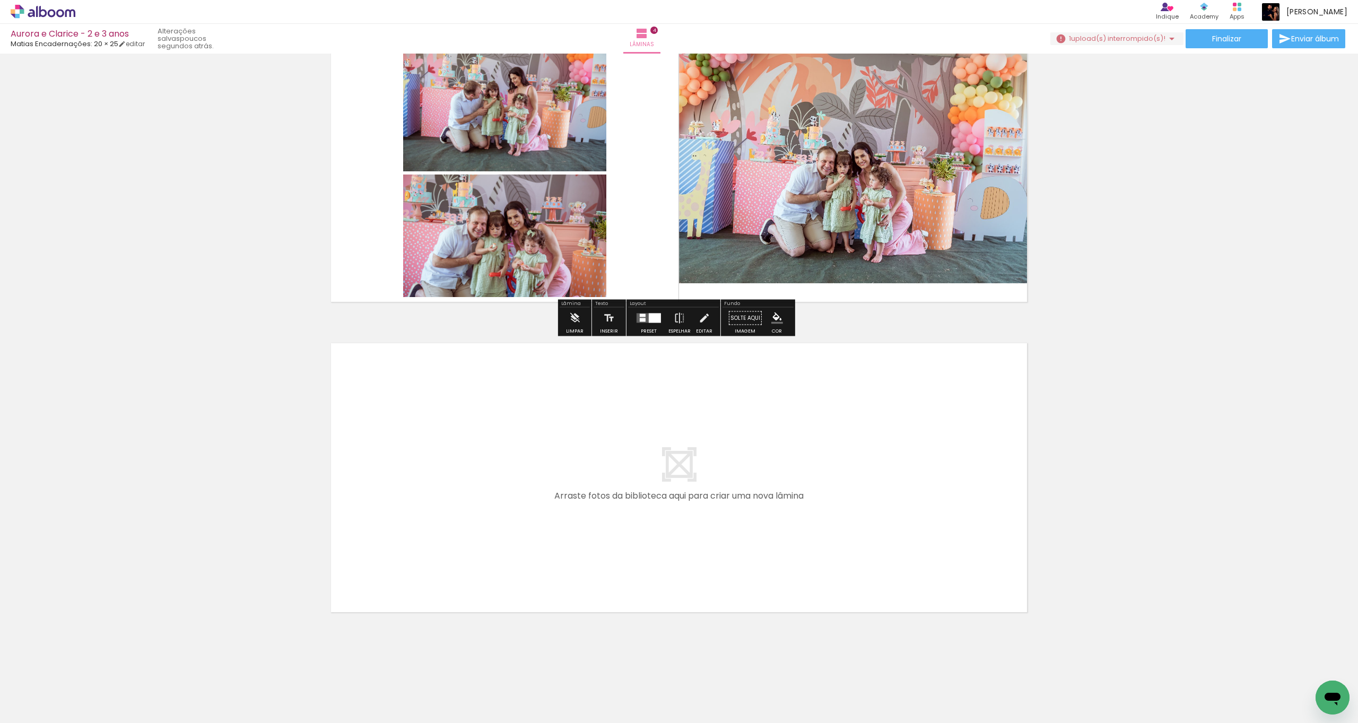
scroll to position [990, 0]
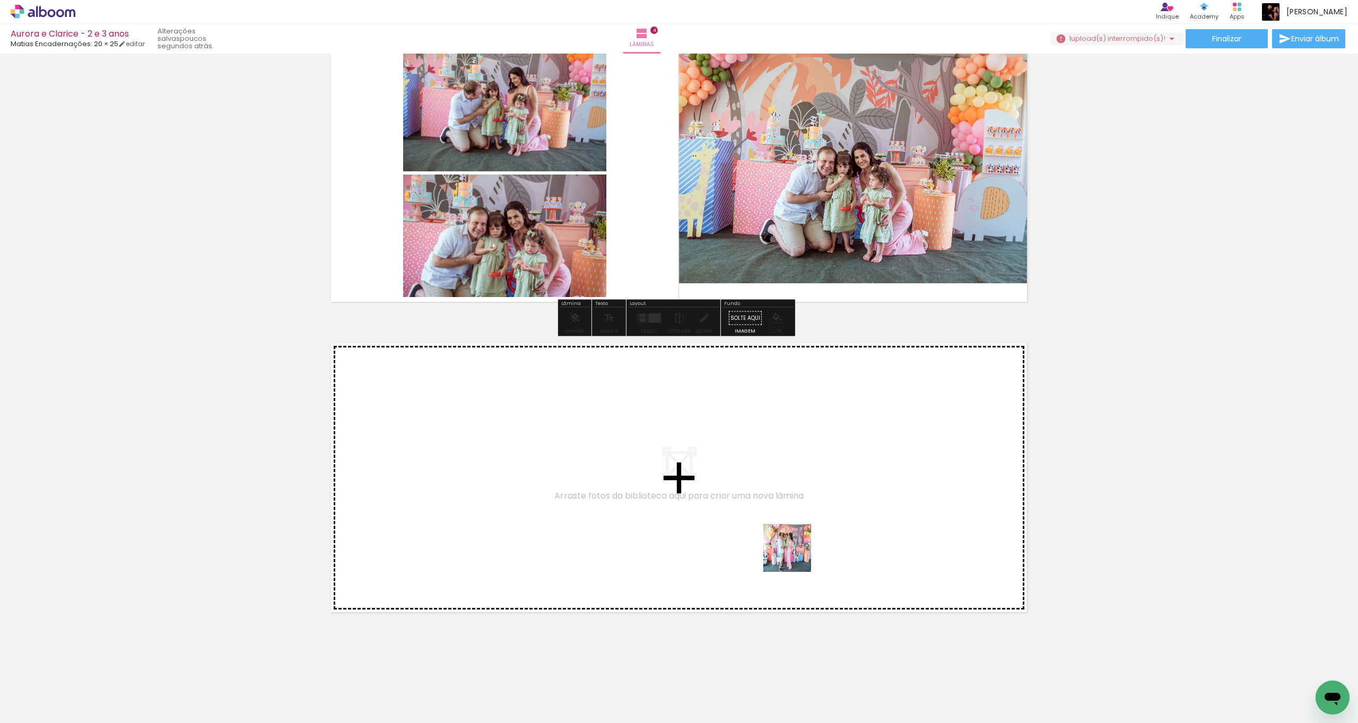
drag, startPoint x: 807, startPoint y: 643, endPoint x: 789, endPoint y: 517, distance: 127.5
click at [763, 403] on quentale-workspace at bounding box center [679, 361] width 1358 height 723
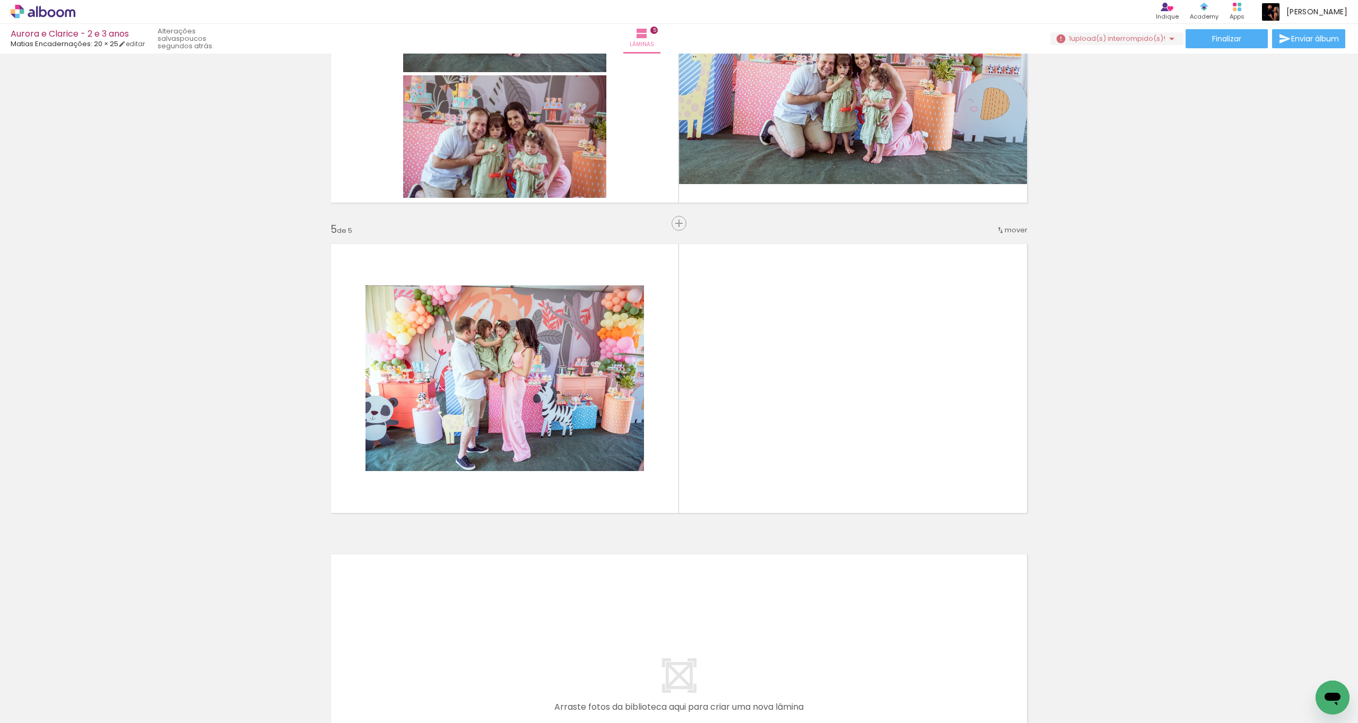
scroll to position [1112, 0]
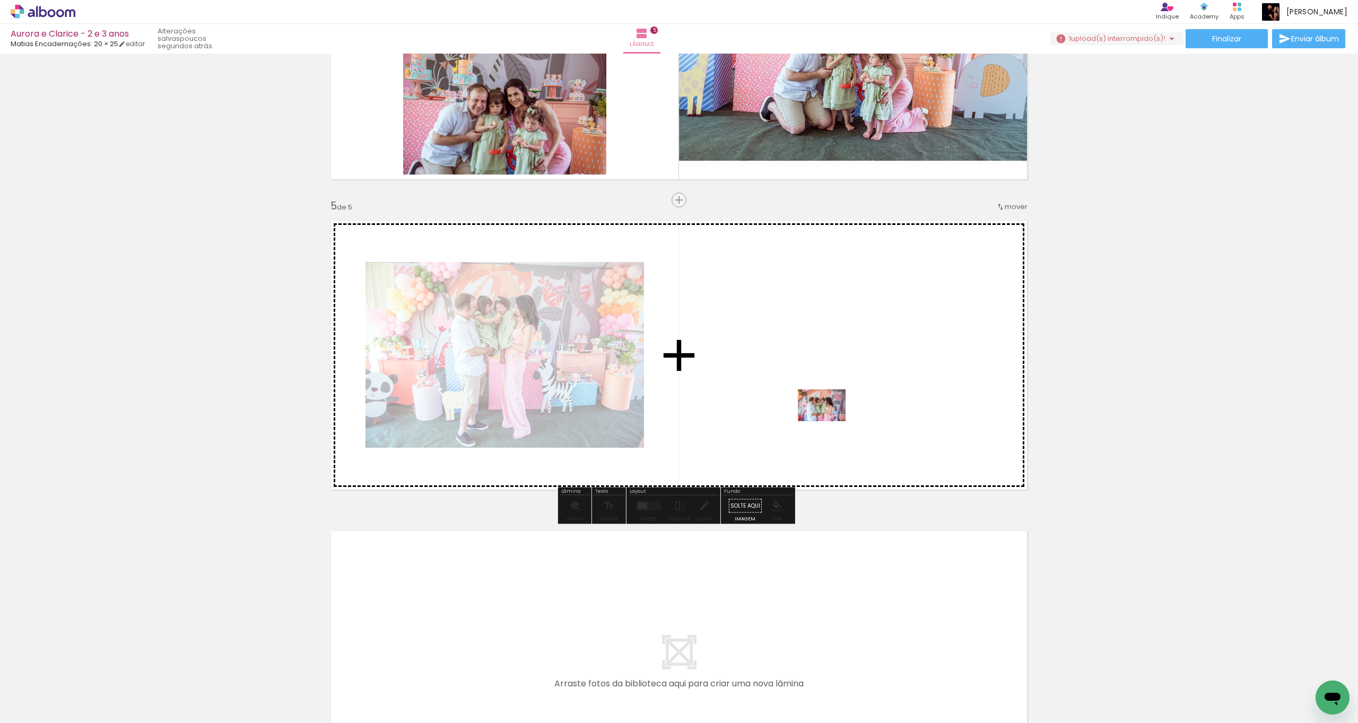
drag, startPoint x: 798, startPoint y: 638, endPoint x: 828, endPoint y: 421, distance: 219.4
click at [763, 403] on quentale-workspace at bounding box center [679, 361] width 1358 height 723
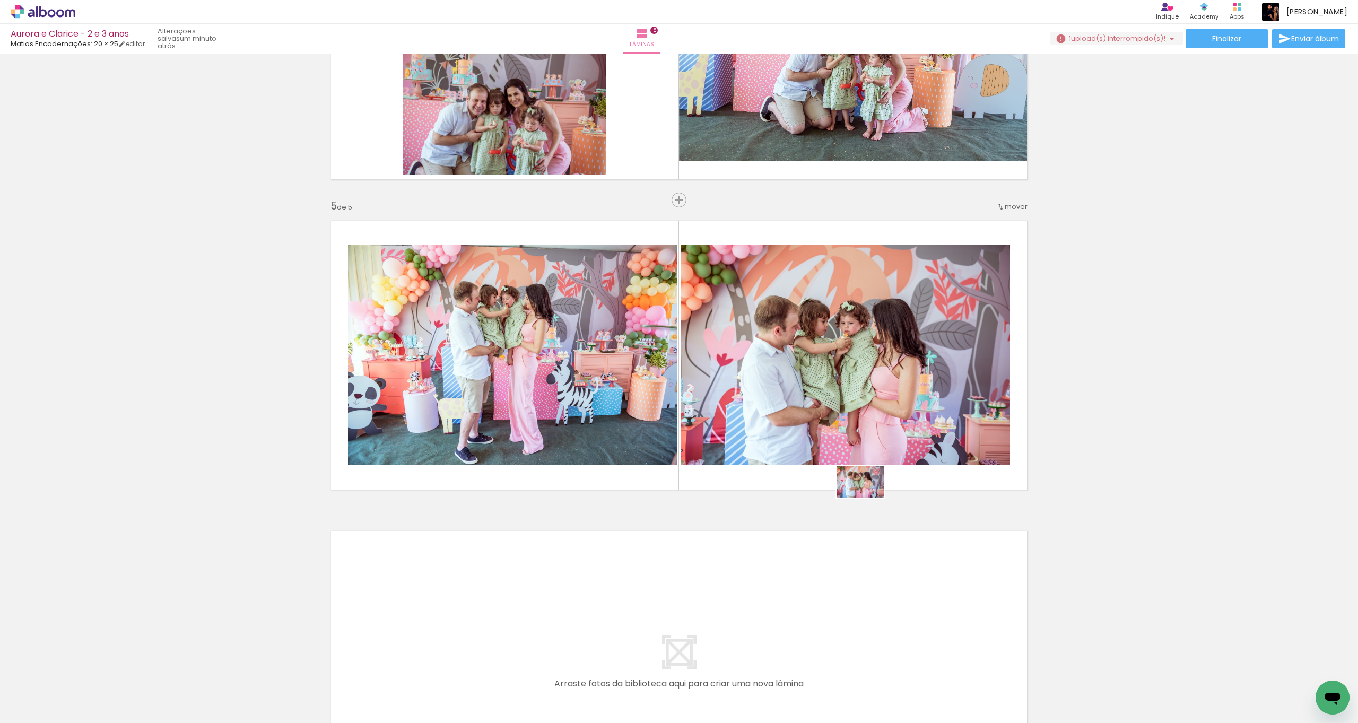
drag, startPoint x: 782, startPoint y: 706, endPoint x: 864, endPoint y: 504, distance: 217.4
click at [763, 403] on quentale-workspace at bounding box center [679, 361] width 1358 height 723
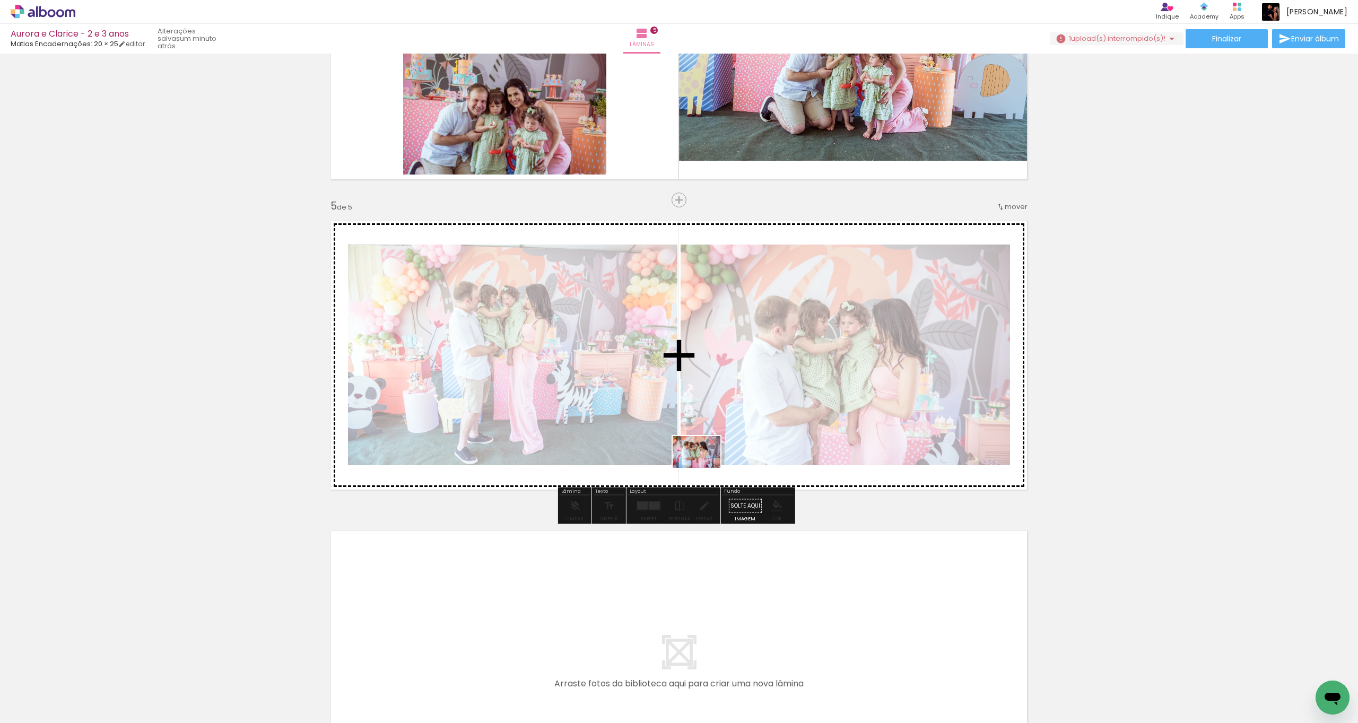
drag, startPoint x: 780, startPoint y: 698, endPoint x: 690, endPoint y: 448, distance: 266.5
click at [690, 403] on quentale-workspace at bounding box center [679, 361] width 1358 height 723
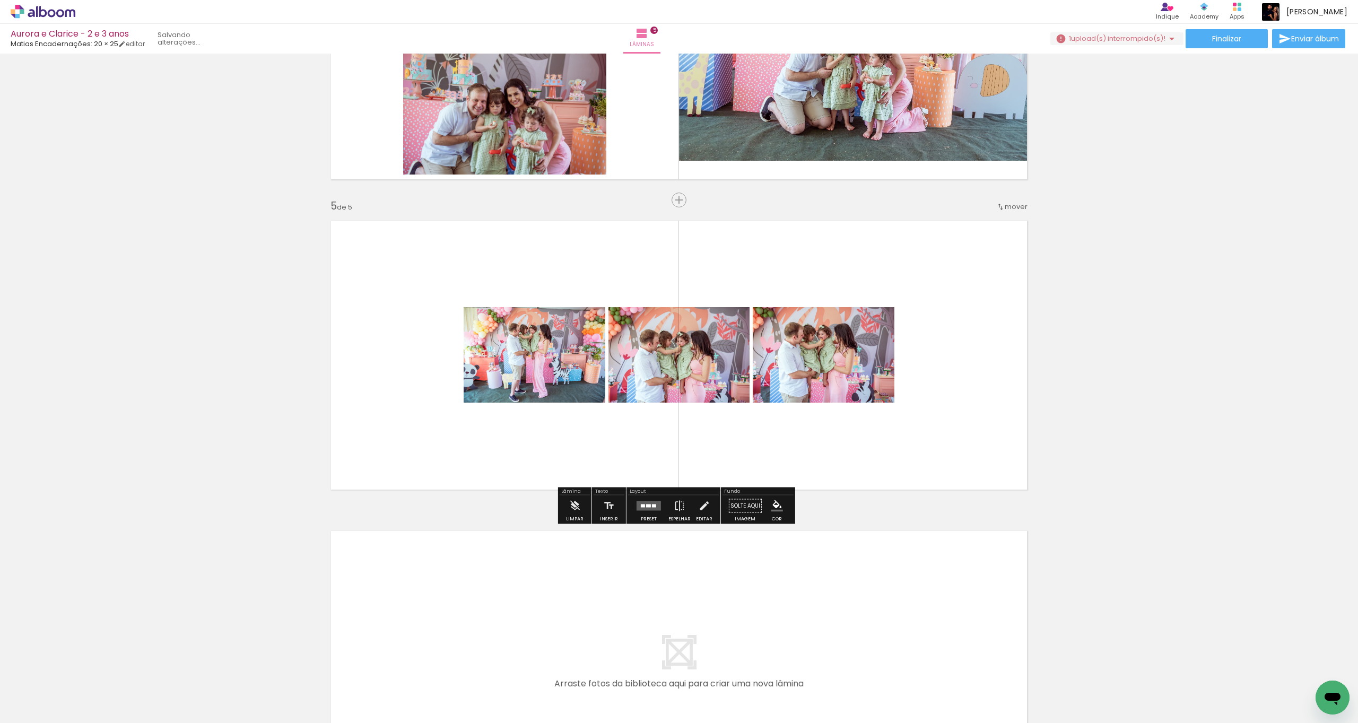
scroll to position [0, 207]
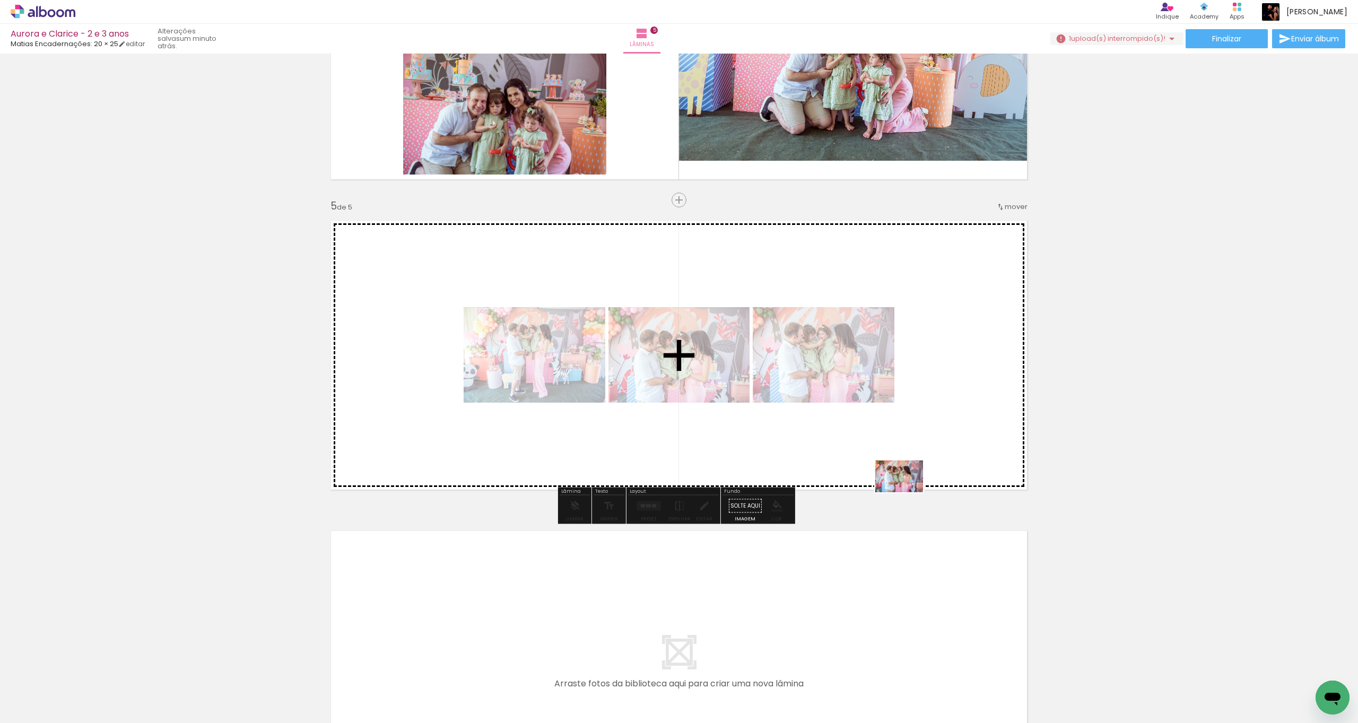
drag, startPoint x: 796, startPoint y: 690, endPoint x: 927, endPoint y: 450, distance: 273.9
click at [763, 403] on quentale-workspace at bounding box center [679, 361] width 1358 height 723
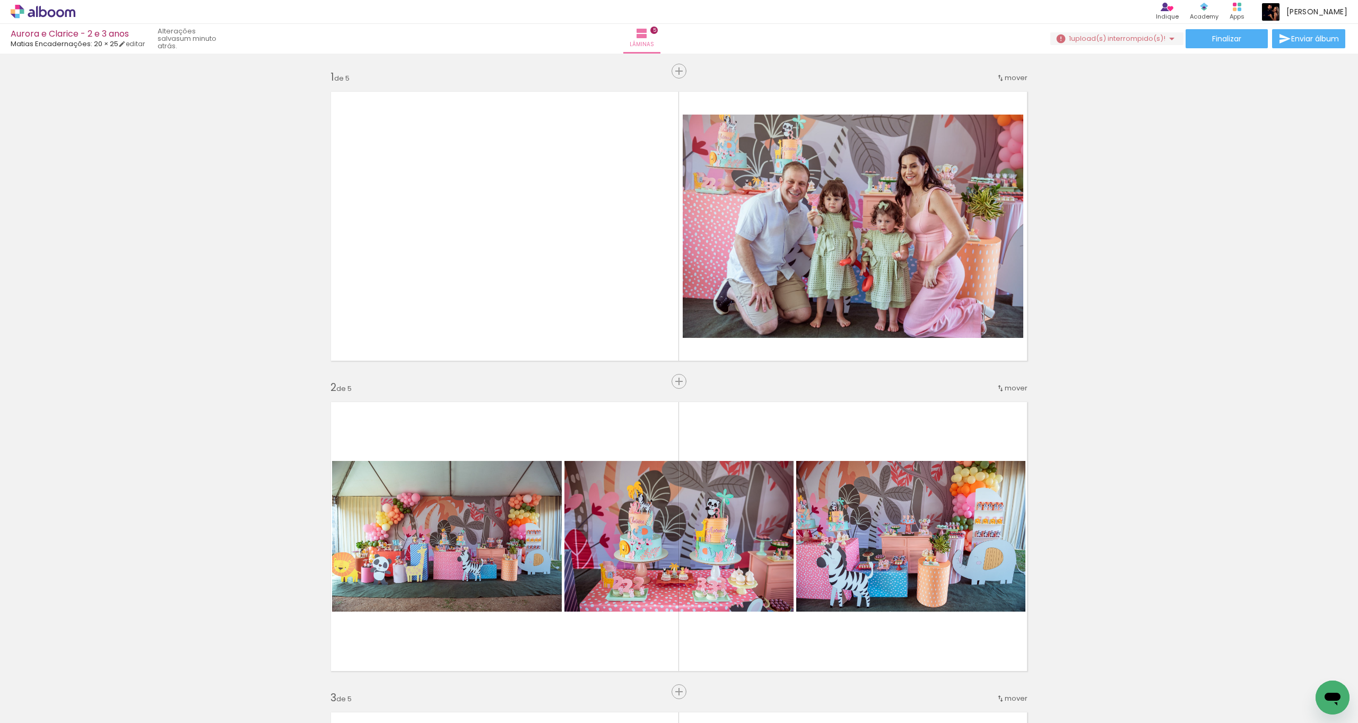
scroll to position [1112, 0]
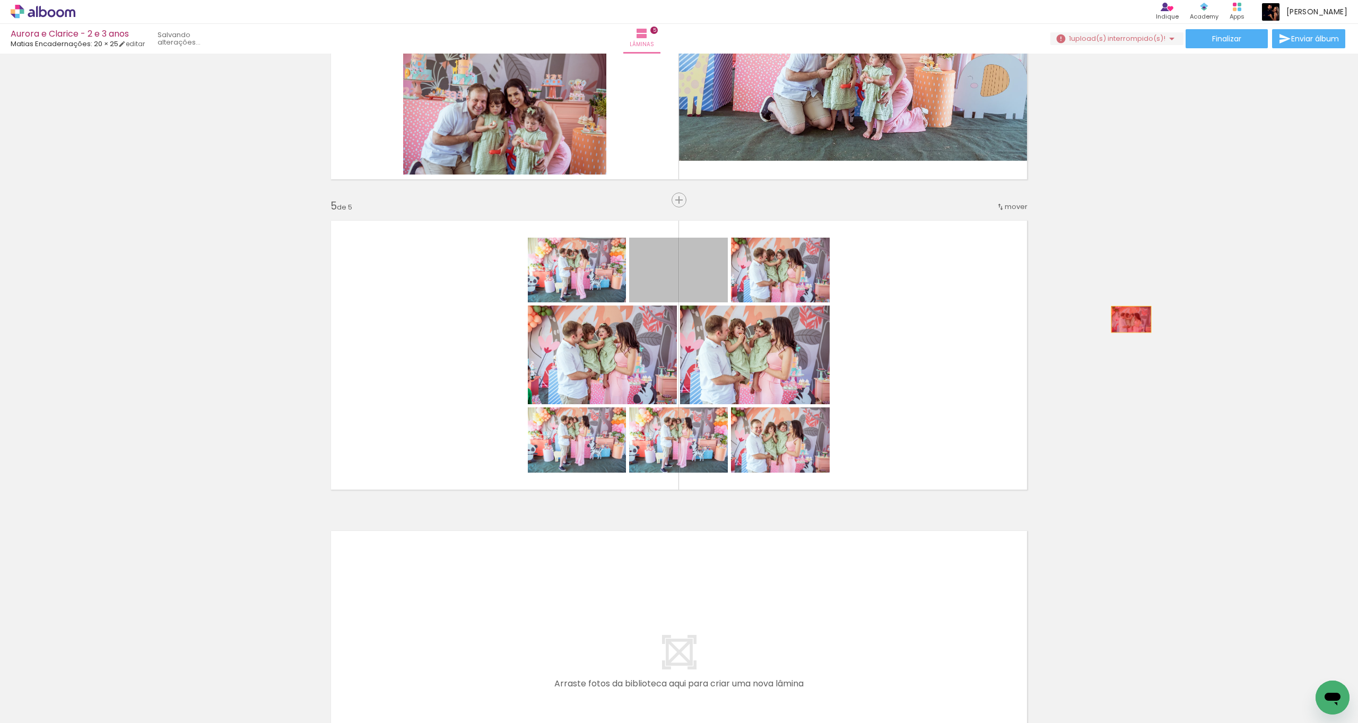
drag, startPoint x: 693, startPoint y: 284, endPoint x: 1121, endPoint y: 322, distance: 429.7
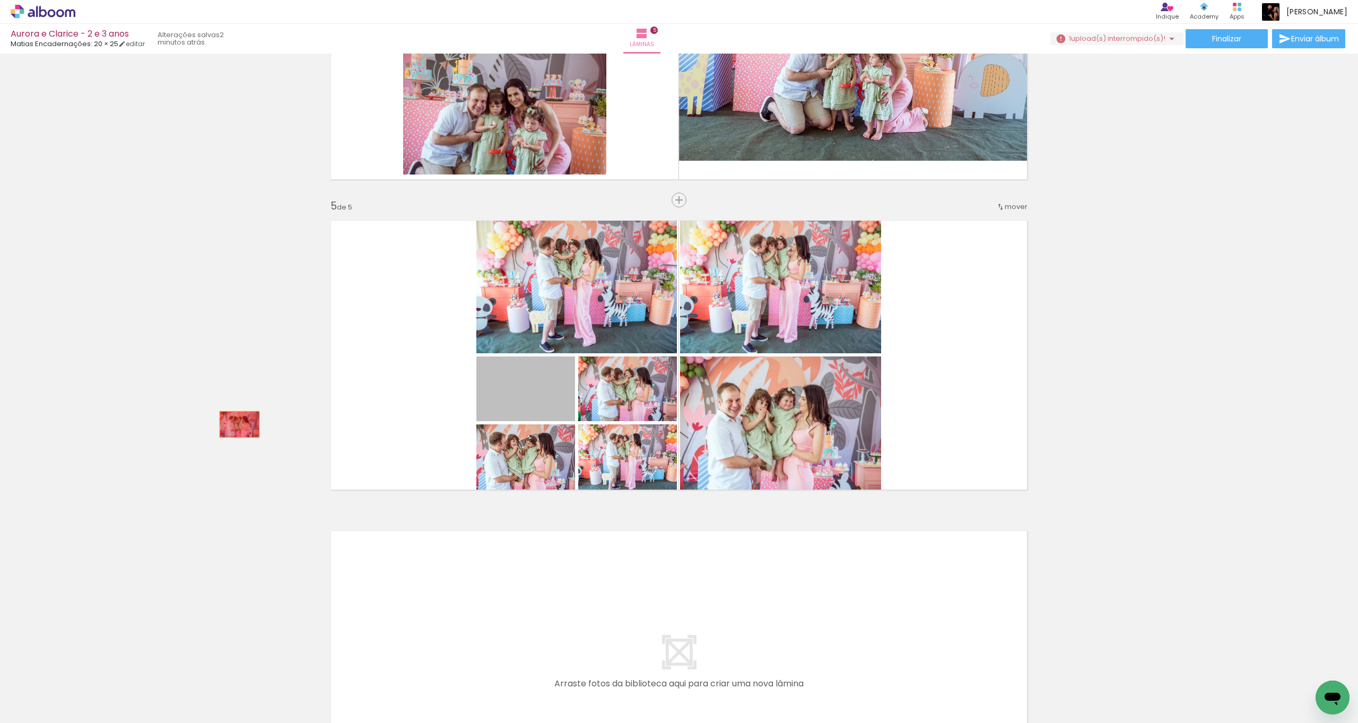
drag, startPoint x: 554, startPoint y: 399, endPoint x: 235, endPoint y: 424, distance: 319.7
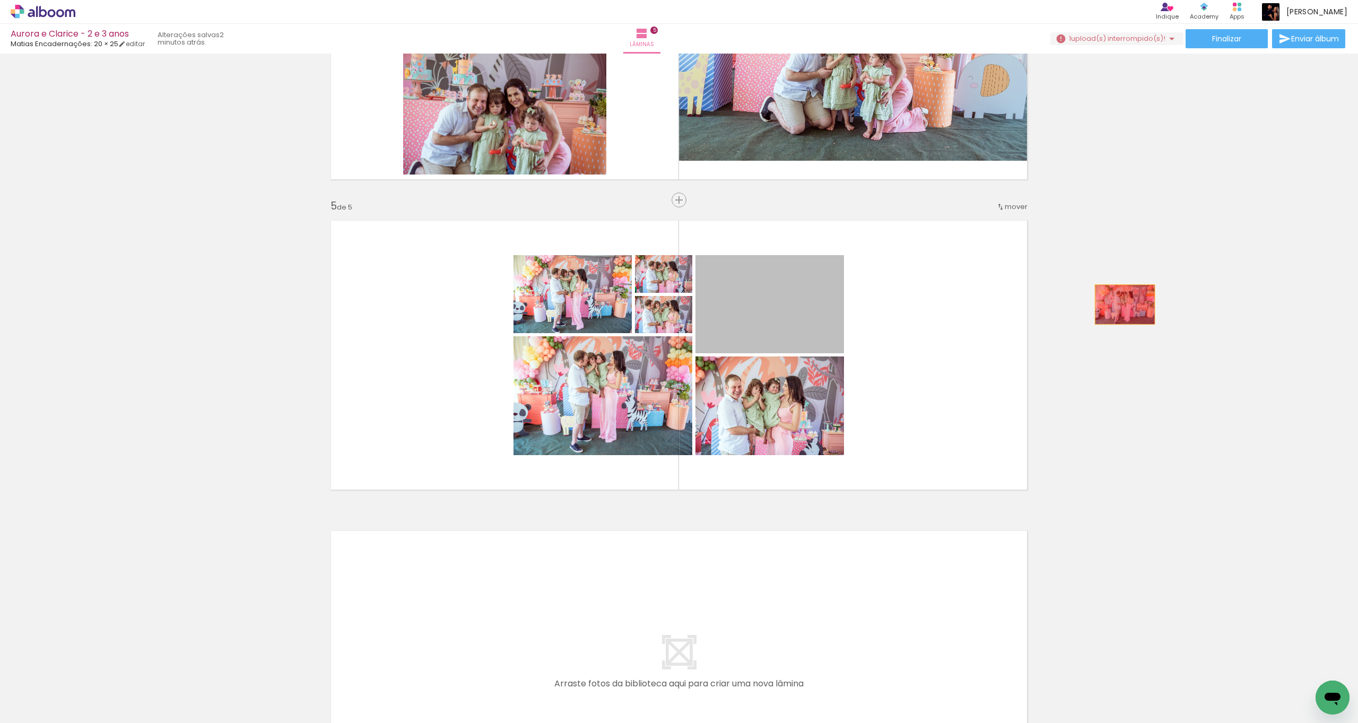
drag, startPoint x: 843, startPoint y: 304, endPoint x: 1119, endPoint y: 305, distance: 276.3
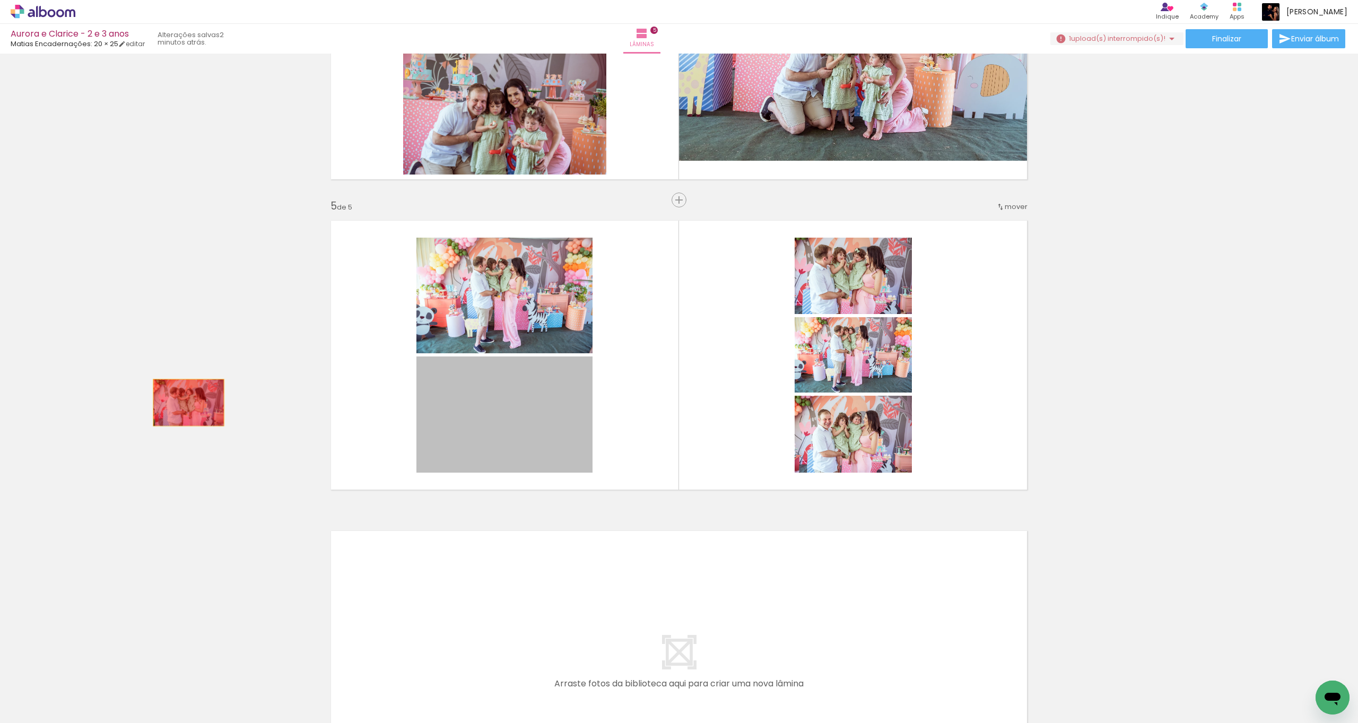
drag, startPoint x: 555, startPoint y: 423, endPoint x: 190, endPoint y: 399, distance: 365.7
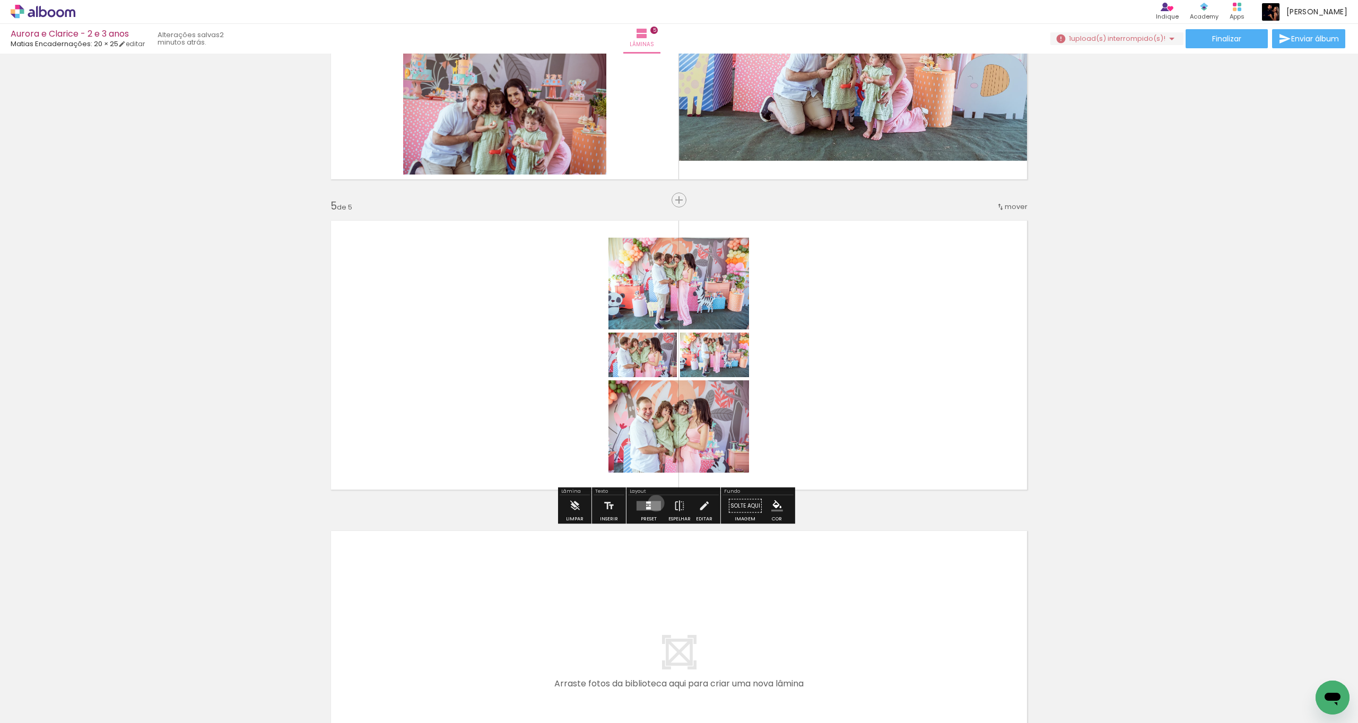
click at [653, 502] on quentale-layouter at bounding box center [648, 506] width 24 height 10
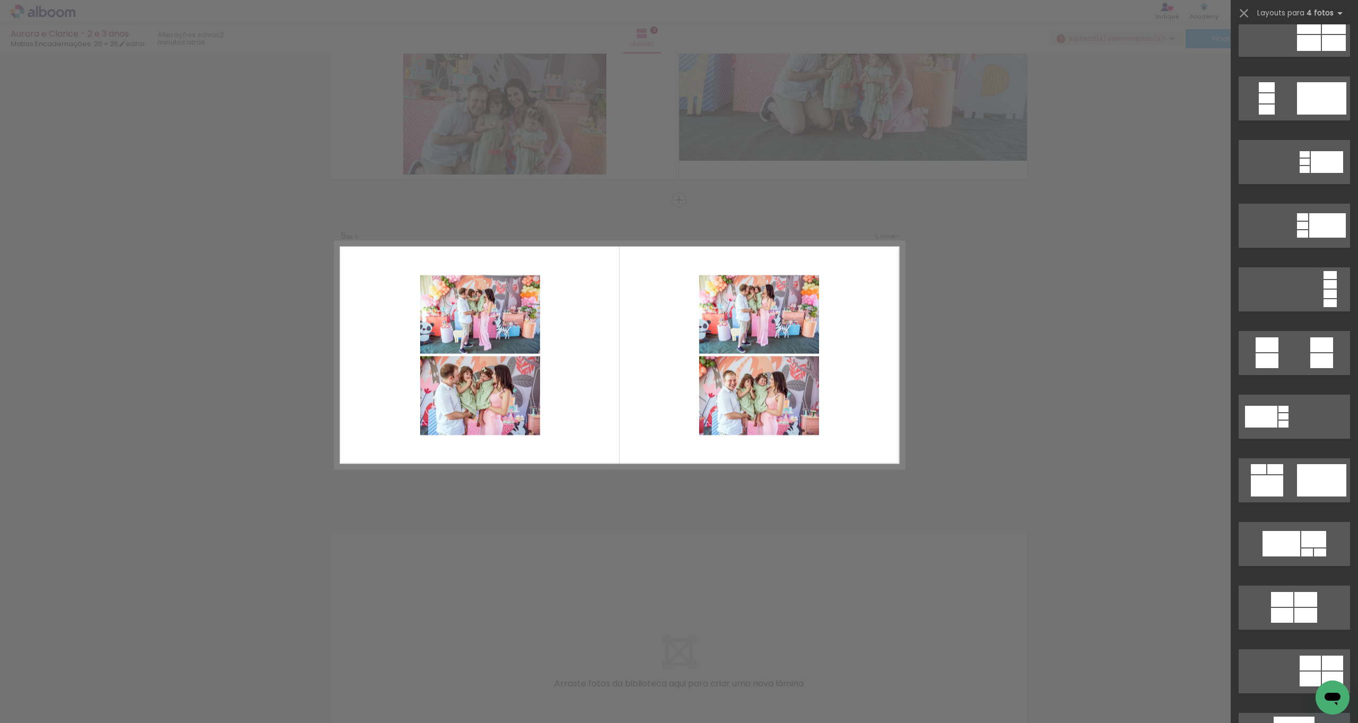
scroll to position [211, 0]
